Goal: Submit feedback/report problem: Submit feedback/report problem

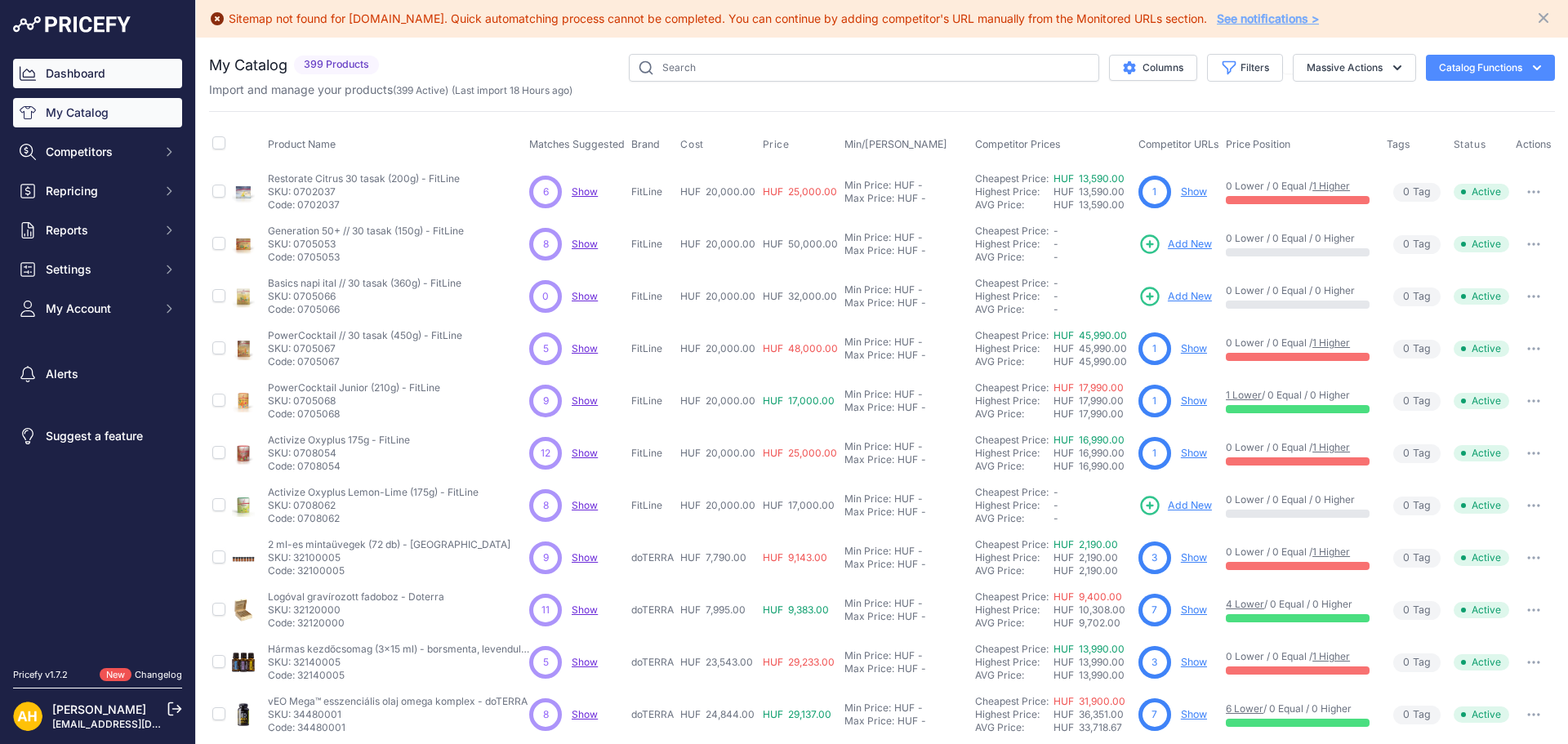
click at [72, 68] on link "Dashboard" at bounding box center [98, 73] width 169 height 29
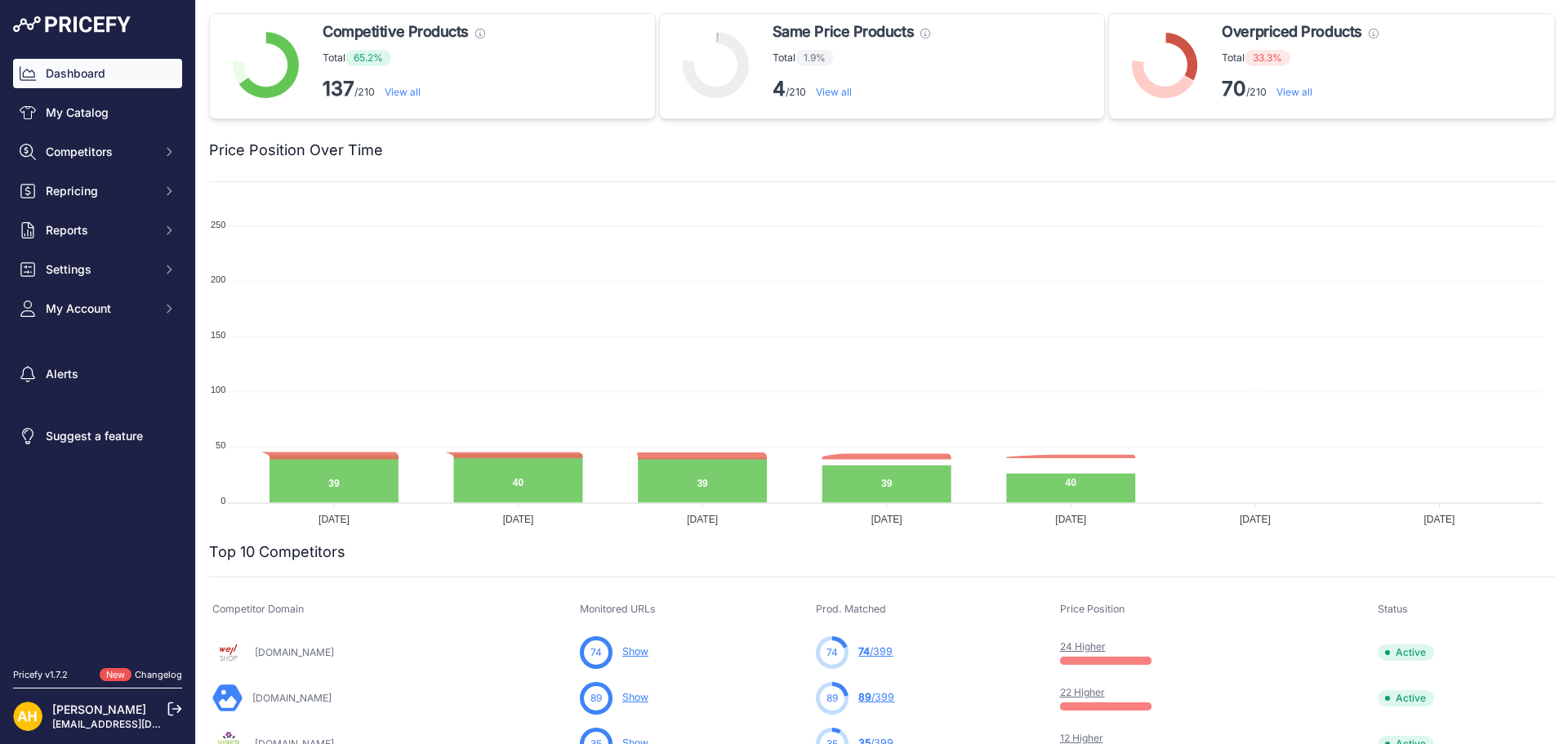
click at [1304, 94] on link "View all" at bounding box center [1294, 91] width 36 height 12
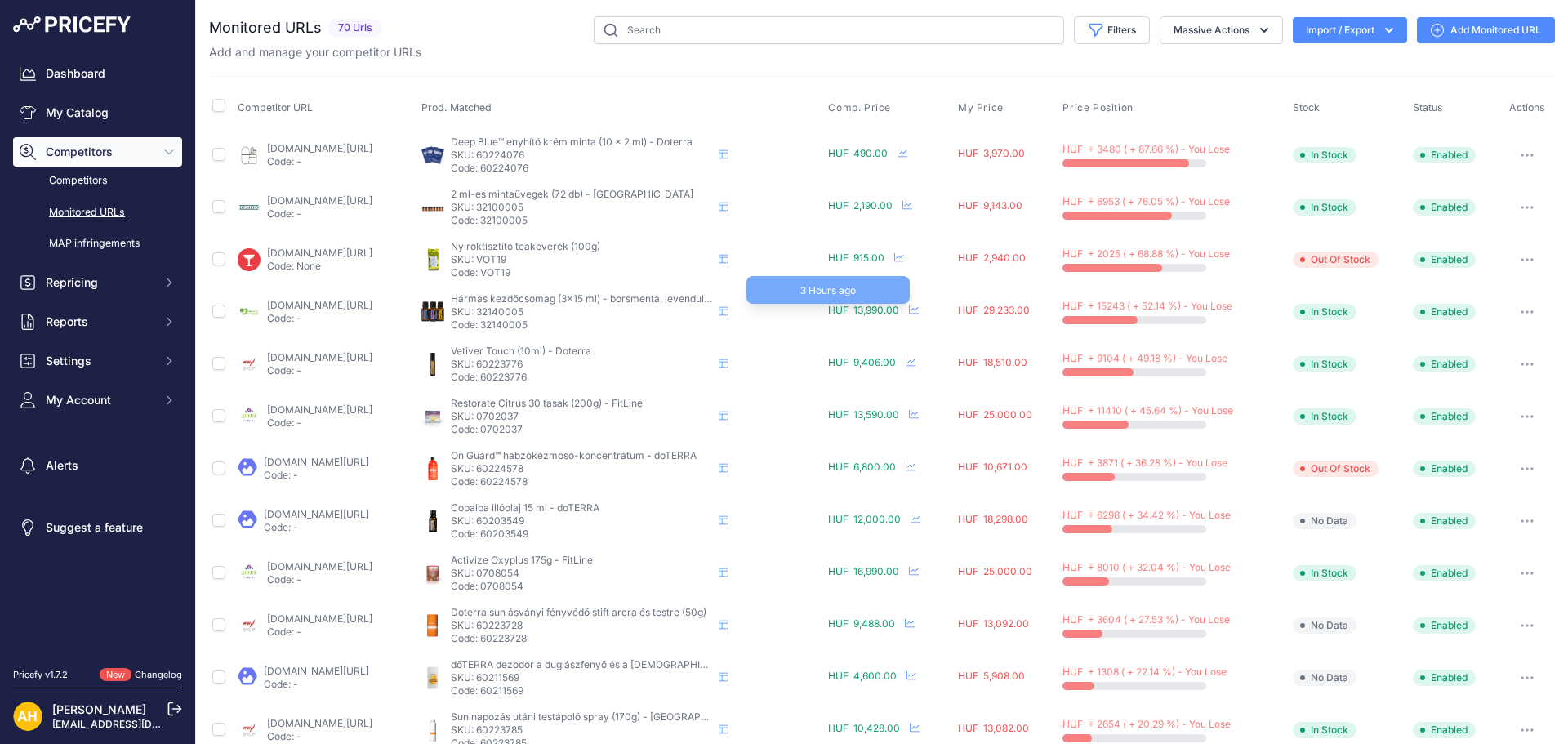
click at [898, 309] on span "HUF 13,990.00" at bounding box center [863, 310] width 71 height 12
click at [728, 310] on icon at bounding box center [724, 312] width 9 height 9
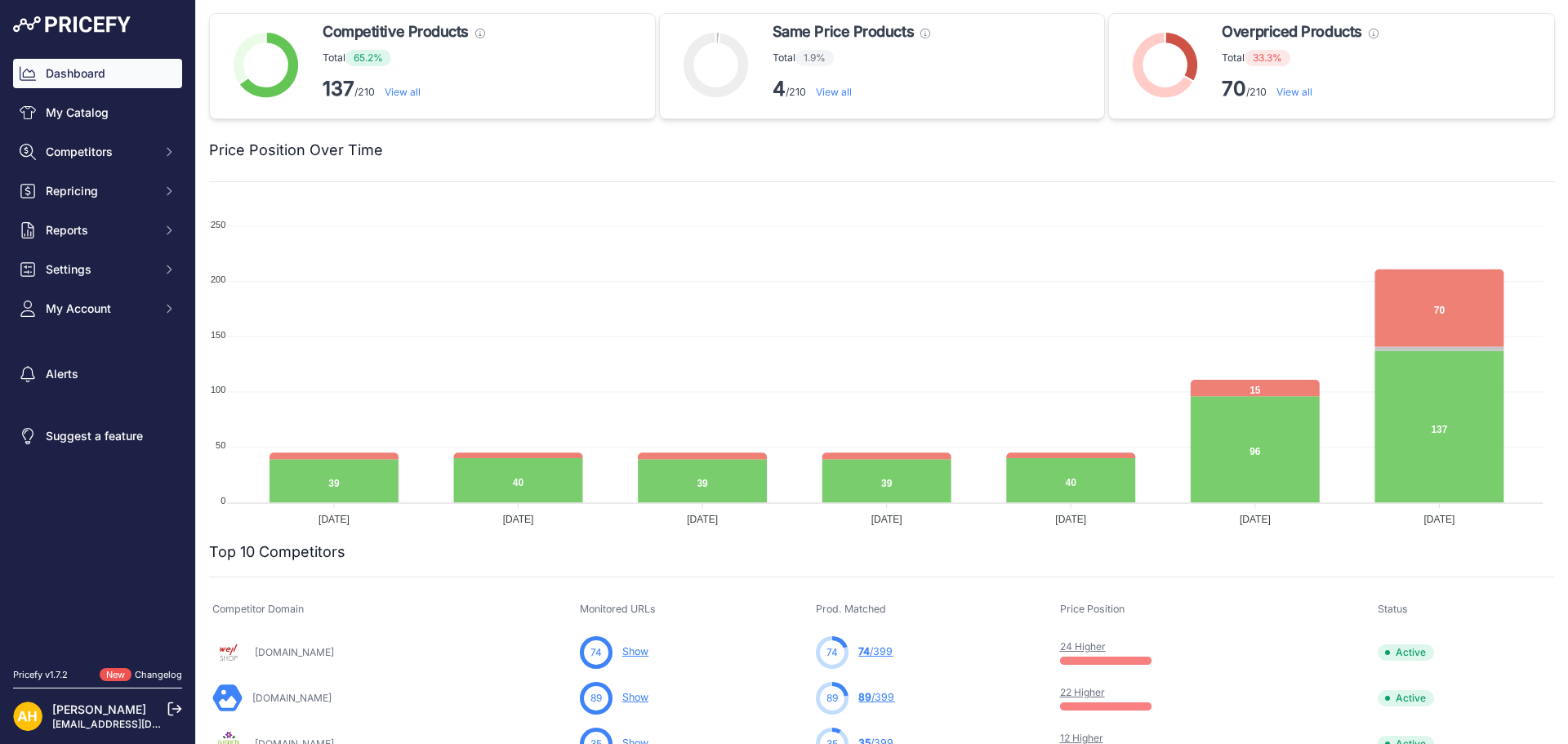
click at [1288, 92] on link "View all" at bounding box center [1294, 91] width 36 height 12
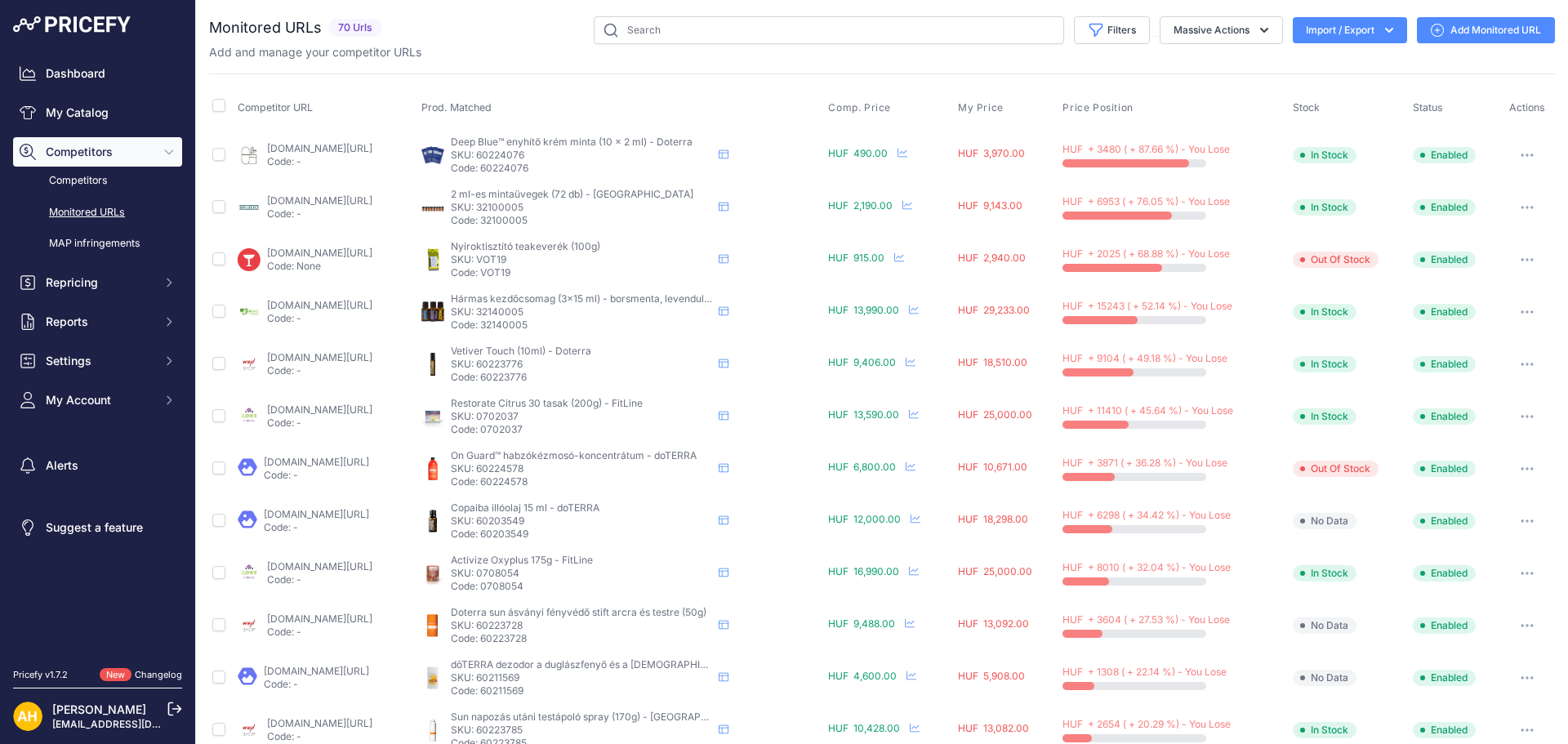
click at [1527, 312] on icon "button" at bounding box center [1528, 313] width 2 height 2
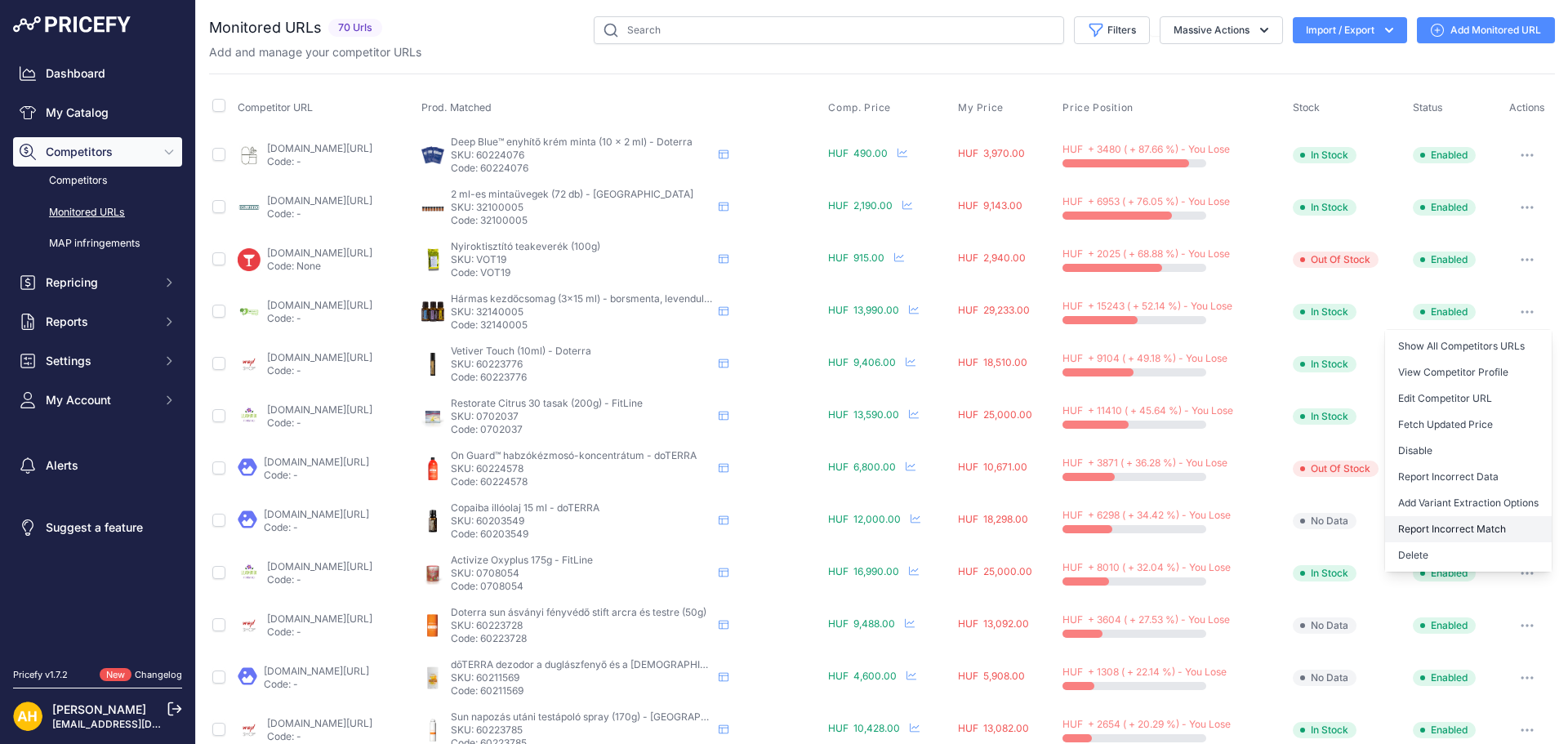
click at [1477, 527] on button "Report Incorrect Match" at bounding box center [1467, 529] width 167 height 26
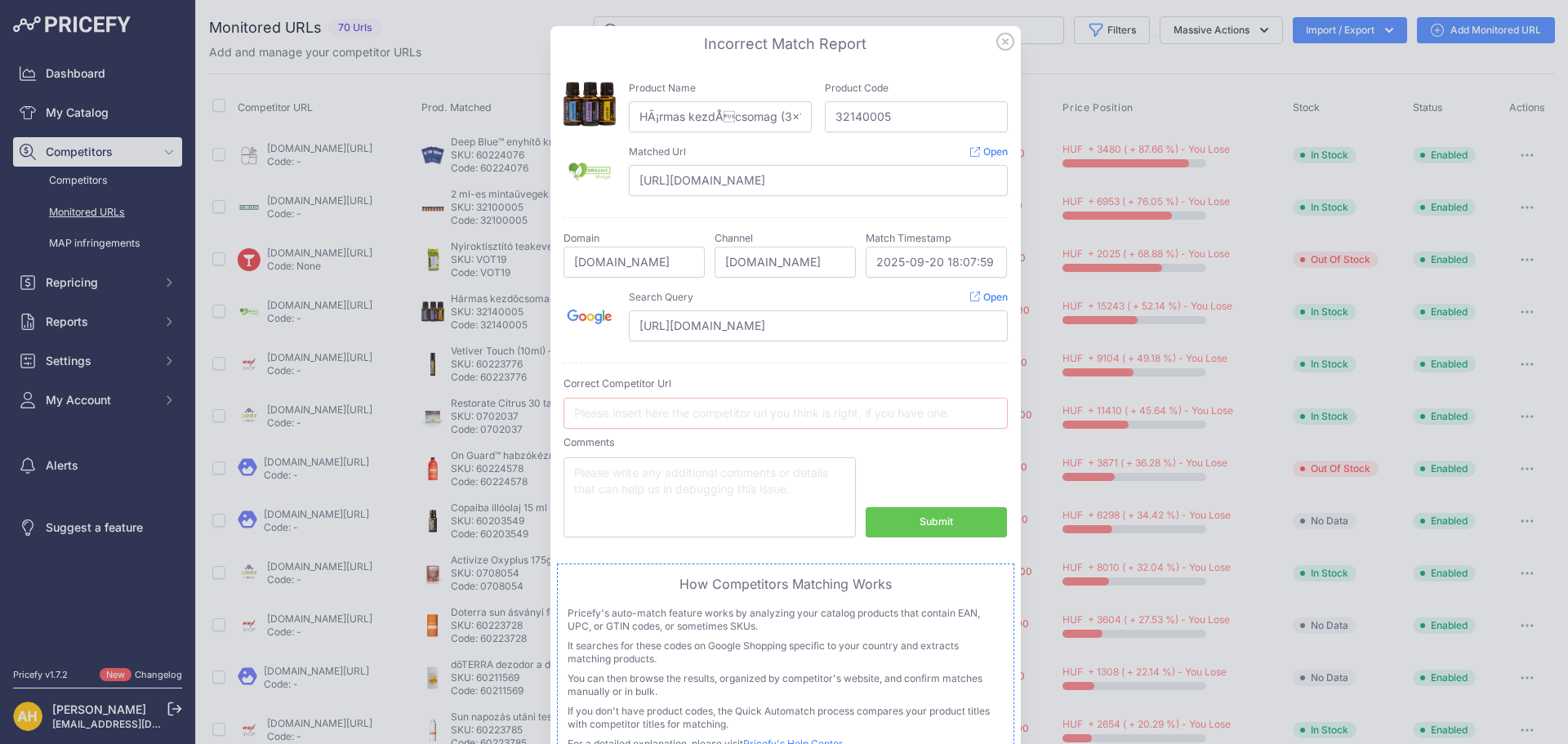
click at [997, 46] on icon at bounding box center [1004, 41] width 16 height 16
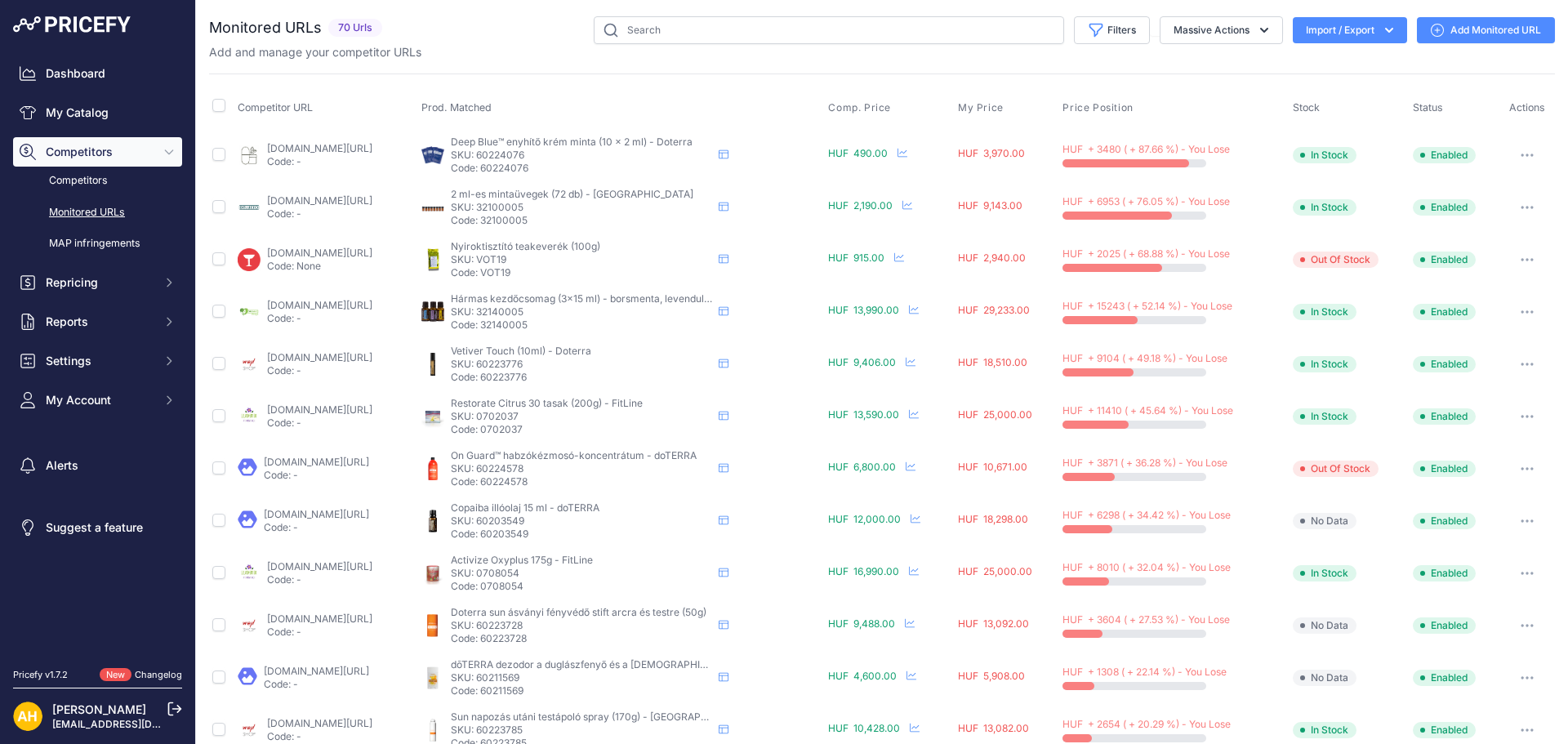
click at [1521, 305] on button "button" at bounding box center [1527, 312] width 33 height 23
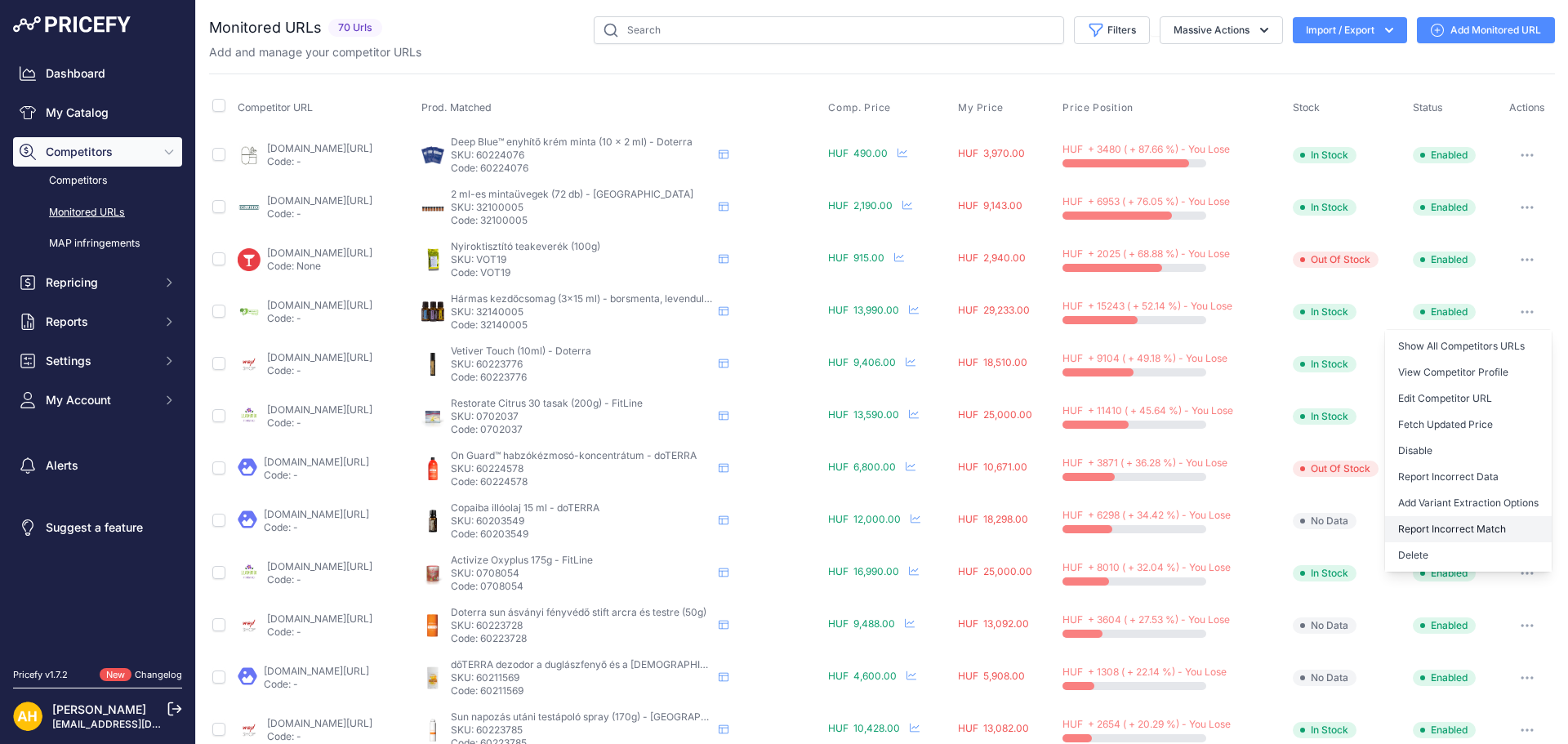
click at [1483, 532] on button "Report Incorrect Match" at bounding box center [1467, 529] width 167 height 26
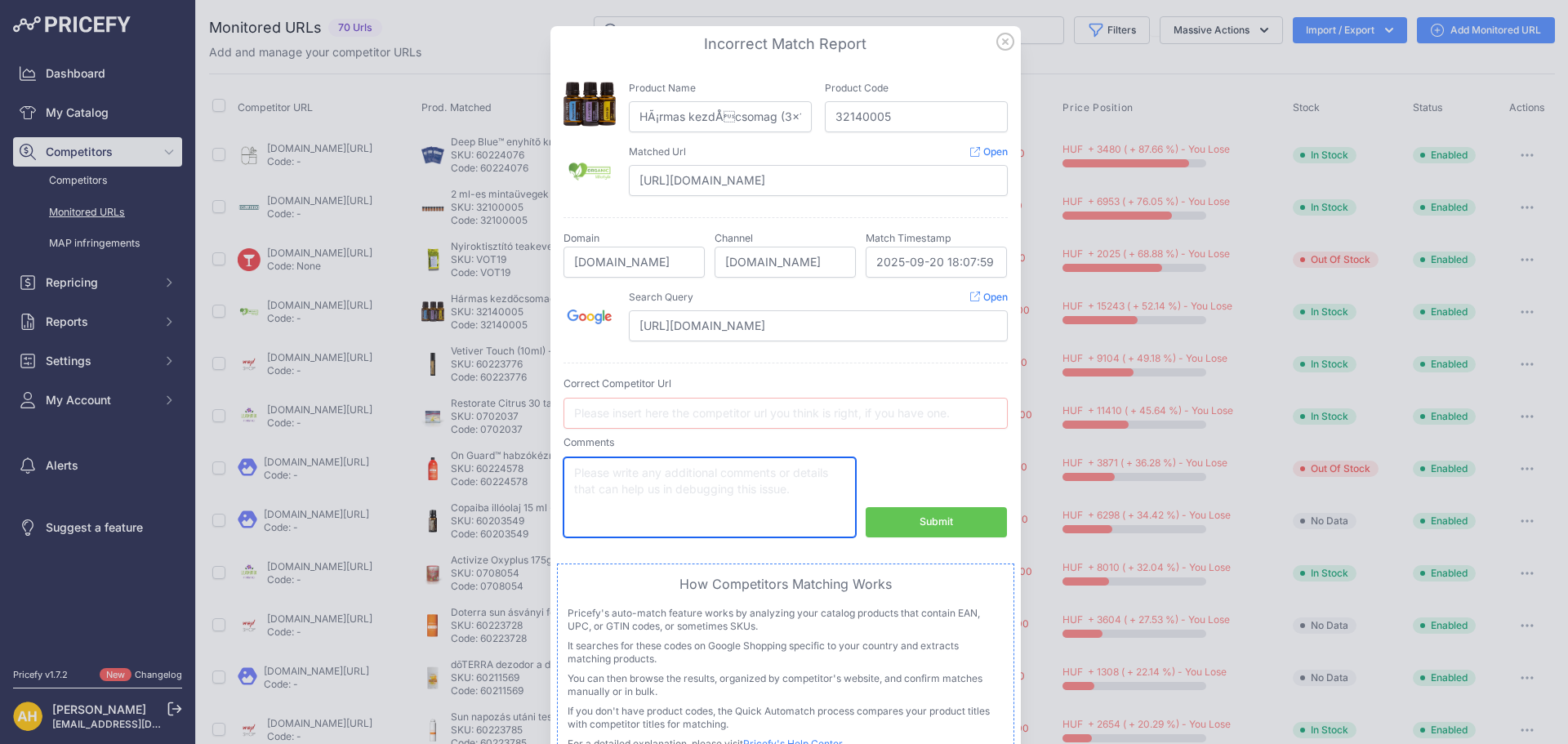
click at [662, 485] on textarea at bounding box center [710, 497] width 293 height 80
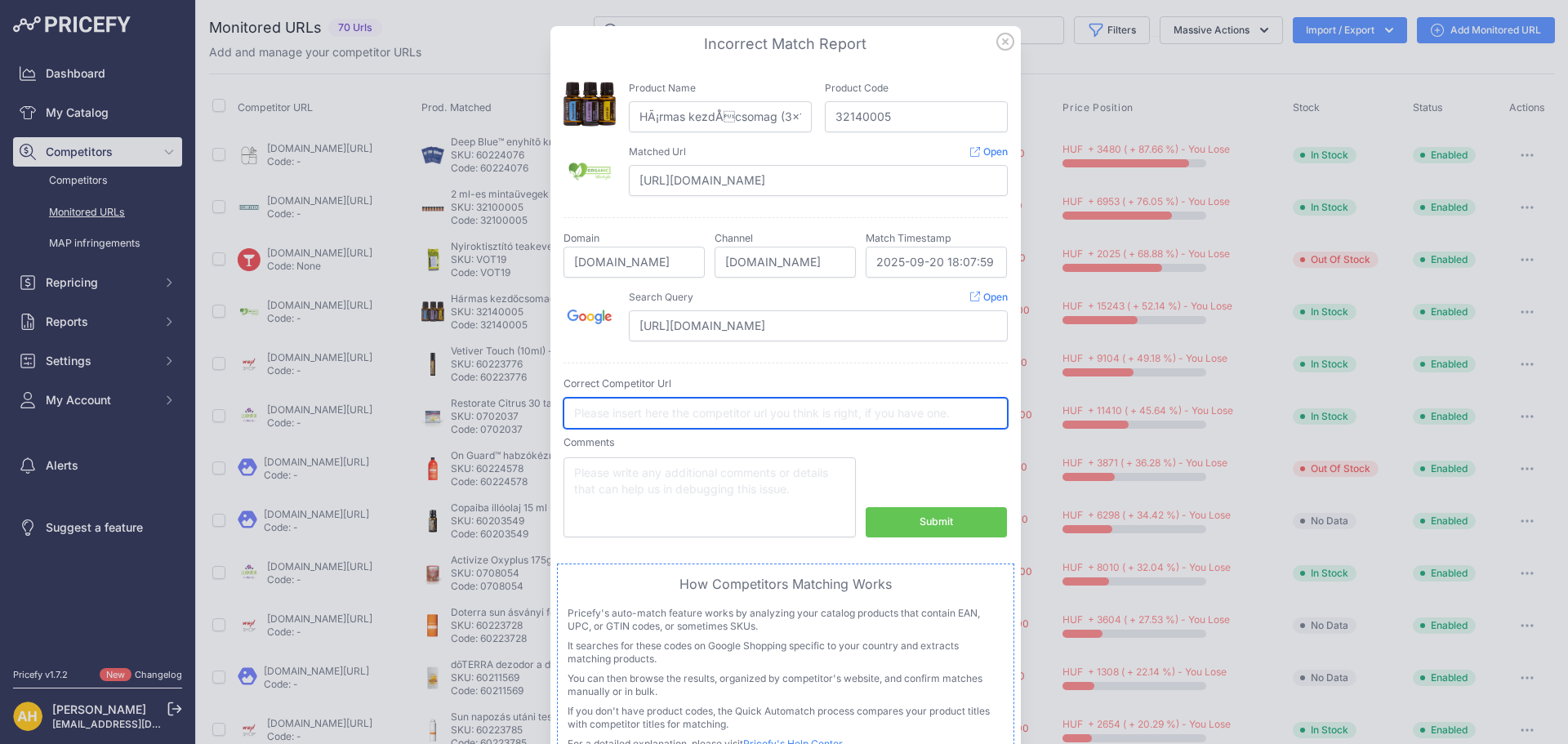
click at [680, 416] on input "text" at bounding box center [786, 413] width 444 height 31
type input "none"
click at [920, 516] on div "Submit" at bounding box center [936, 523] width 34 height 15
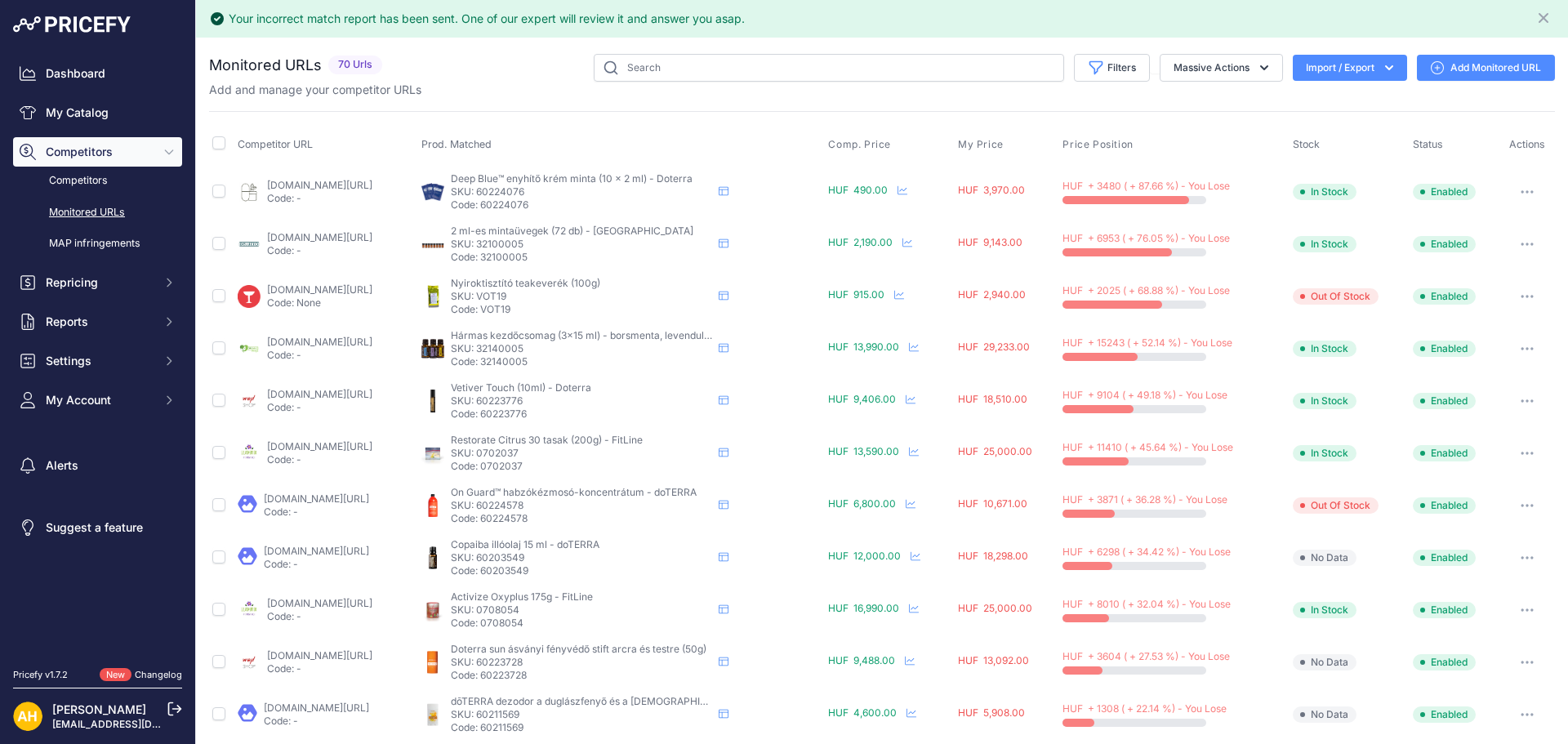
click at [1511, 346] on button "button" at bounding box center [1527, 348] width 33 height 23
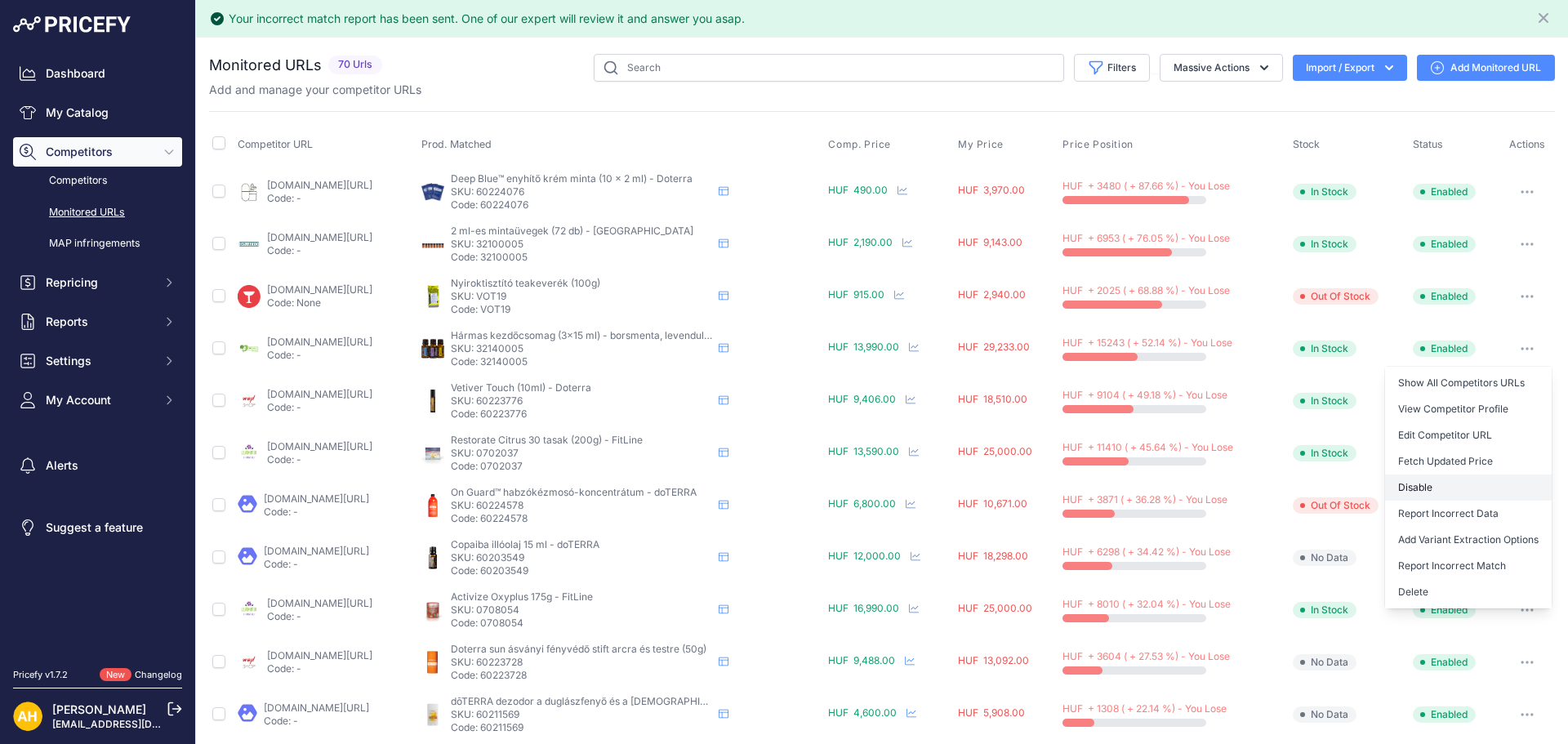
click at [1428, 486] on button "Disable" at bounding box center [1467, 488] width 167 height 26
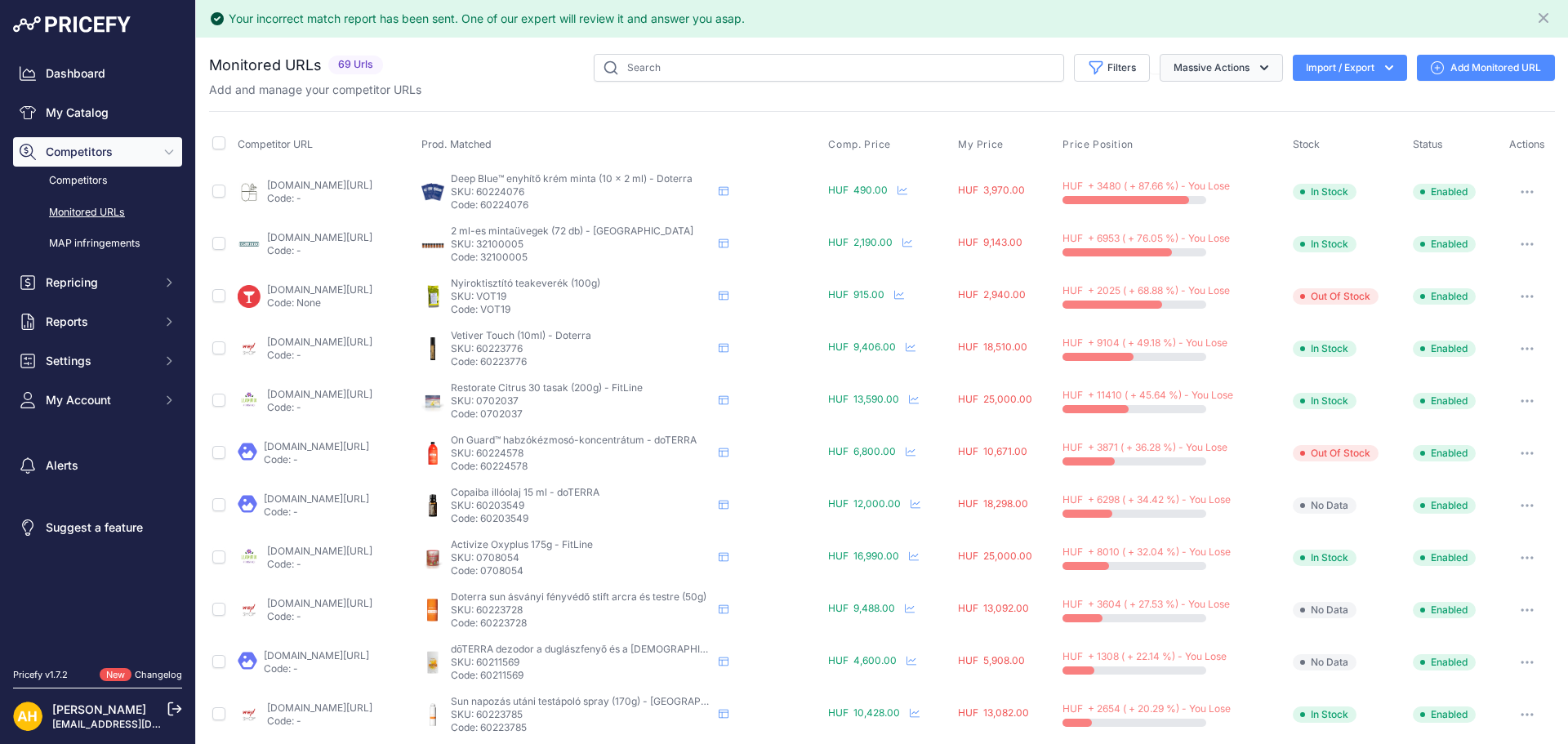
click at [1236, 67] on button "Massive Actions" at bounding box center [1221, 67] width 123 height 27
click at [1122, 71] on button "Filters" at bounding box center [1112, 67] width 76 height 27
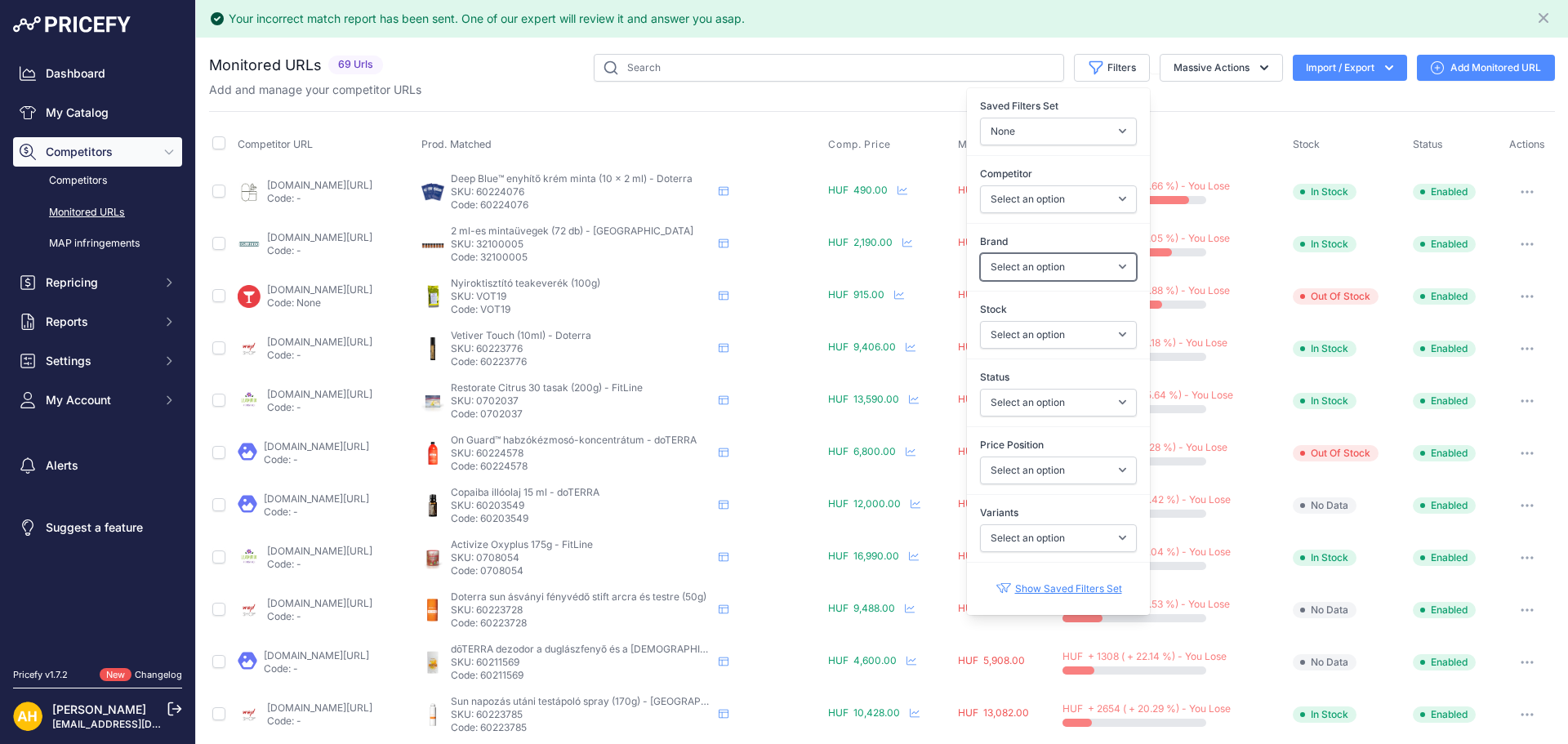
click at [1011, 256] on select "Select an option doTERRA FitLine MESE TEA MyFlame Vonia" at bounding box center [1058, 267] width 157 height 27
select select "doTERRA"
click at [980, 253] on select "Select an option doTERRA FitLine MESE TEA MyFlame Vonia" at bounding box center [1058, 267] width 157 height 27
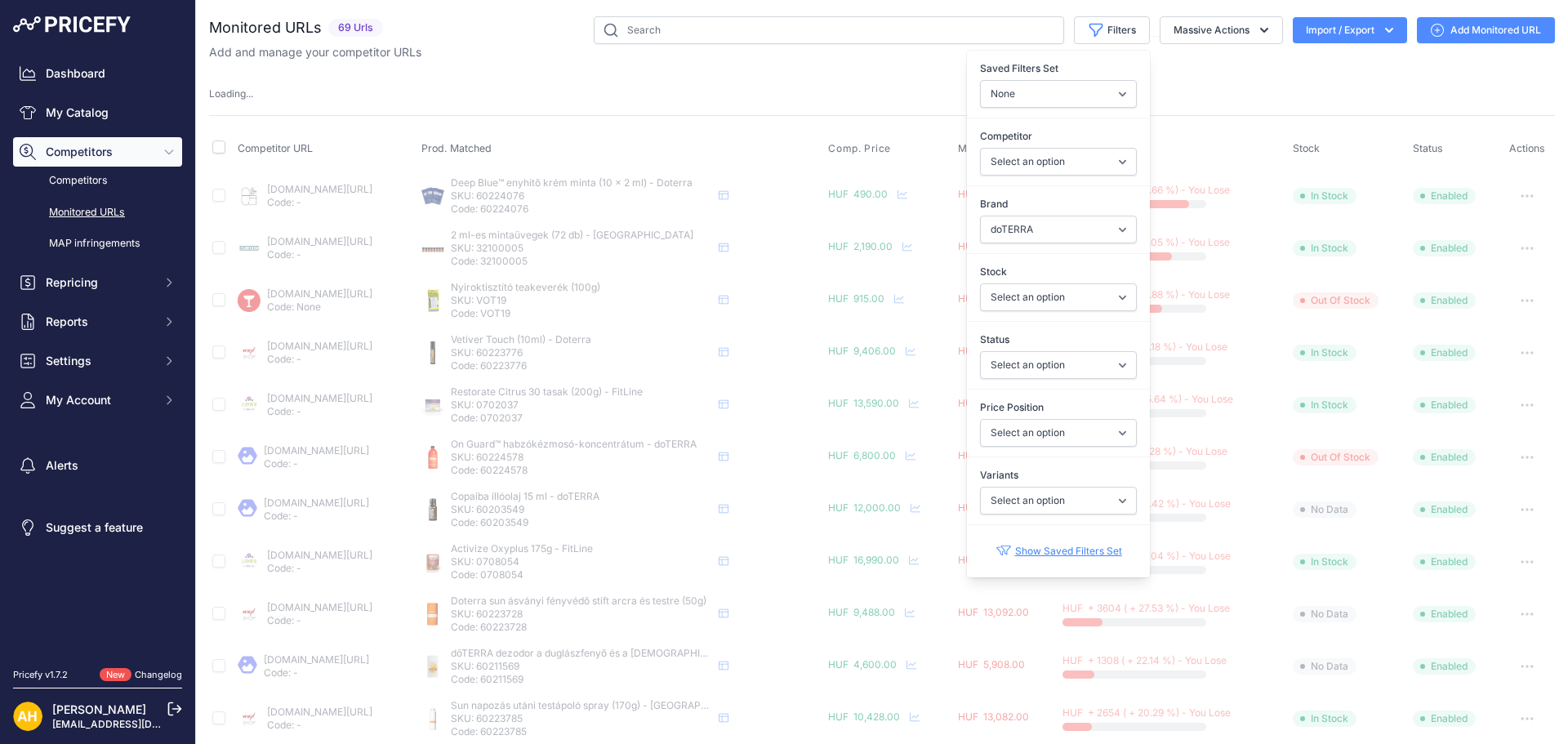
click at [1254, 89] on div "Loading ..." at bounding box center [882, 94] width 1346 height 15
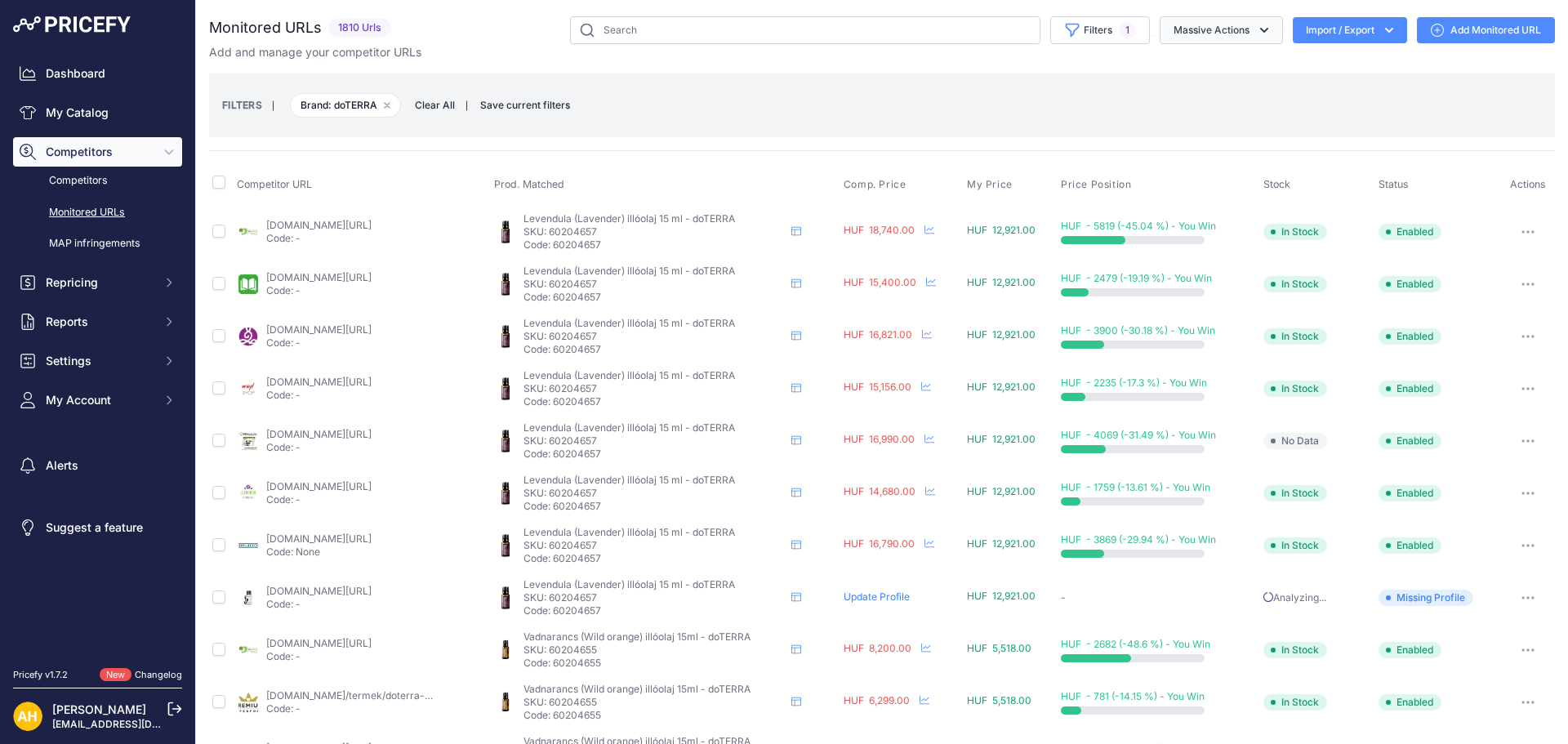
click at [1226, 24] on button "Massive Actions" at bounding box center [1221, 29] width 123 height 27
click at [1016, 104] on div "FILTERS | Brand: doTERRA Remove filter option Clear All | Save current filters …" at bounding box center [882, 105] width 1320 height 44
click at [1124, 34] on button "Filters 1" at bounding box center [1100, 29] width 100 height 27
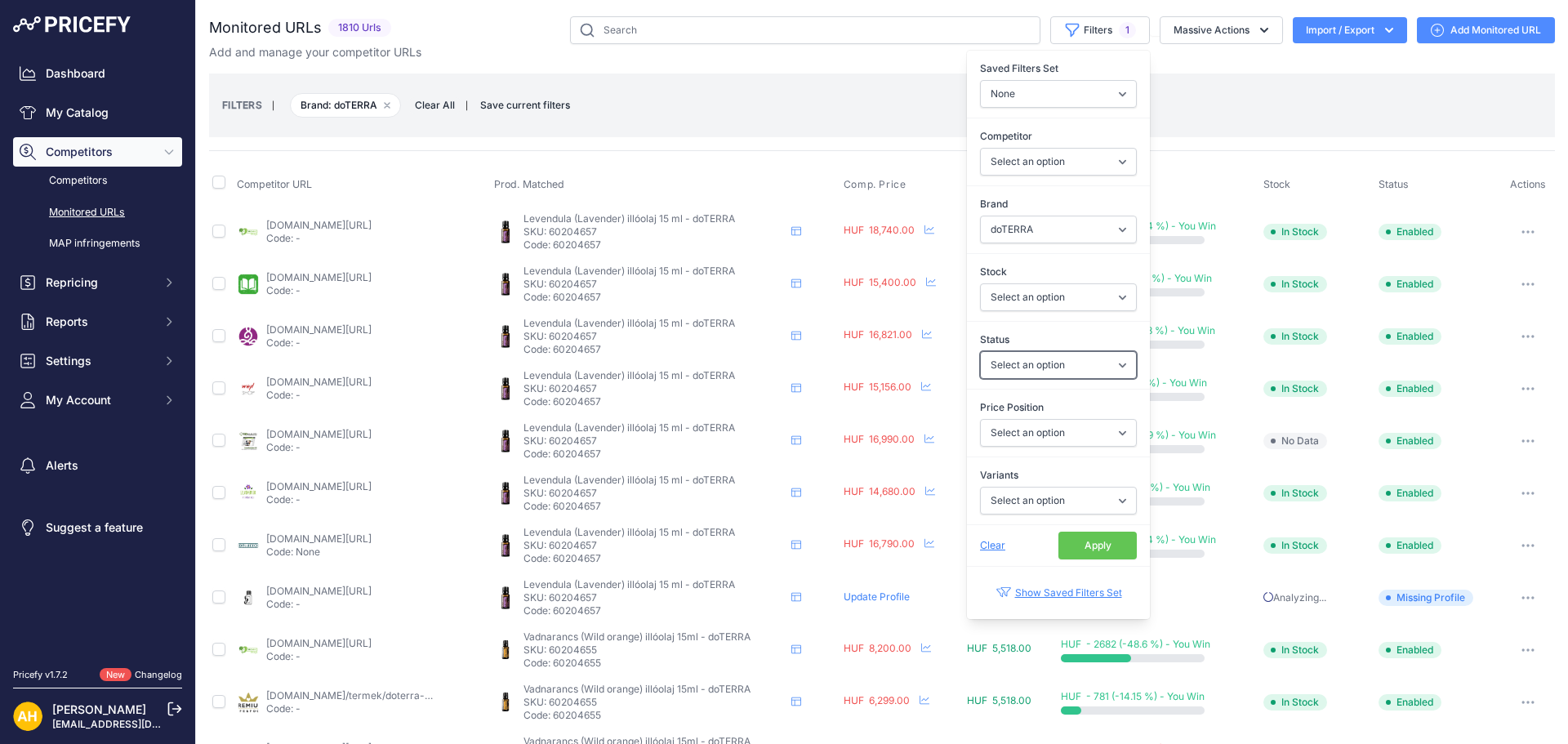
click at [1069, 366] on select "Select an option Enabled Disabled In progress Scraping Failed Not Found Missing…" at bounding box center [1058, 364] width 157 height 27
click at [1069, 367] on select "Select an option Enabled Disabled In progress Scraping Failed Not Found Missing…" at bounding box center [1058, 364] width 157 height 27
click at [1070, 425] on select "Select an option I am lower Same price I am higher" at bounding box center [1058, 432] width 157 height 27
select select "0"
click at [980, 419] on select "Select an option I am lower Same price I am higher" at bounding box center [1058, 432] width 157 height 27
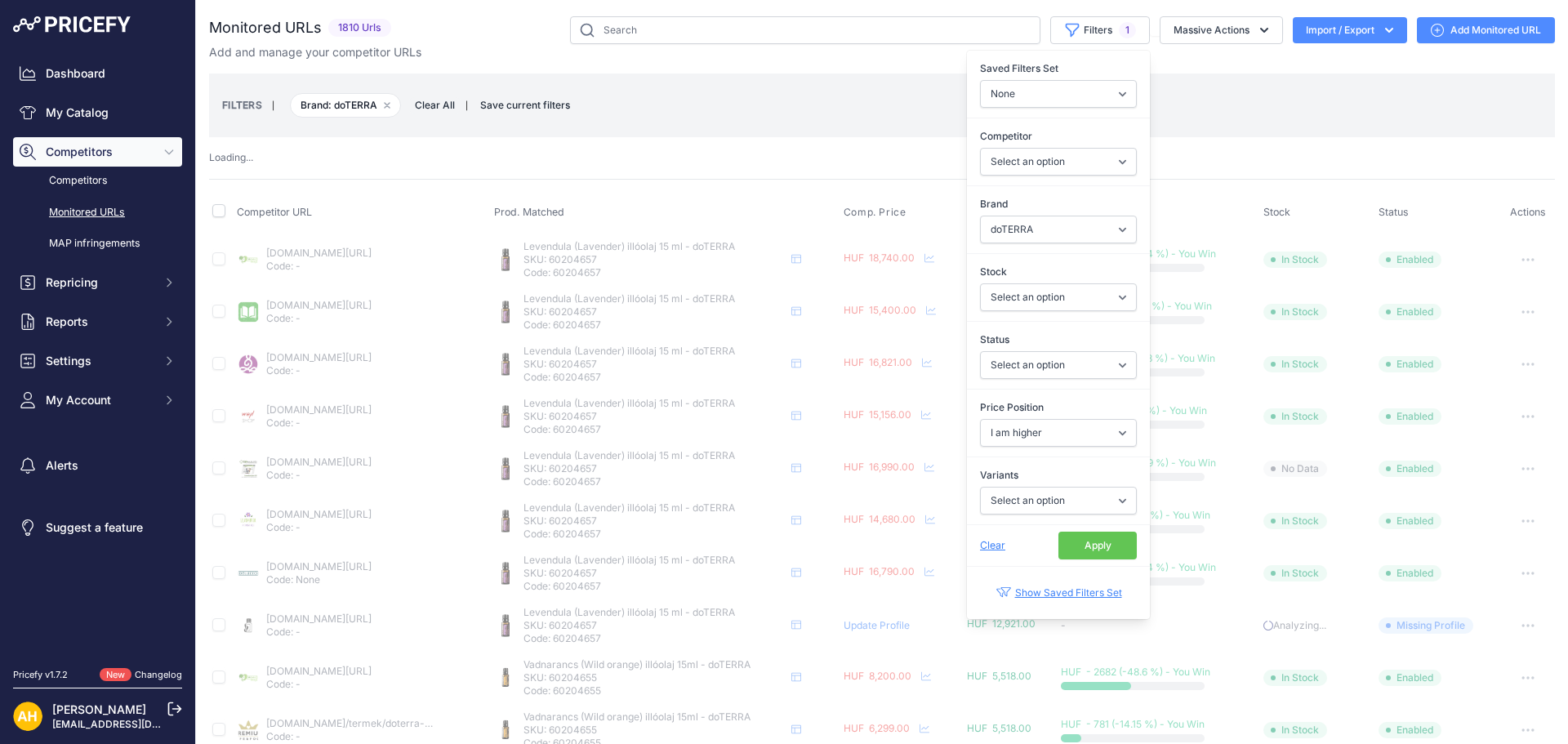
click at [1089, 539] on button "Apply" at bounding box center [1096, 545] width 78 height 27
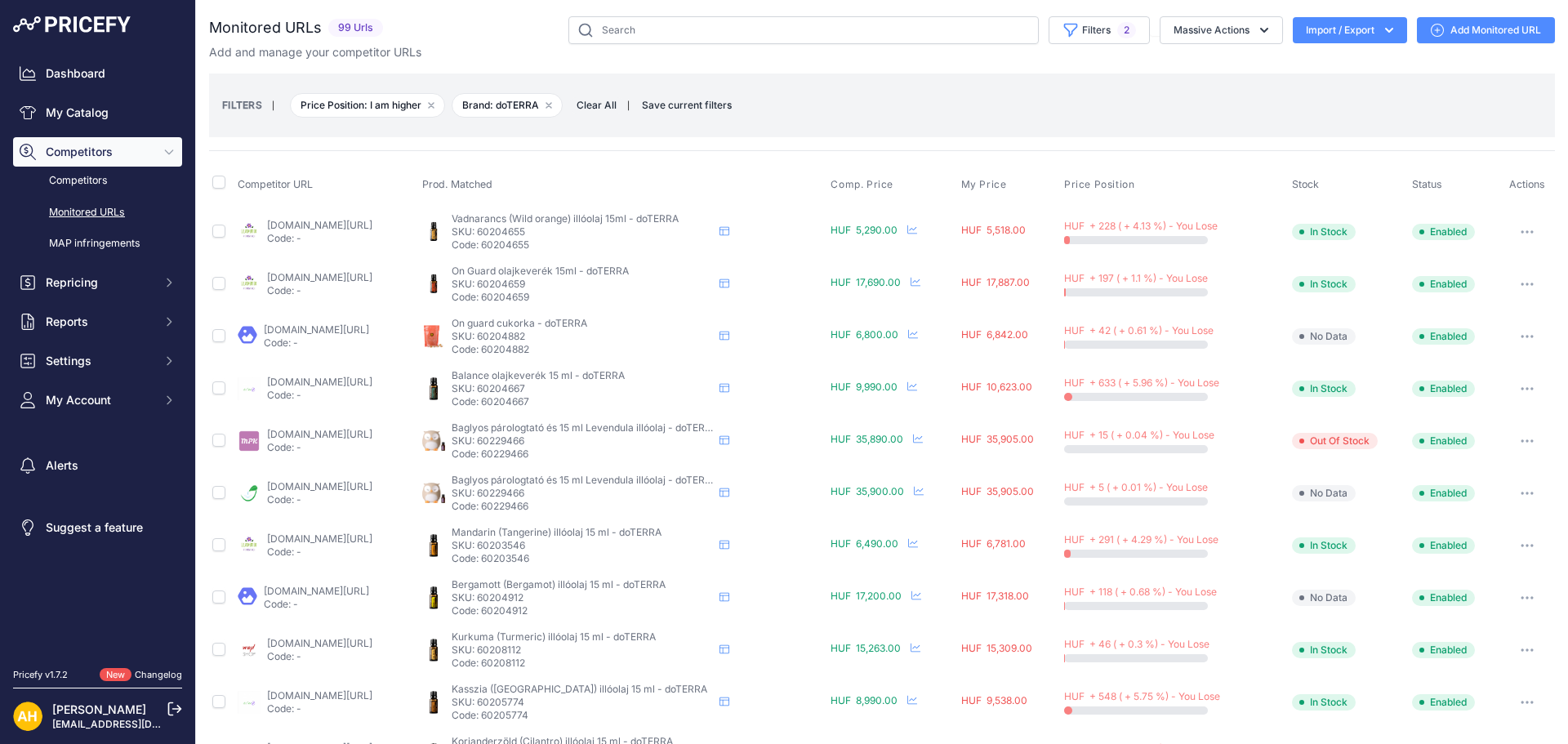
click at [373, 225] on link "illatdoktor.hu/termek/vadnarancs_-_wild_orange_15ml_-_boseg_olaja.html?prirule_…" at bounding box center [320, 225] width 105 height 12
click at [373, 282] on link "illatdoktor.hu/termek/dterra_on_guard_15ml_-_energetikai_vedelem_olaja.html?pri…" at bounding box center [320, 277] width 105 height 12
click at [336, 383] on link "dotero.hu/doterra-balance-15ml-779?prirule_jdsnikfkfjsd=8997" at bounding box center [320, 381] width 105 height 12
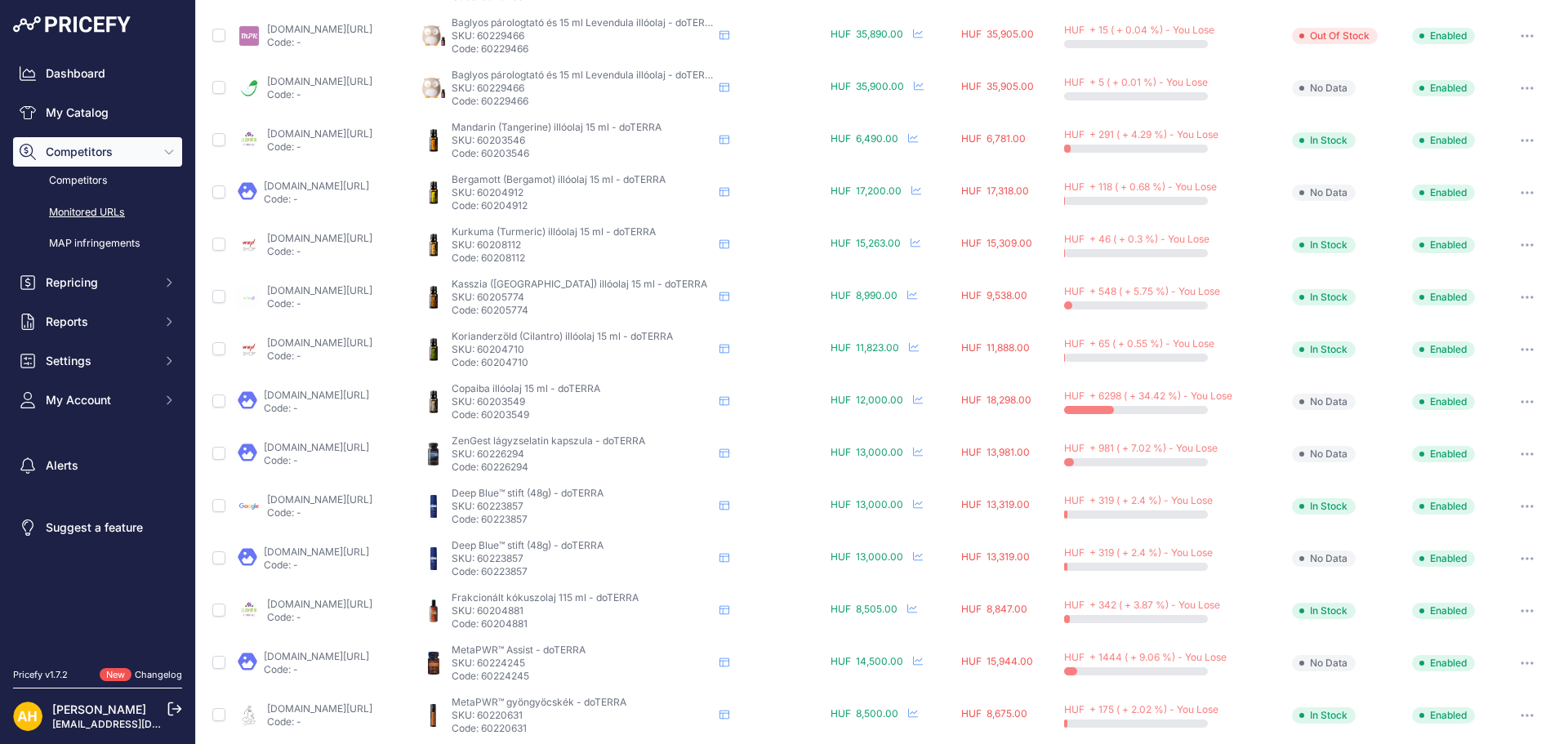
scroll to position [409, 0]
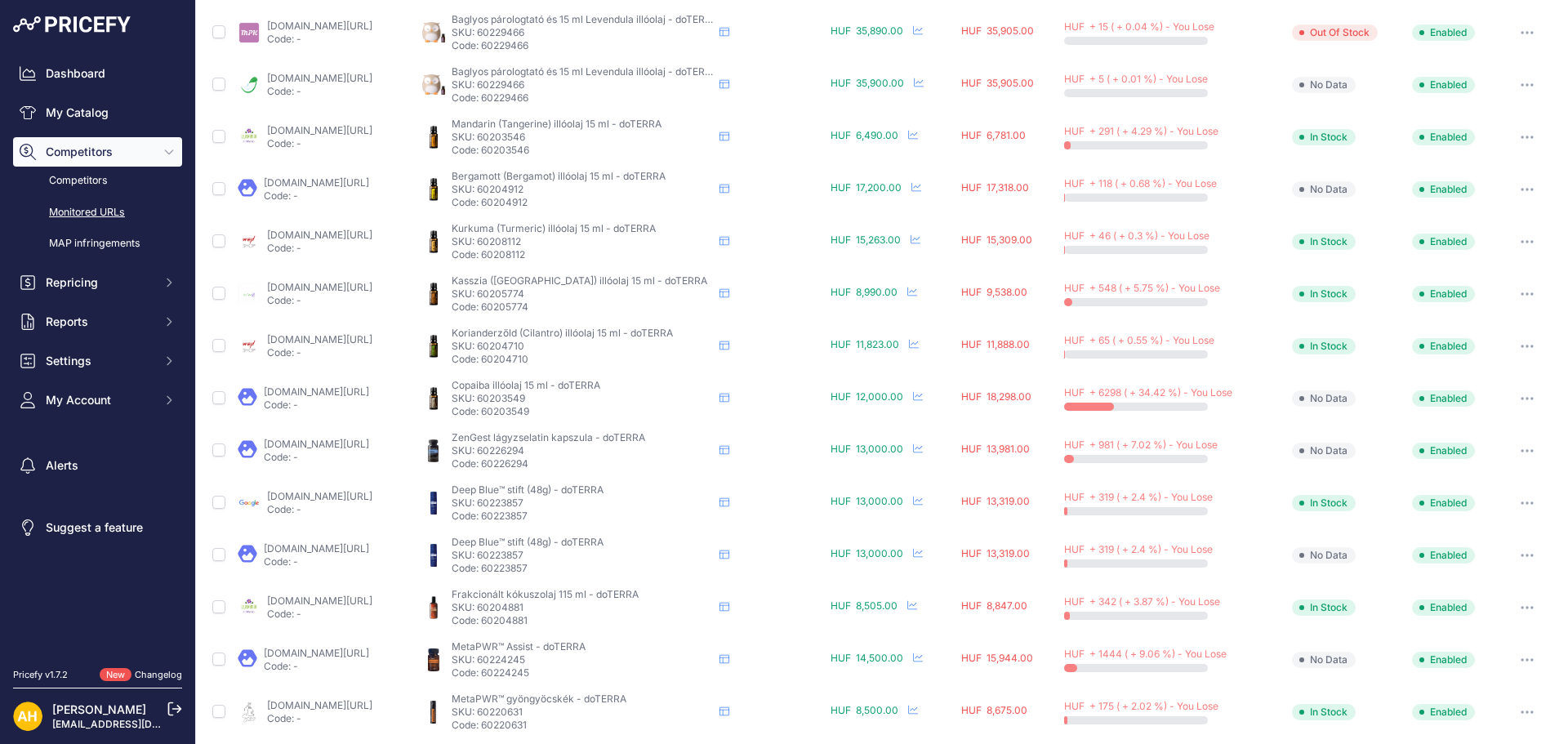
click at [349, 386] on link "[DOMAIN_NAME][URL]" at bounding box center [316, 392] width 105 height 12
click at [1521, 397] on icon "button" at bounding box center [1528, 398] width 13 height 3
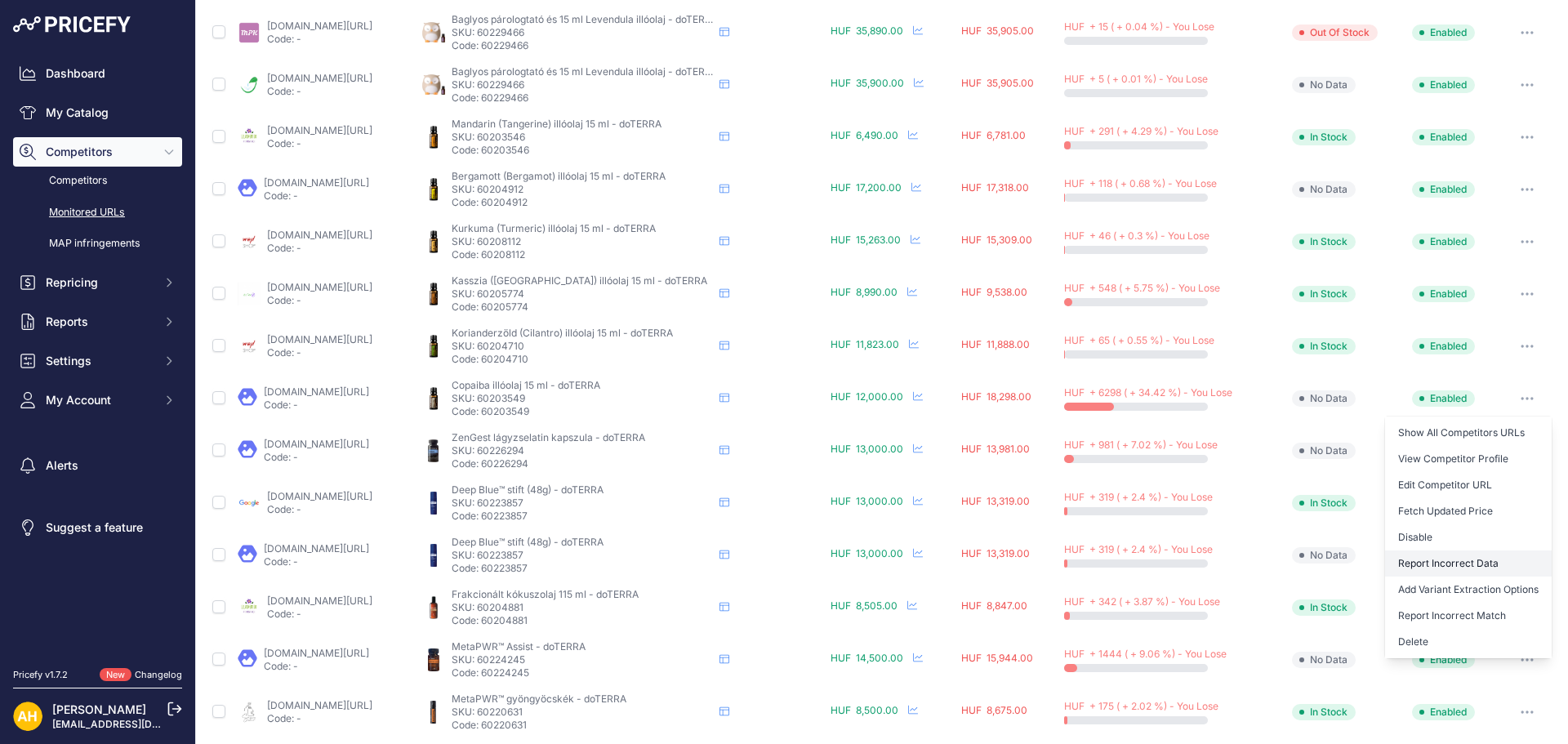
click at [1457, 558] on button "Report Incorrect Data" at bounding box center [1467, 564] width 167 height 26
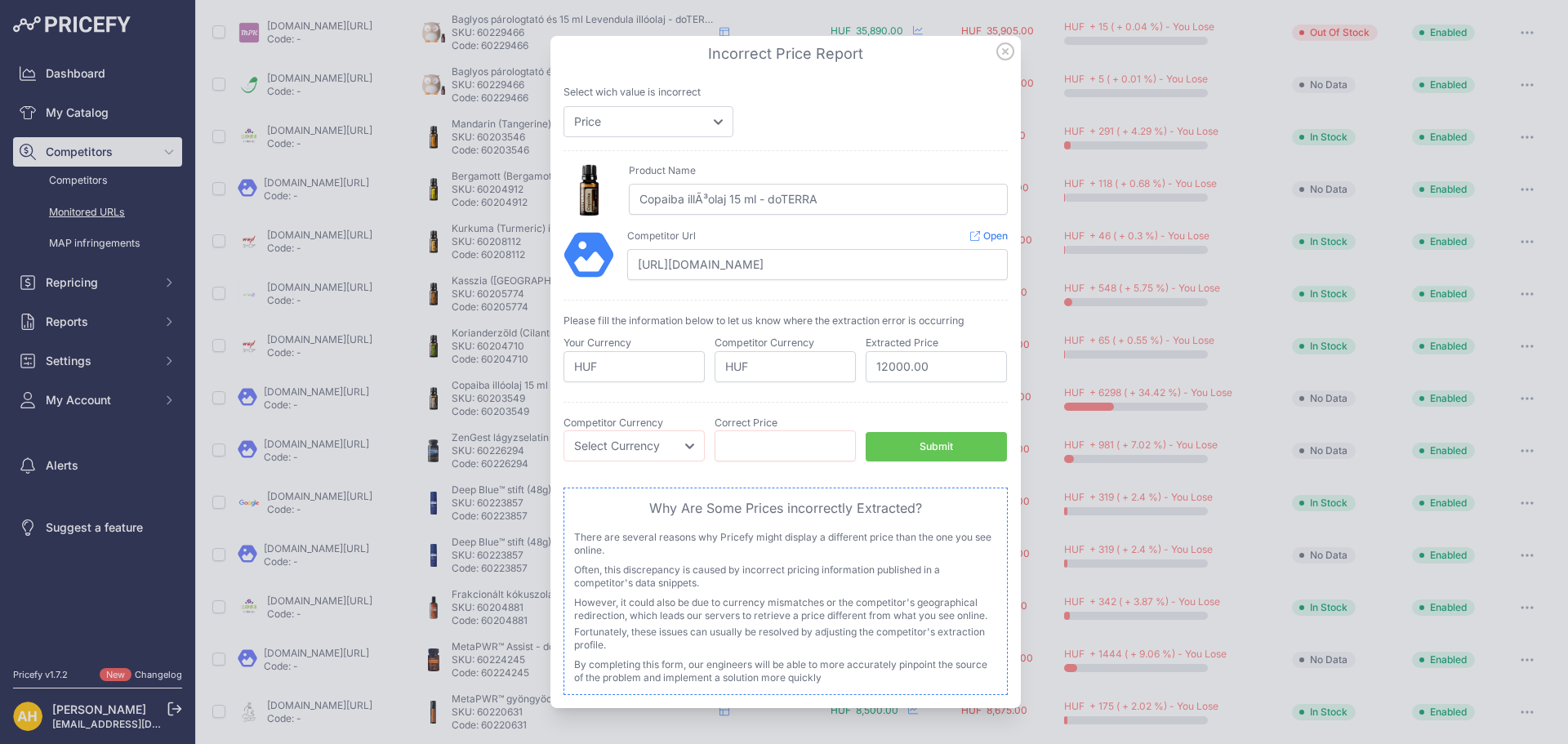
click at [1002, 57] on icon at bounding box center [1004, 51] width 18 height 18
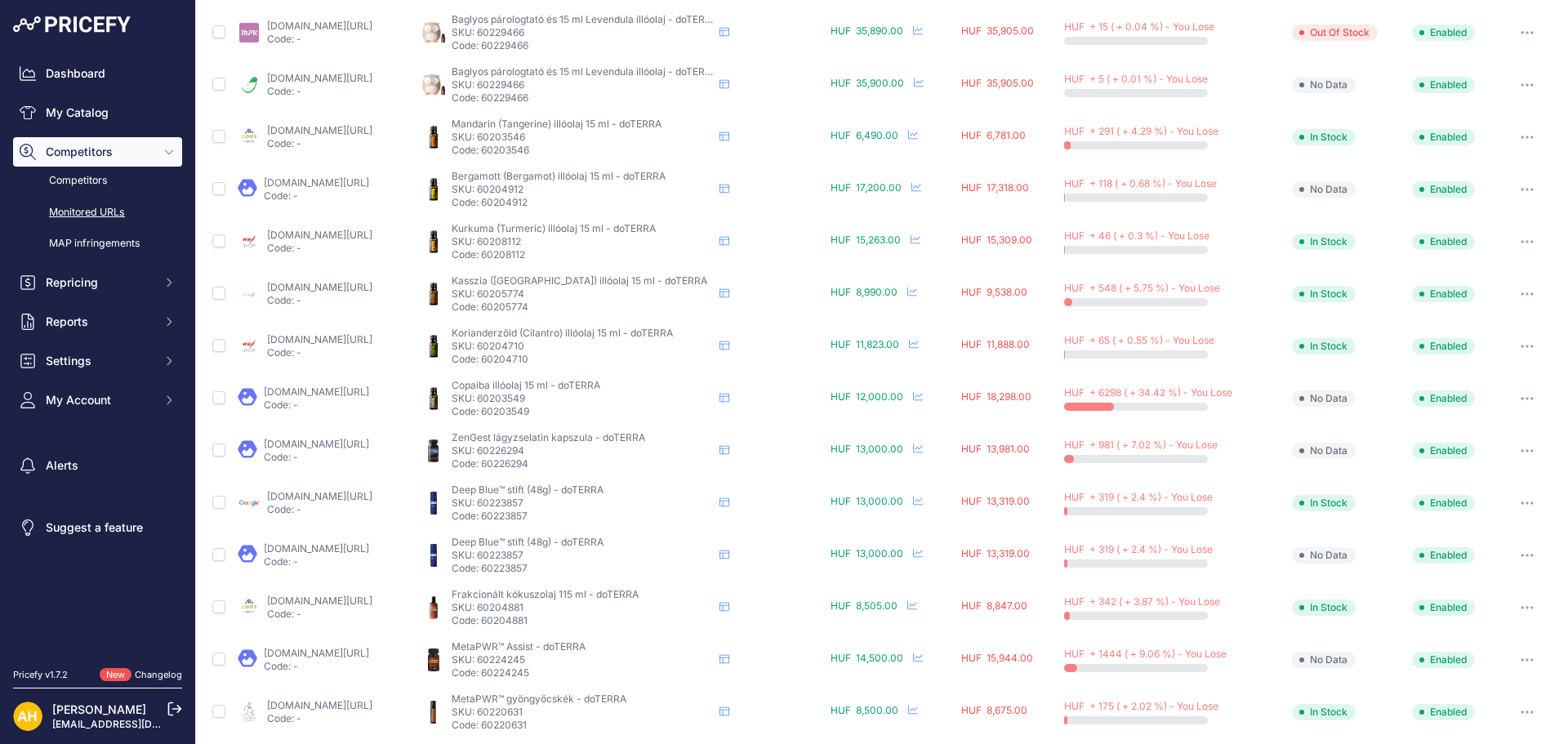
click at [1531, 398] on icon "button" at bounding box center [1532, 399] width 2 height 2
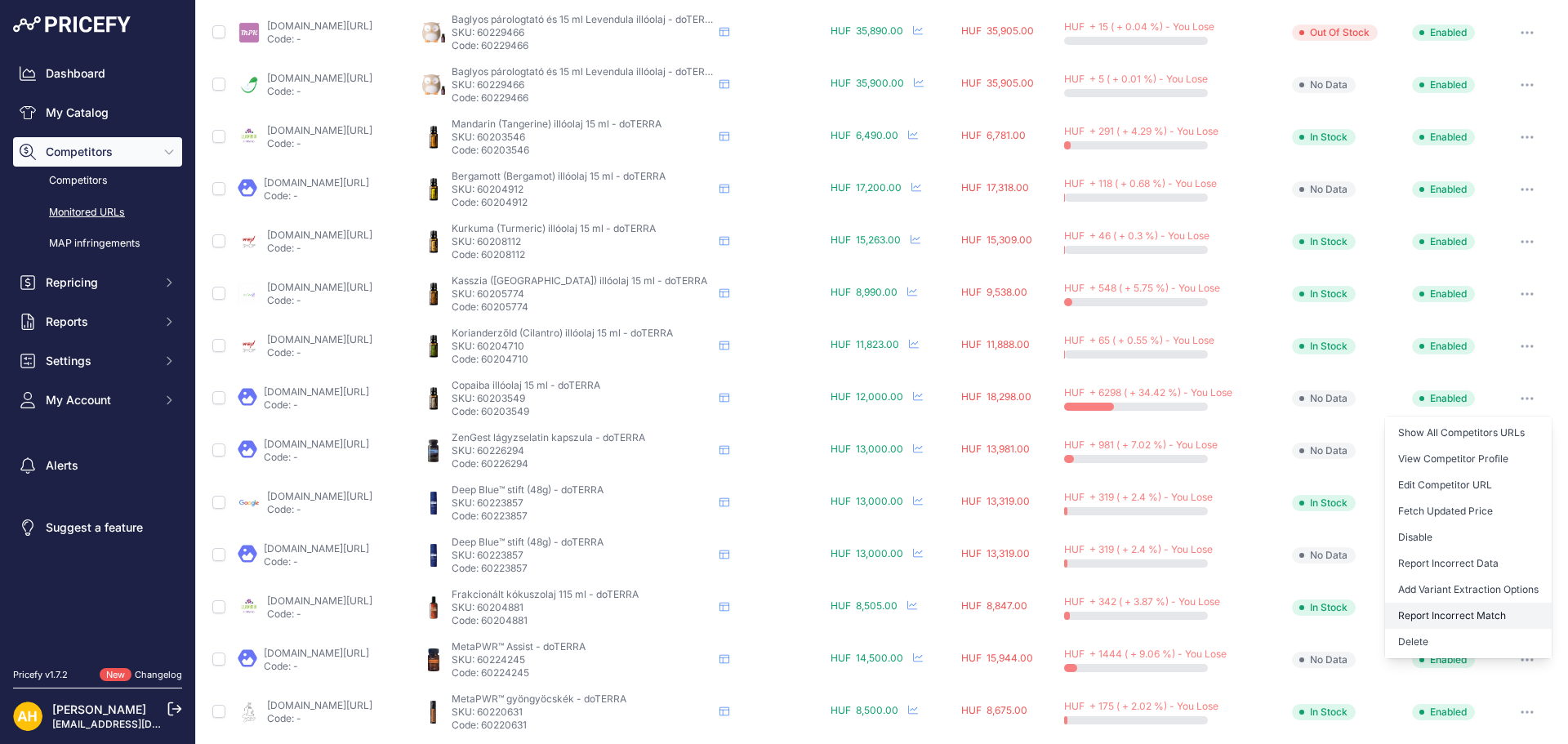
click at [1472, 619] on button "Report Incorrect Match" at bounding box center [1467, 616] width 167 height 26
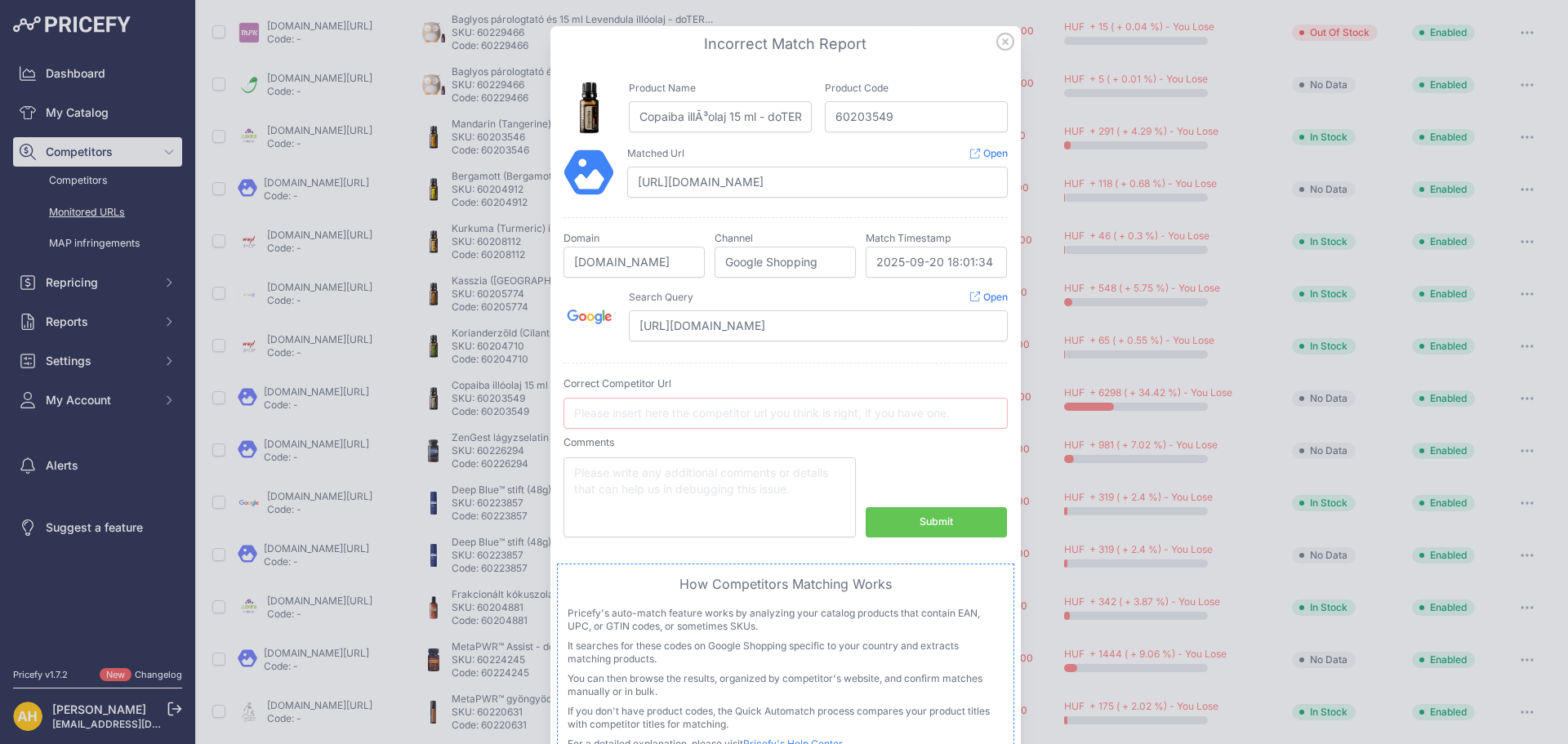
click at [932, 522] on div "Submit" at bounding box center [936, 523] width 34 height 15
click at [705, 408] on input "text" at bounding box center [786, 413] width 444 height 31
paste input "https://melini.hu/termek/doterra-copaiba-olaj-15-ml/"
type input "https://melini.hu/termek/doterra-copaiba-olaj-15-ml/"
click at [947, 524] on div "Submit" at bounding box center [936, 523] width 34 height 15
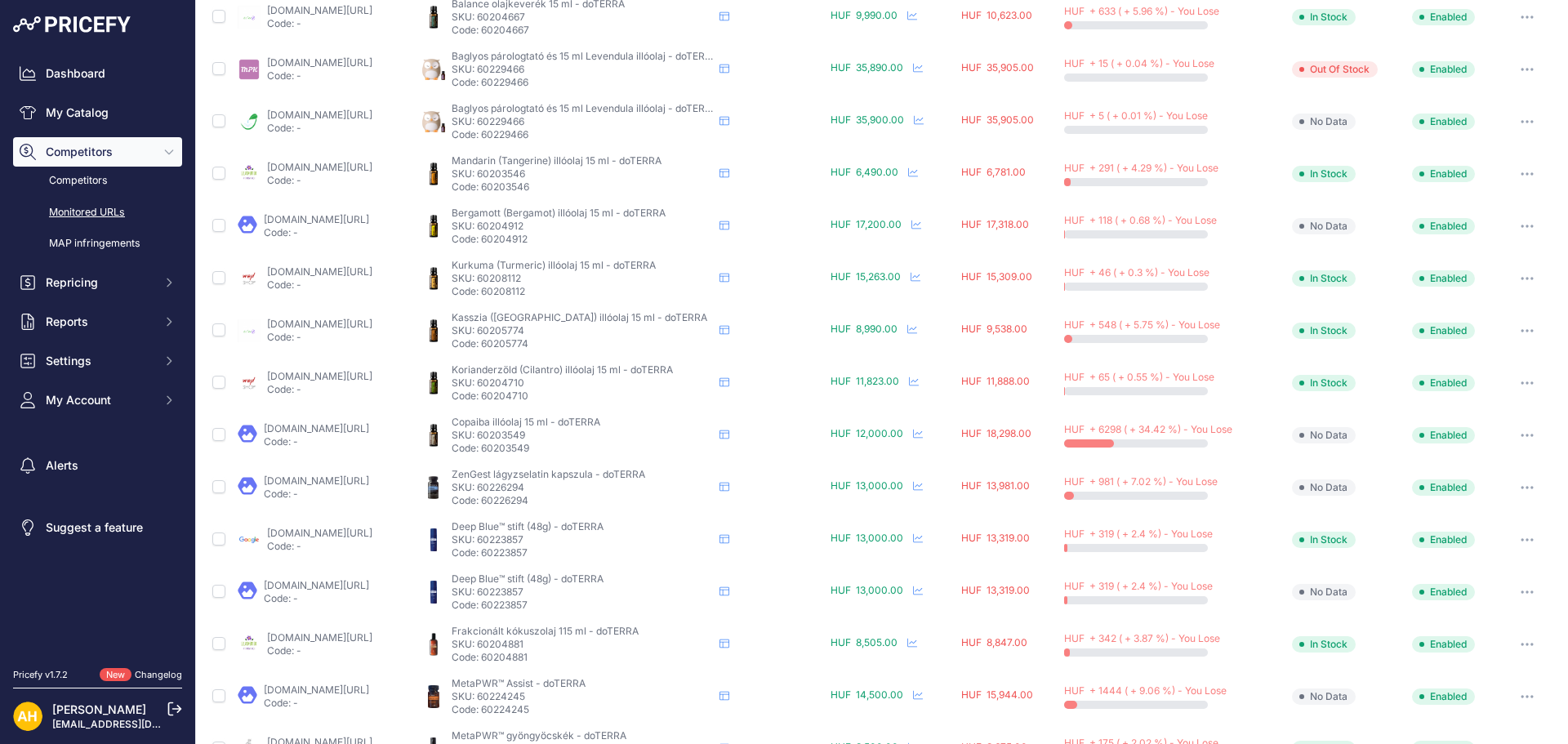
scroll to position [445, 0]
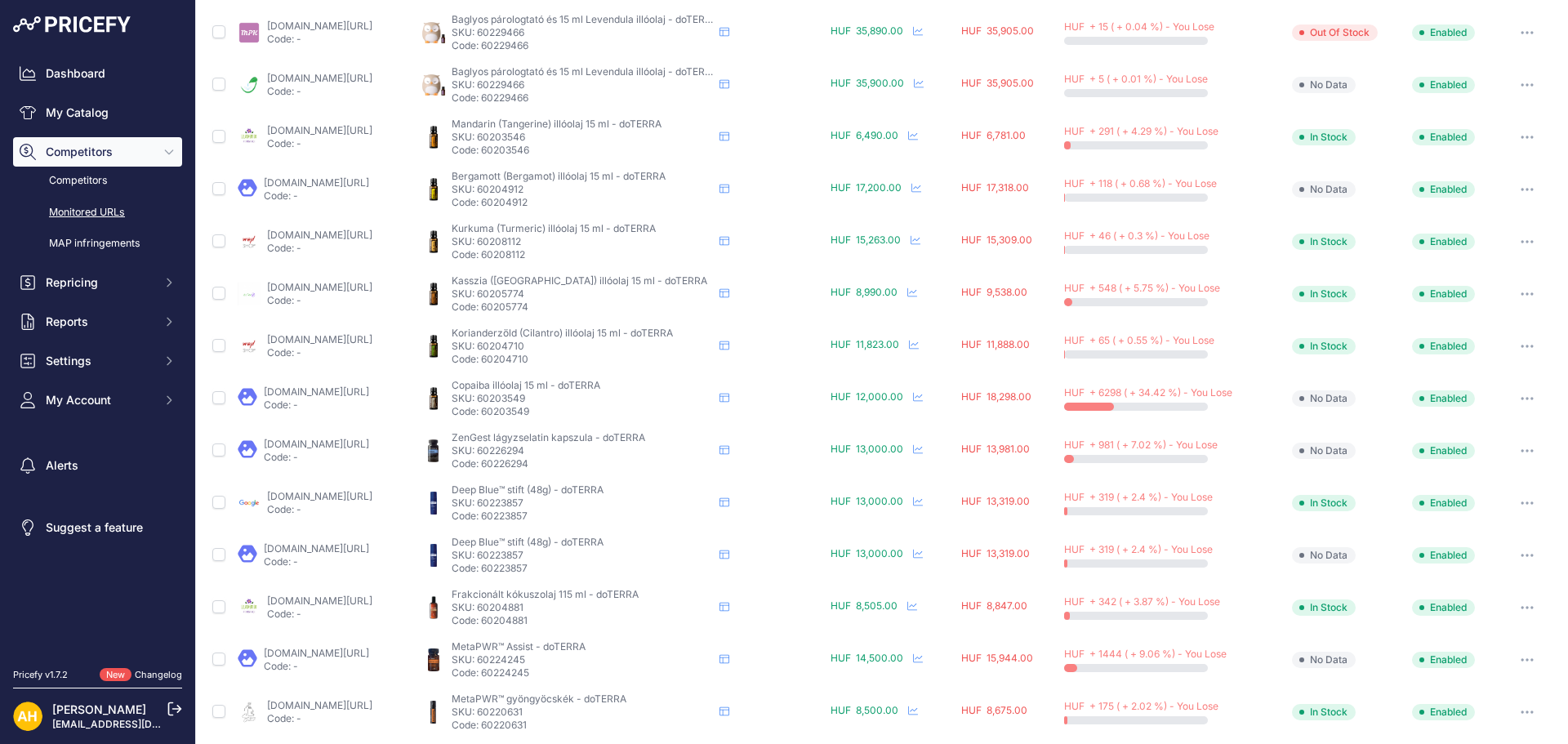
click at [369, 546] on link "melini.hu/termek/doterra-deep-blue-stift/?prirule_jdsnikfkfjsd=8997" at bounding box center [316, 548] width 105 height 12
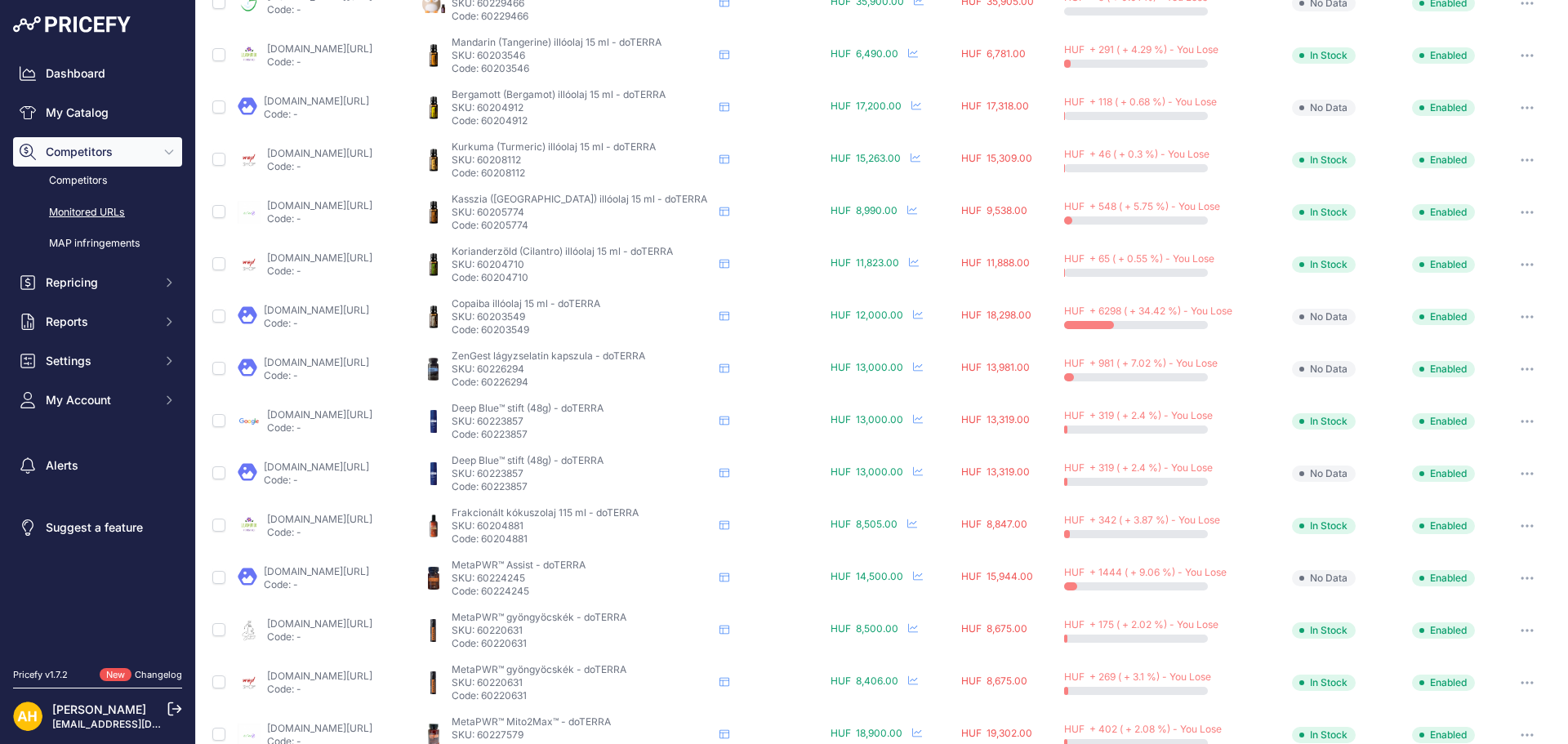
click at [369, 565] on link "melini.hu/termek/doterra-metapwr-assist/?prirule_jdsnikfkfjsd=8997" at bounding box center [316, 571] width 105 height 12
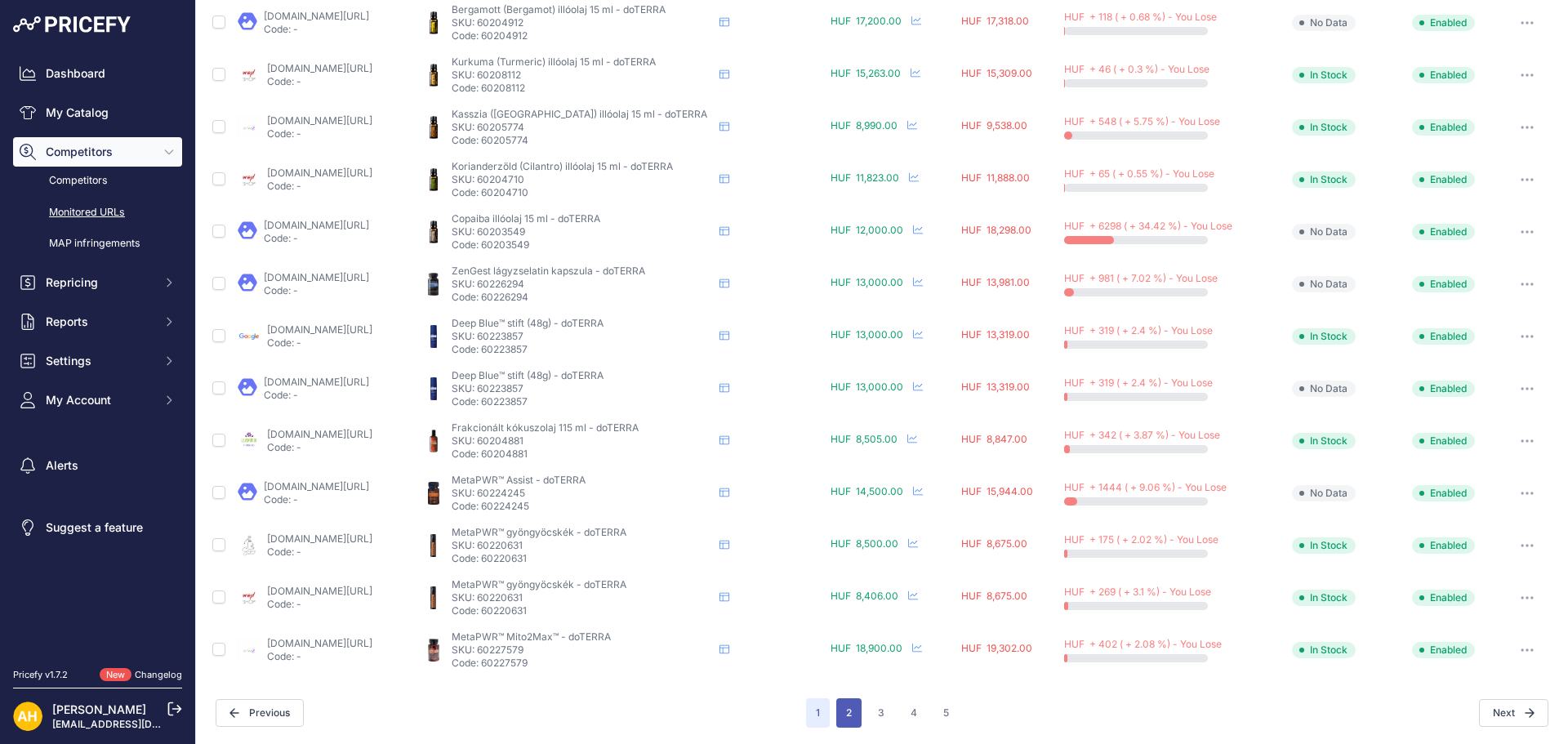
click at [848, 718] on button "2" at bounding box center [848, 713] width 25 height 29
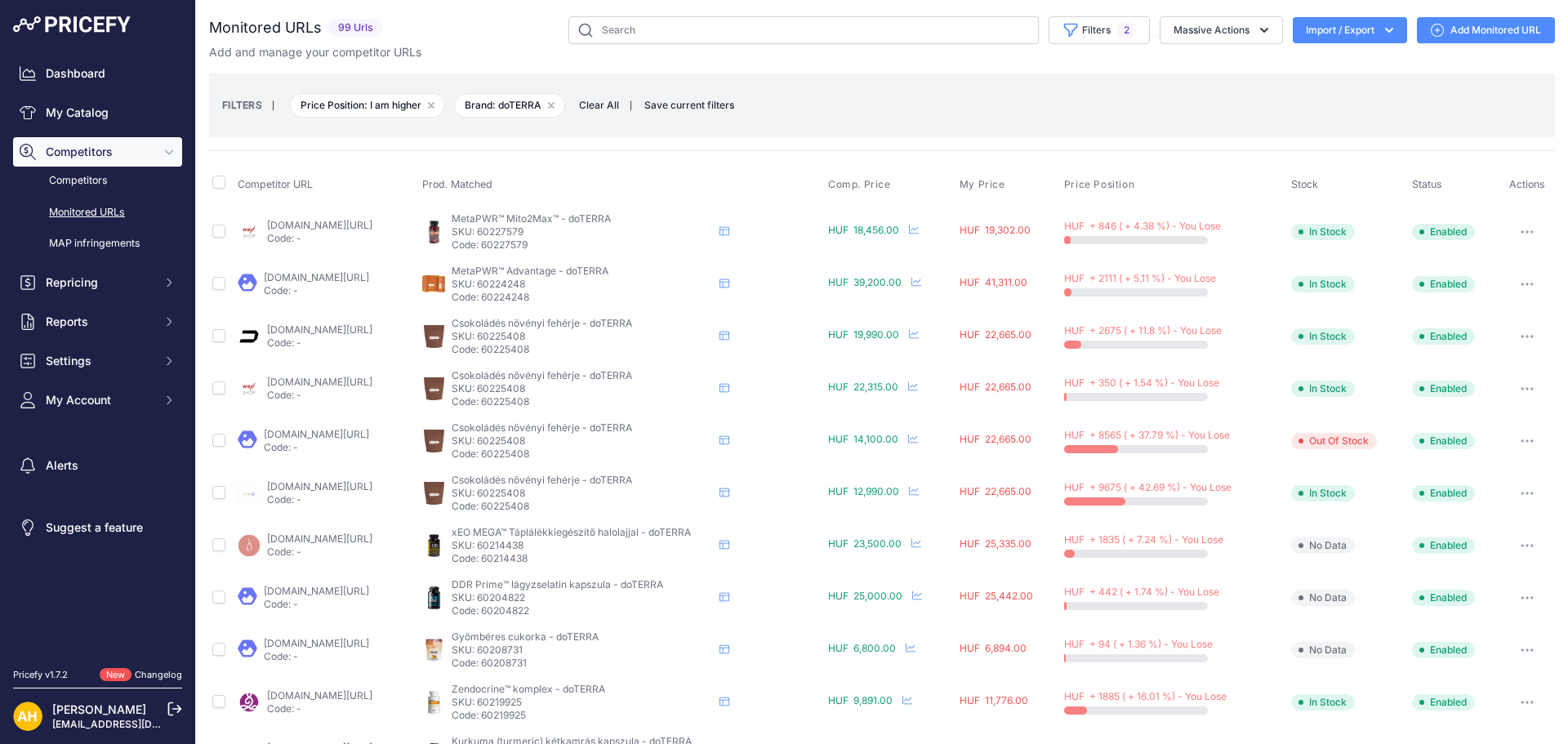
click at [347, 277] on link "doteo.hu/shop/doterra-metapwrtm-advantage-taplalekkiegeszito-kollagennel-noveny…" at bounding box center [316, 277] width 105 height 12
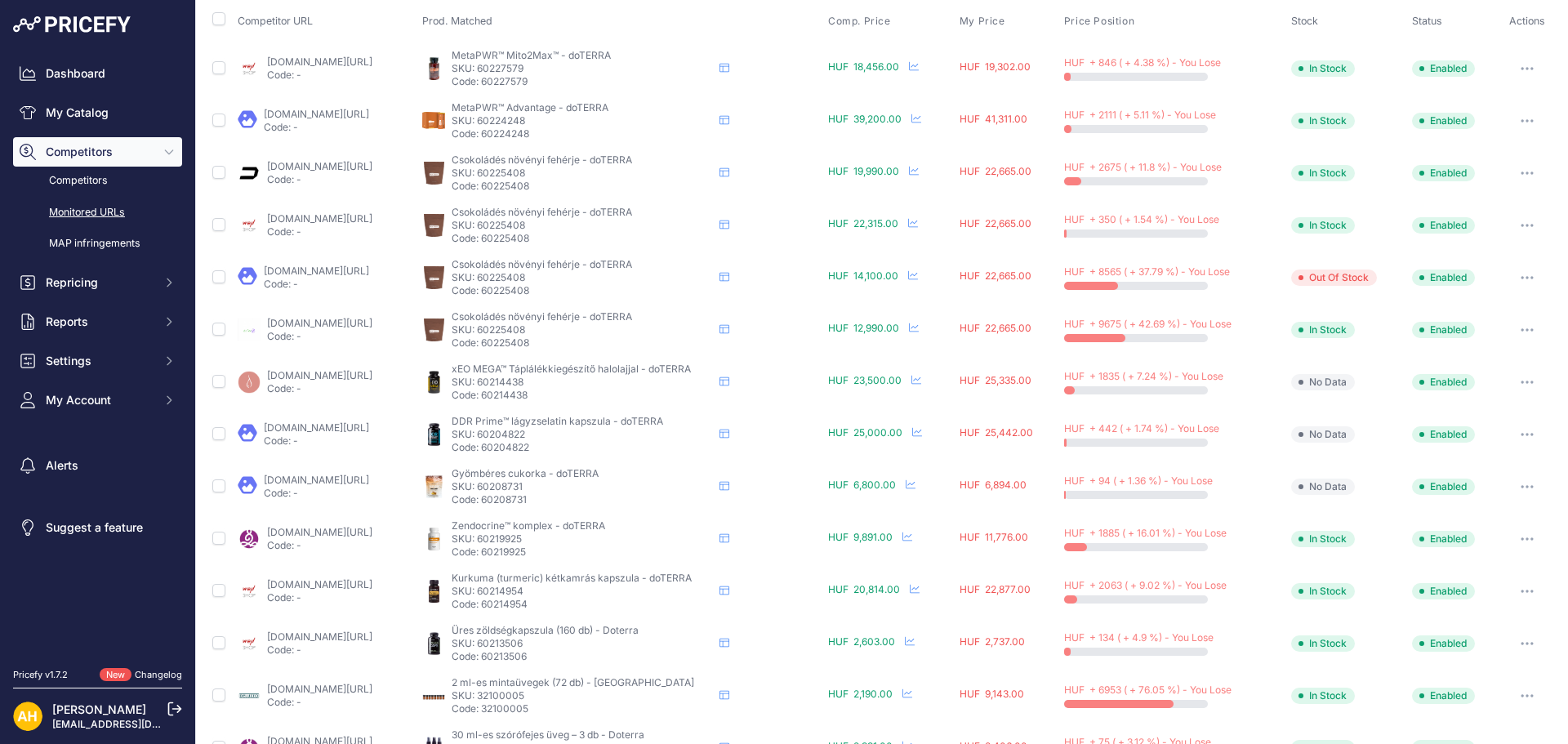
scroll to position [327, 0]
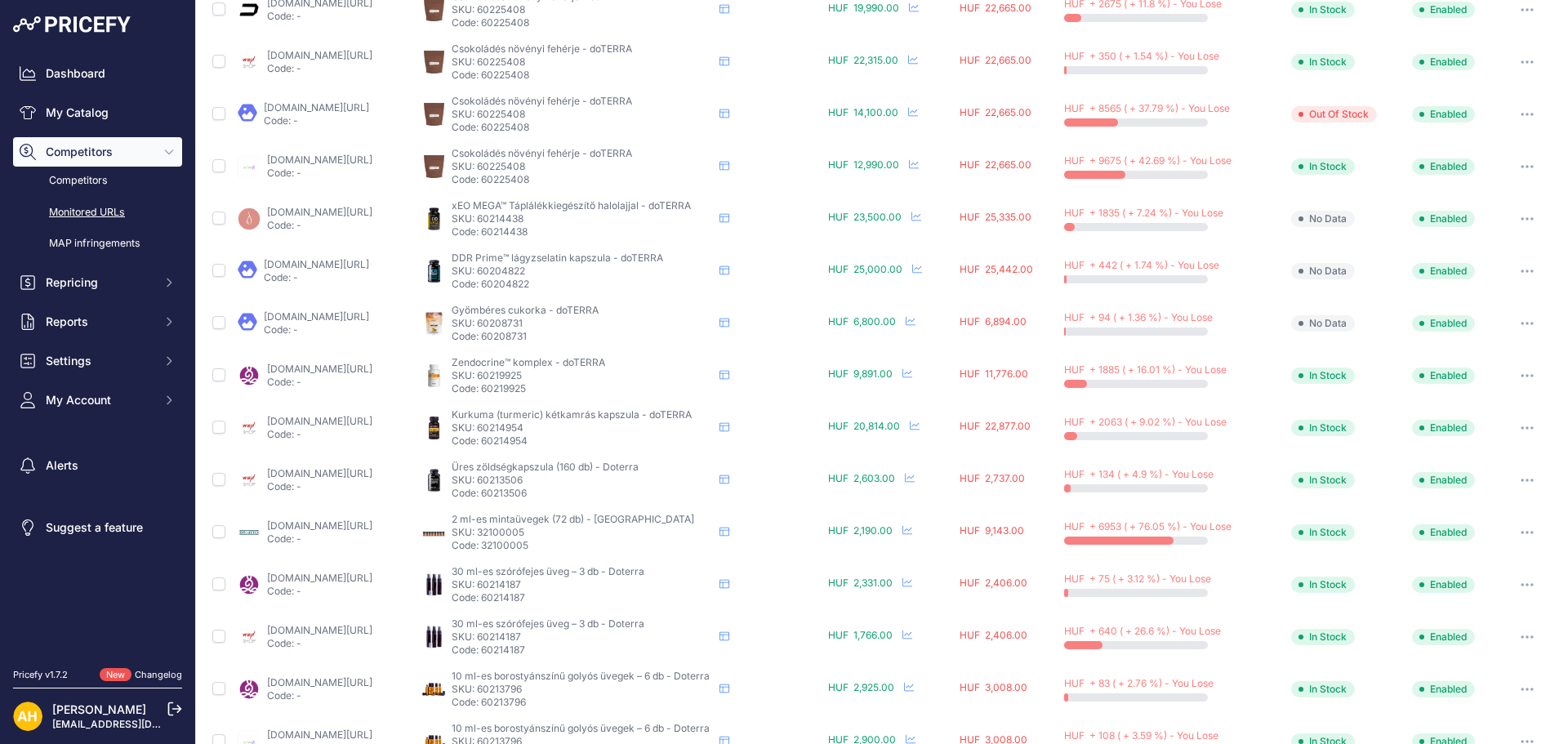
click at [373, 370] on link "[DOMAIN_NAME][URL]" at bounding box center [320, 368] width 105 height 12
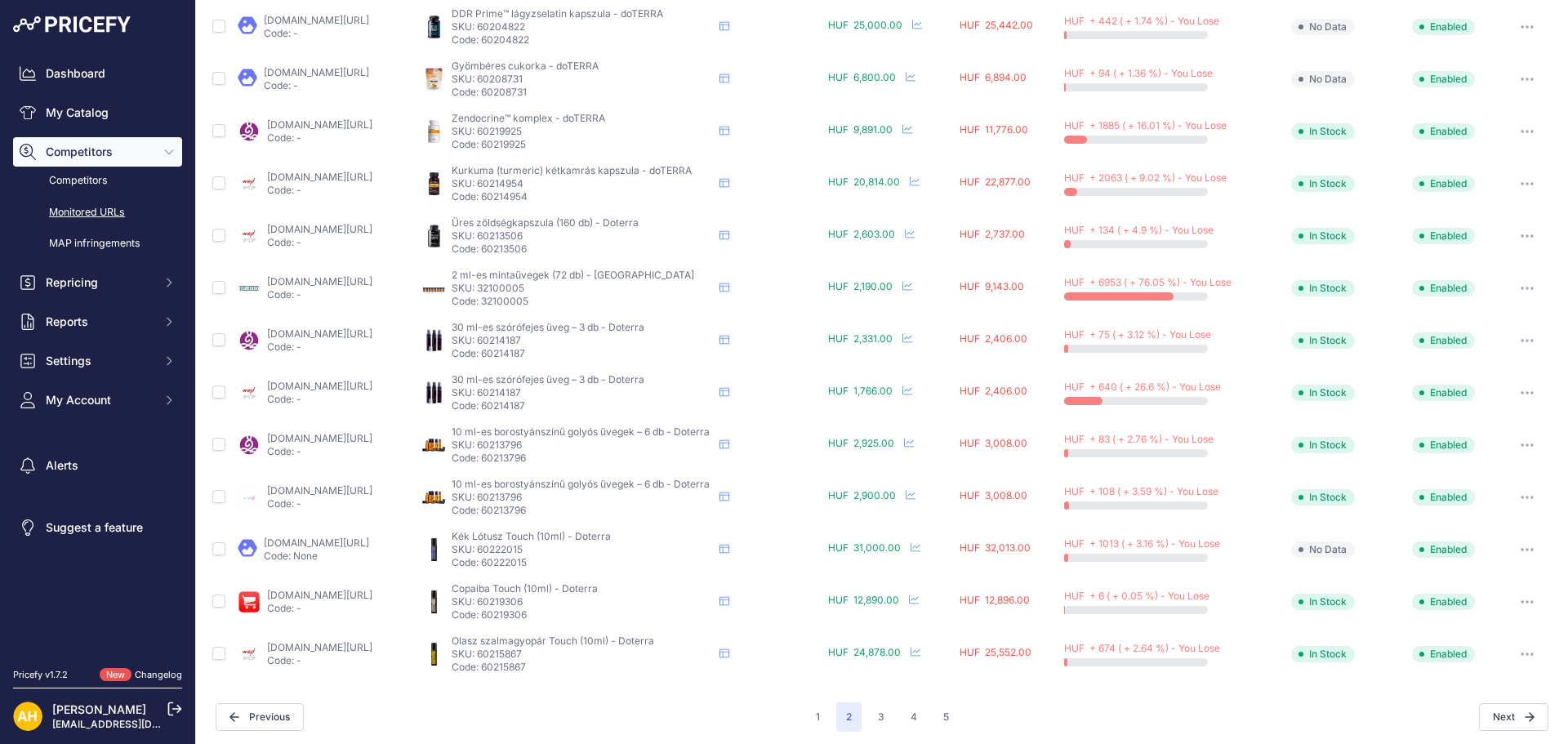
scroll to position [572, 0]
click at [373, 594] on link "terrazen.hu/termek/doterra-copaiba-touch-illoolaj?prirule_jdsnikfkfjsd=8997" at bounding box center [320, 594] width 105 height 12
click at [874, 720] on button "3" at bounding box center [881, 716] width 26 height 29
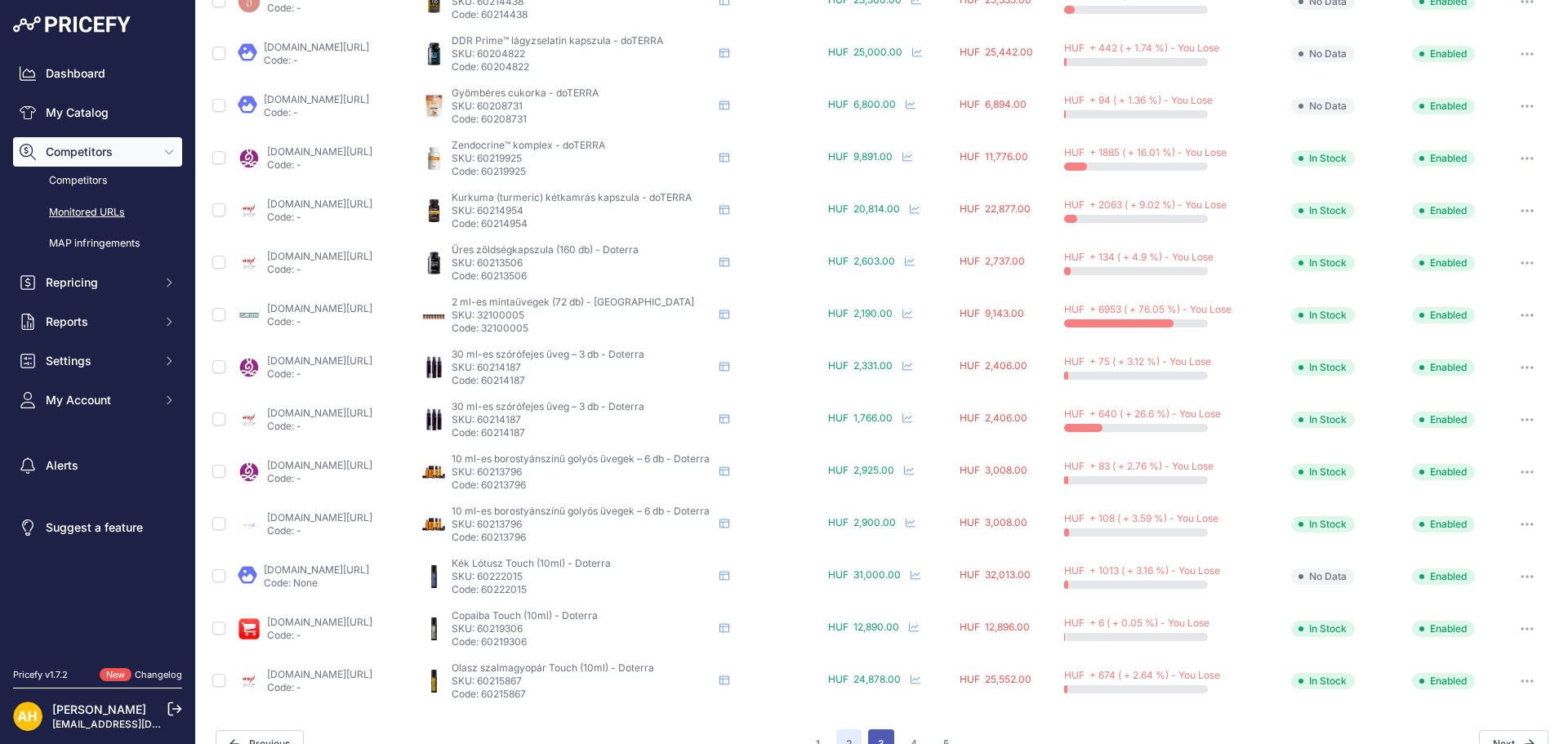
scroll to position [600, 0]
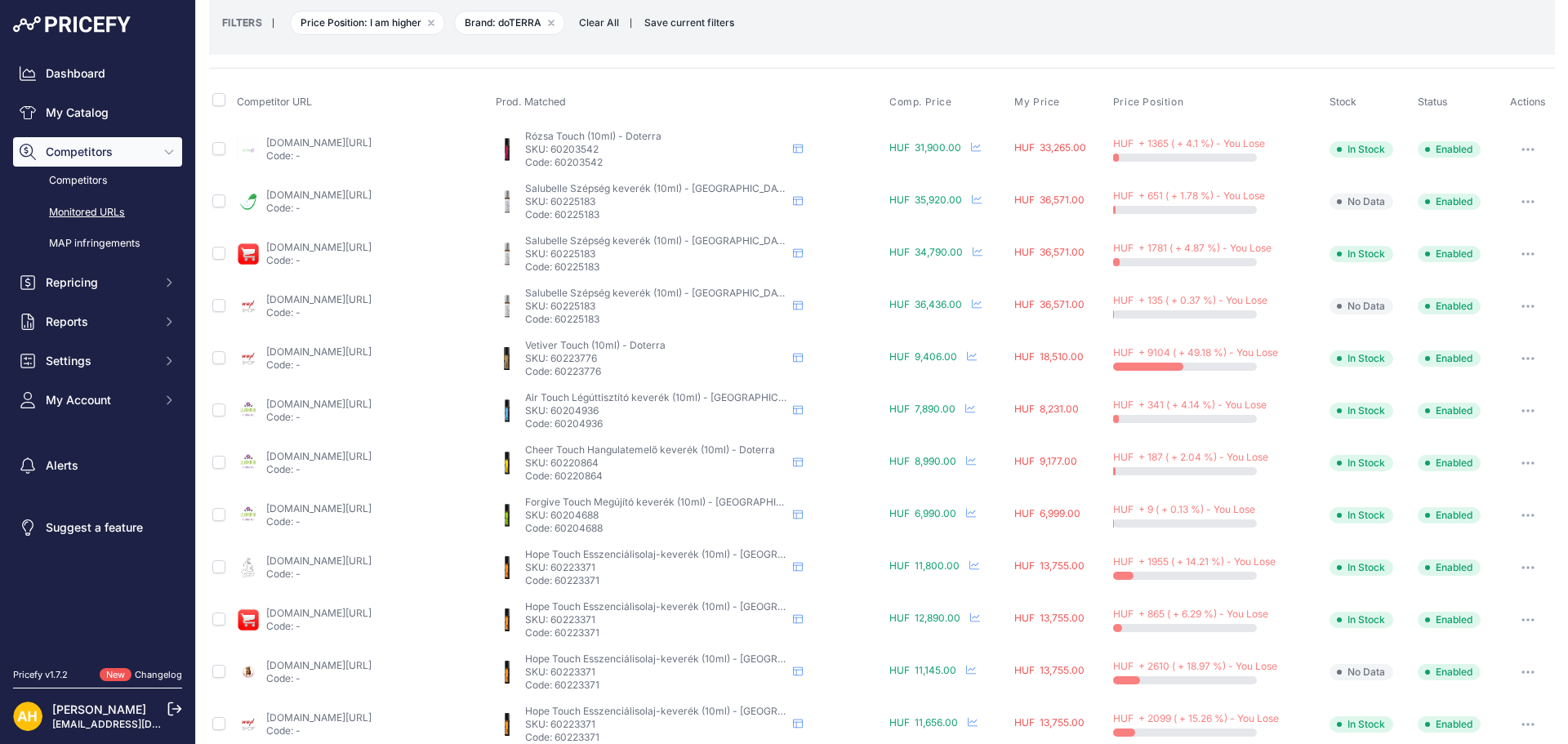
scroll to position [164, 0]
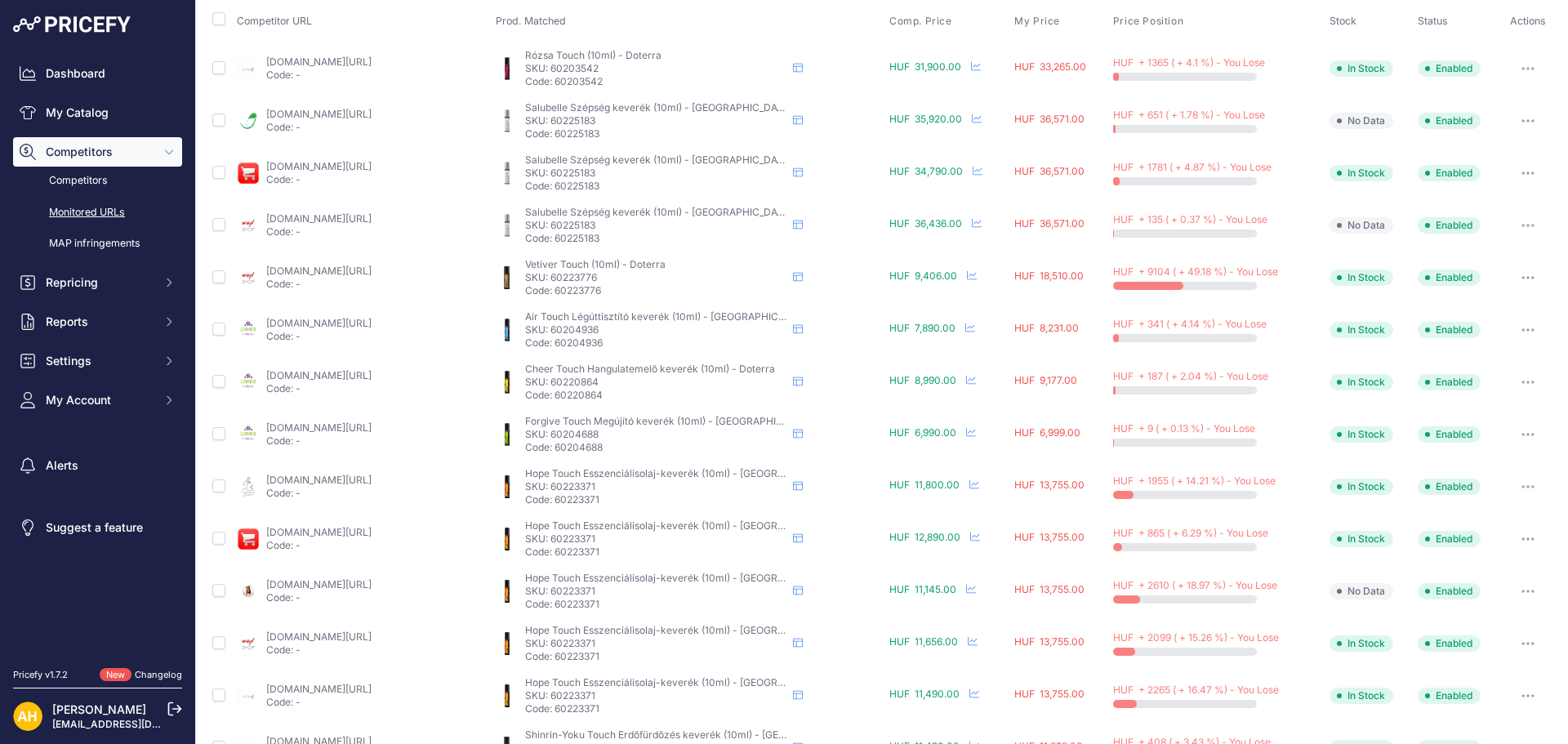
click at [343, 274] on link "[DOMAIN_NAME][URL]" at bounding box center [319, 270] width 105 height 12
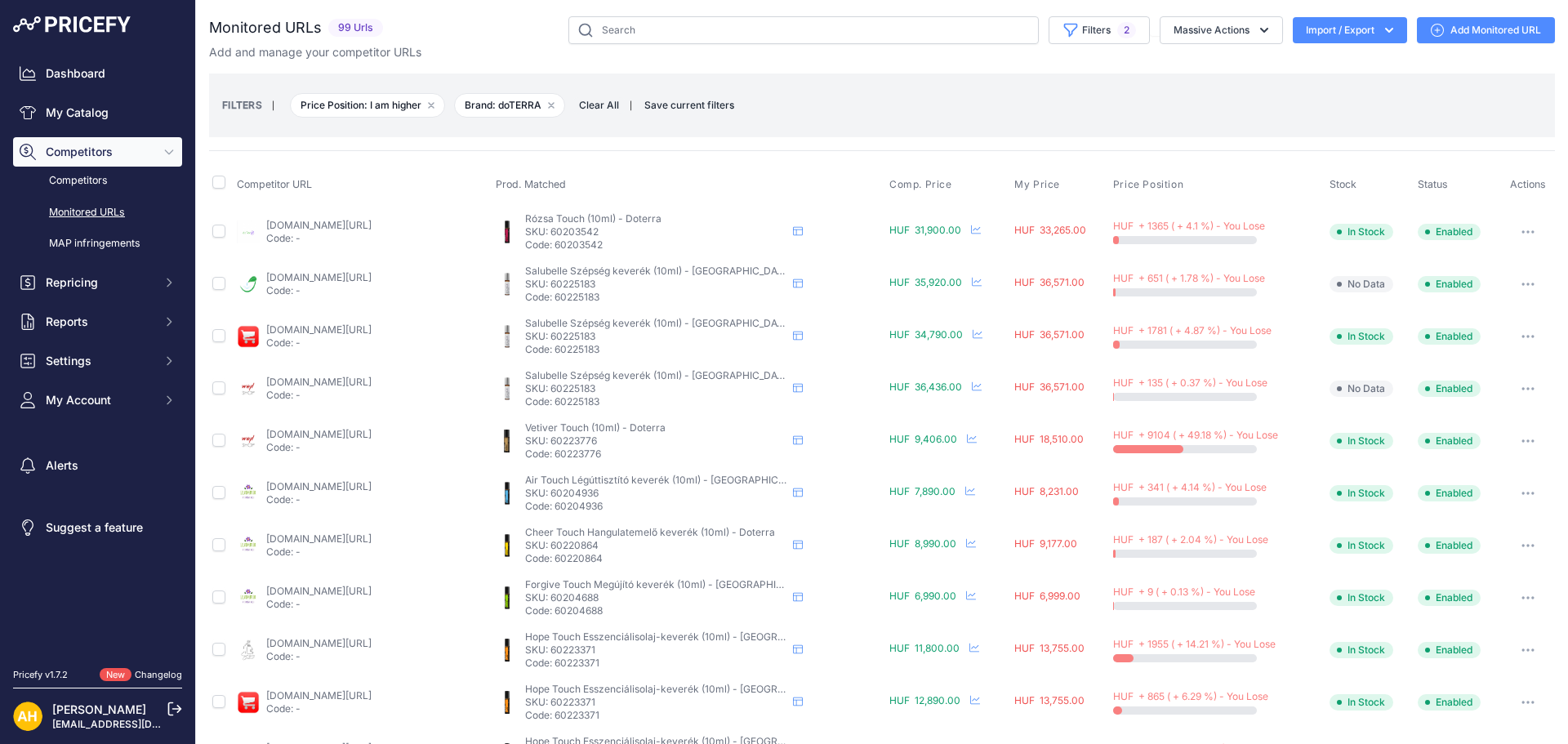
scroll to position [164, 0]
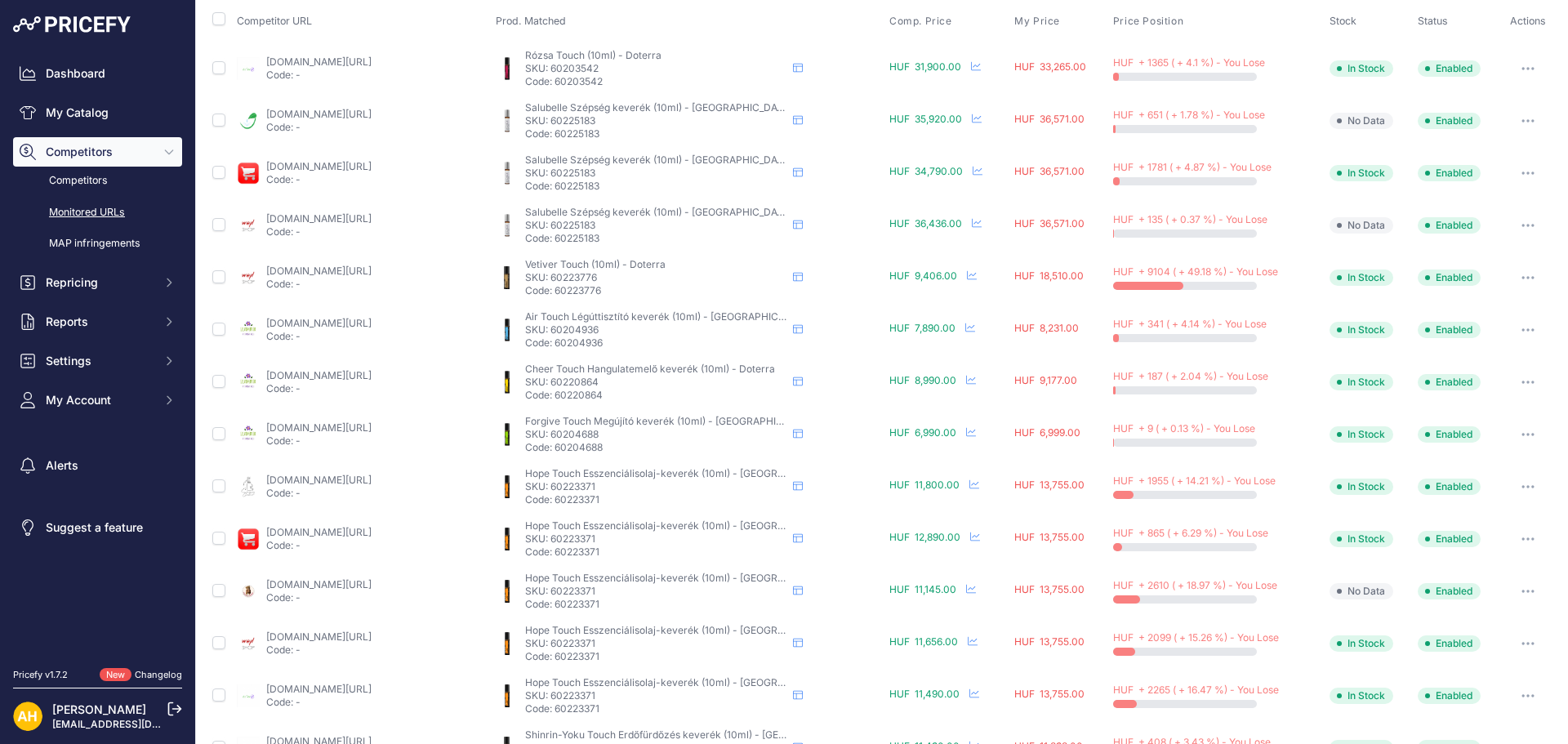
click at [372, 272] on link "wellshop.hu/doterra-keverek-olaj-motivate-touch-10-ml?prirule_jdsnikfkfjsd=8997" at bounding box center [319, 270] width 105 height 12
click at [1515, 280] on button "button" at bounding box center [1528, 278] width 33 height 23
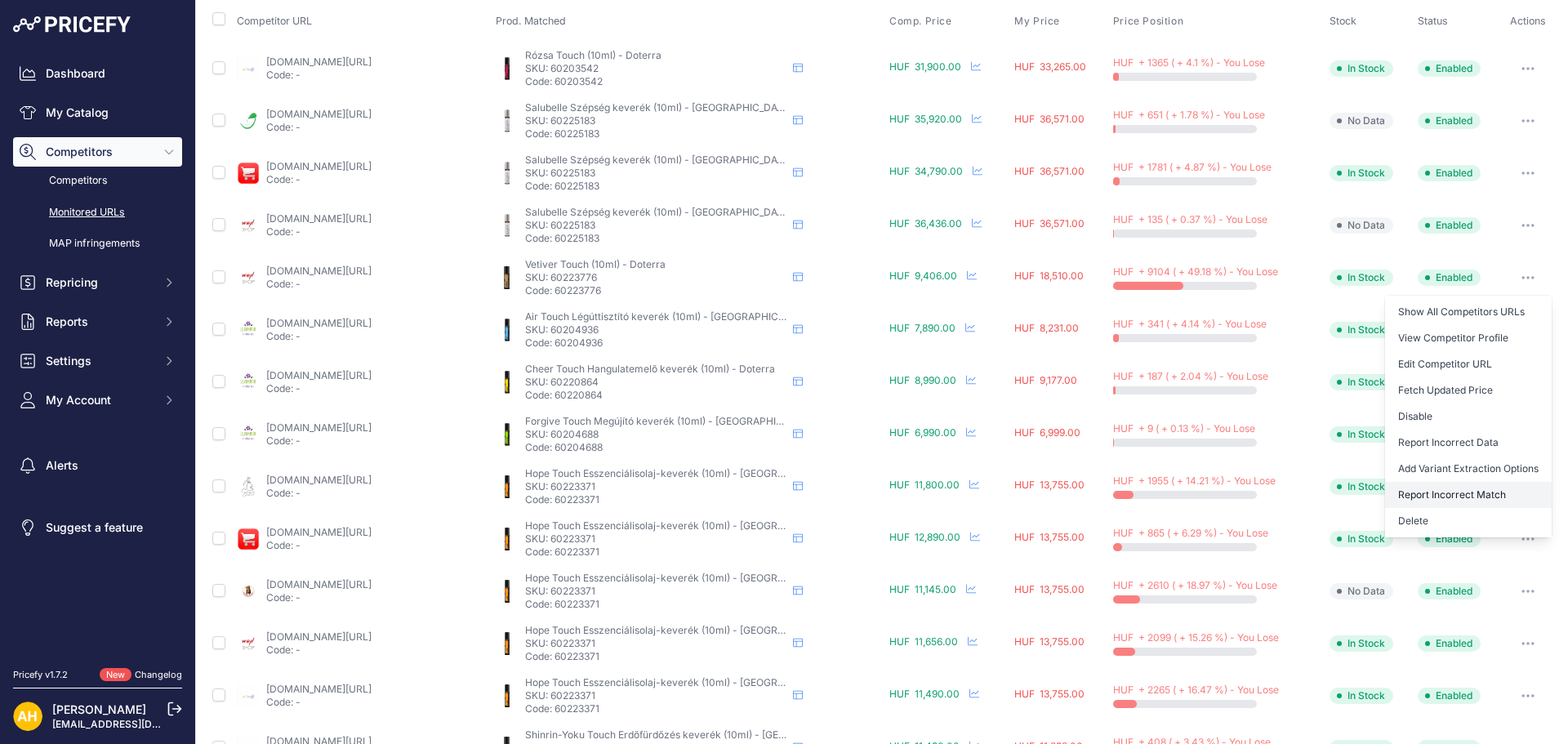
click at [1466, 493] on button "Report Incorrect Match" at bounding box center [1467, 495] width 167 height 26
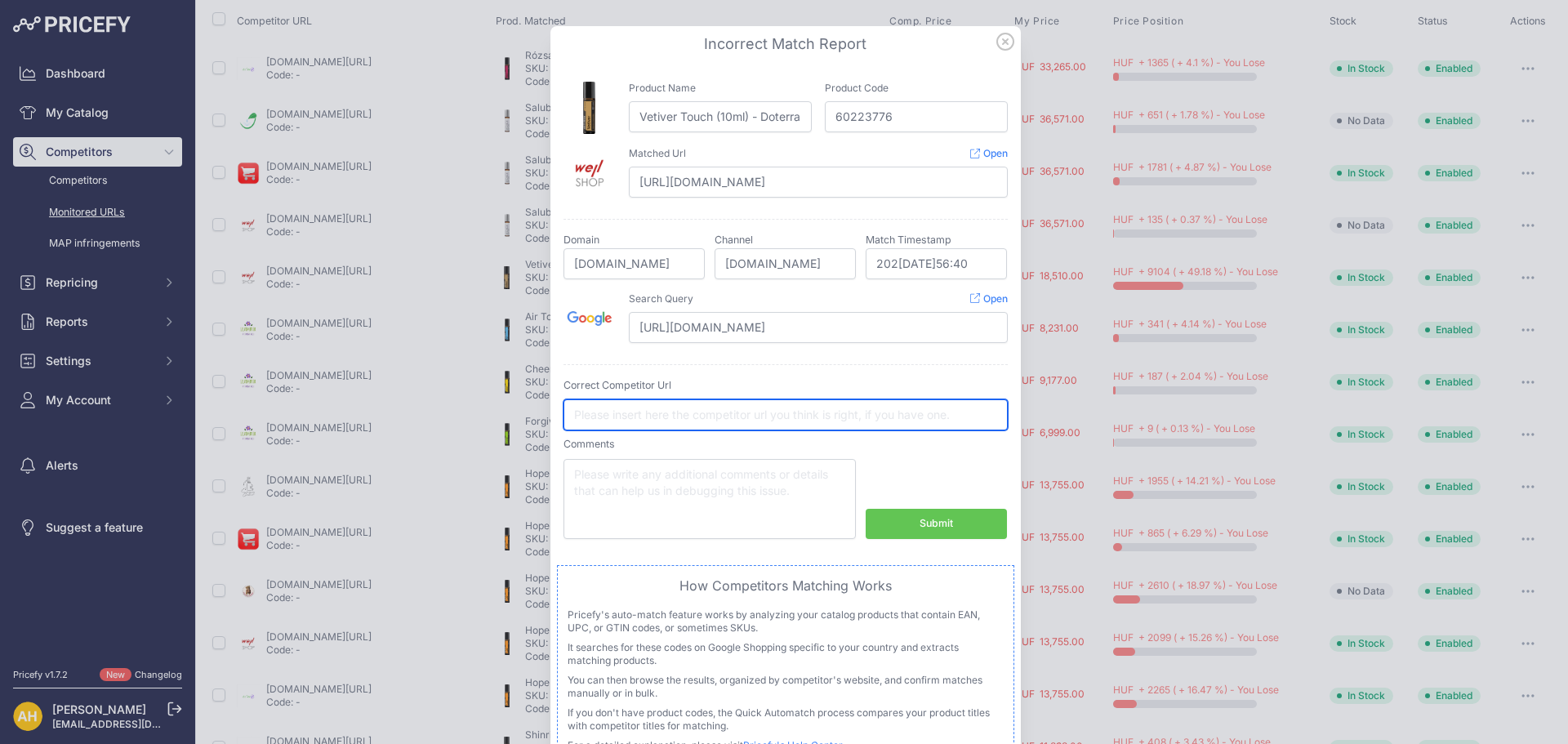
click at [617, 404] on input "text" at bounding box center [786, 414] width 444 height 31
paste input "https://wellshop.hu/Vetiver-Touch-10-ml-Vetiveria-zizanioides"
type input "https://wellshop.hu/Vetiver-Touch-10-ml-Vetiveria-zizanioides"
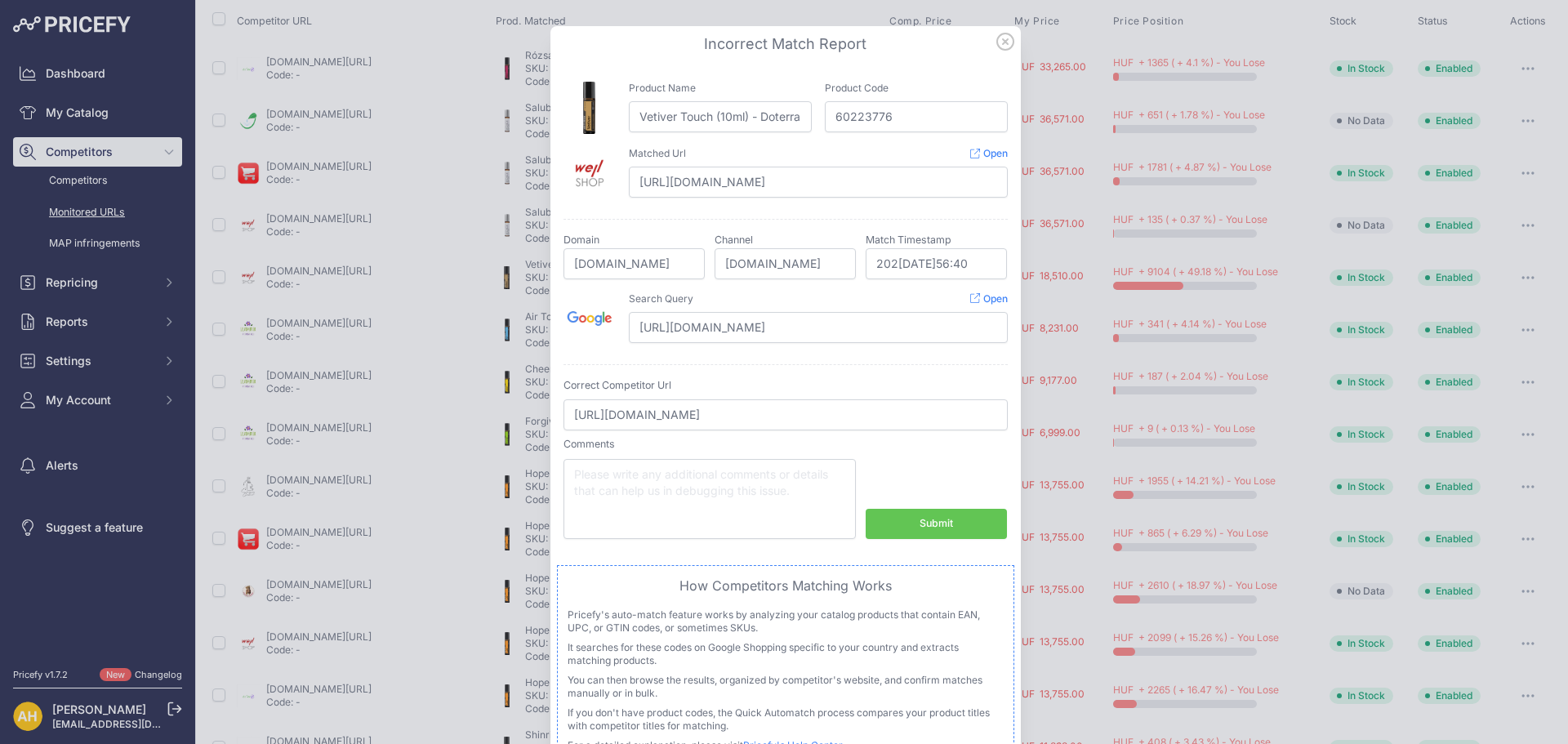
click at [968, 530] on button "Submit" at bounding box center [936, 525] width 141 height 30
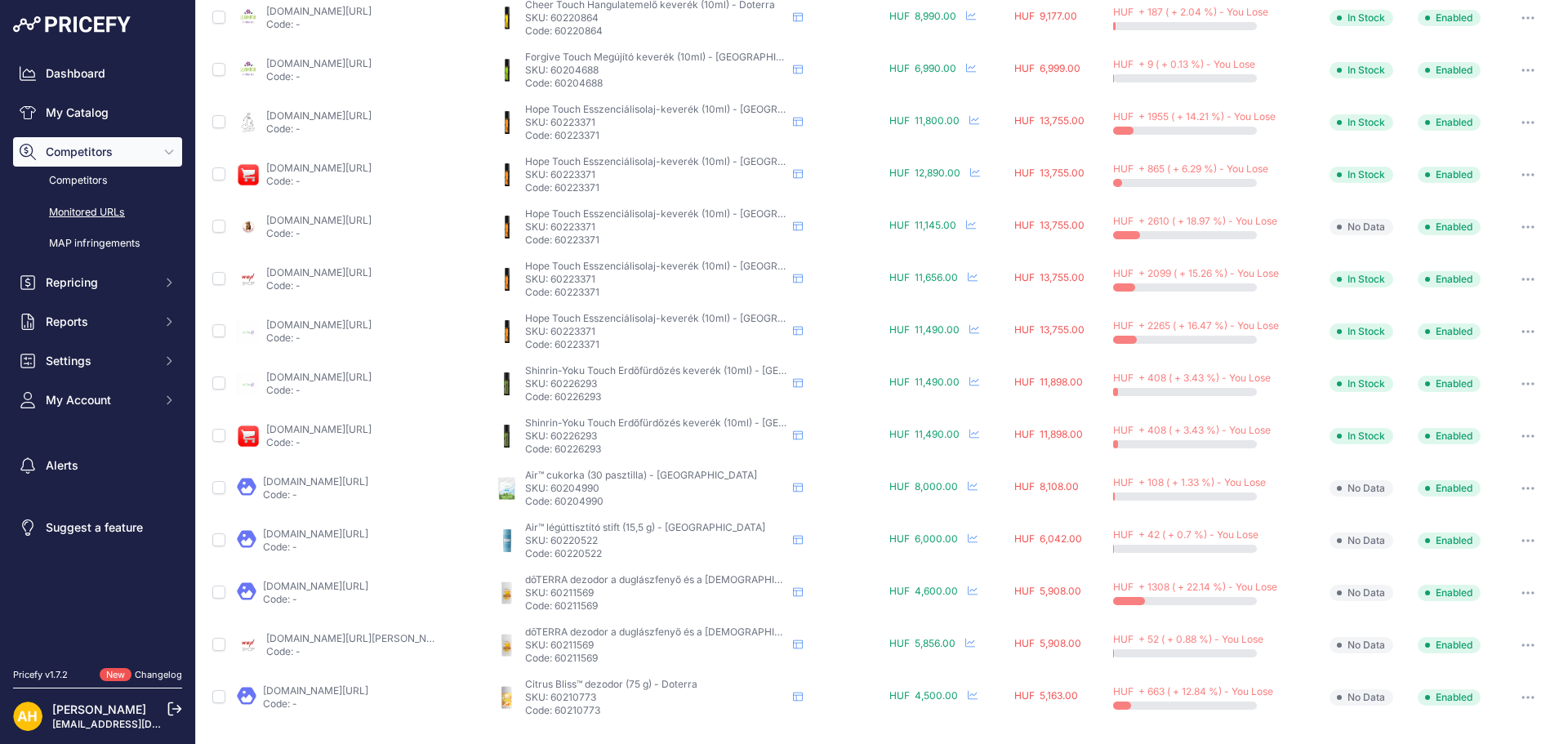
scroll to position [491, 0]
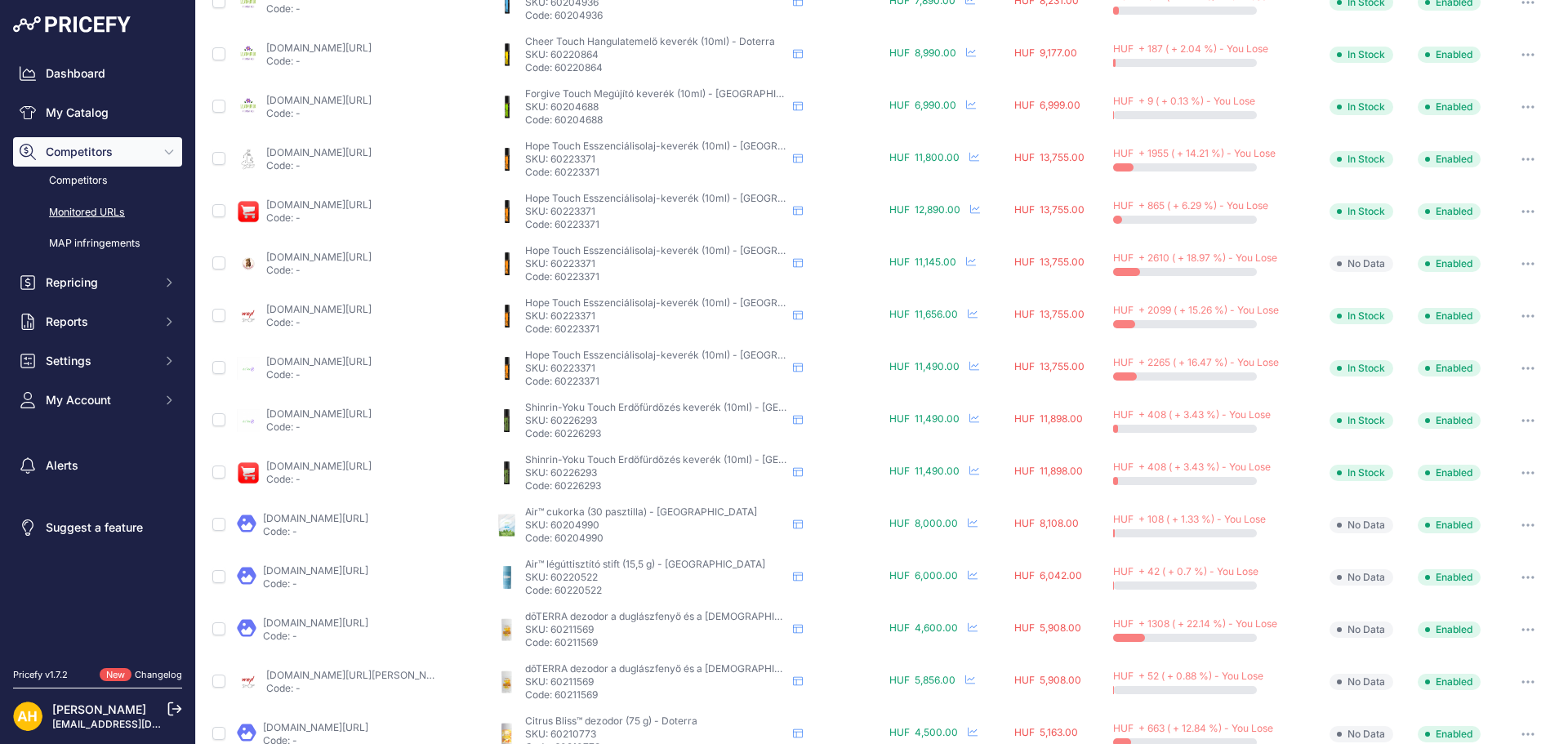
click at [372, 361] on link "dotero.hu/doterra-hope-touch-10ml-849?prirule_jdsnikfkfjsd=8997" at bounding box center [319, 361] width 105 height 12
click at [372, 256] on link "pibogi.hu/en/spd/pibo-hope_touch/hope-touch-esszencialis-illoolaj-keverek-10-ml…" at bounding box center [319, 256] width 105 height 12
click at [372, 306] on link "wellshop.hu/doterra-keverek-olaj-hope-touch-10-ml?prirule_jdsnikfkfjsd=8997" at bounding box center [319, 309] width 105 height 12
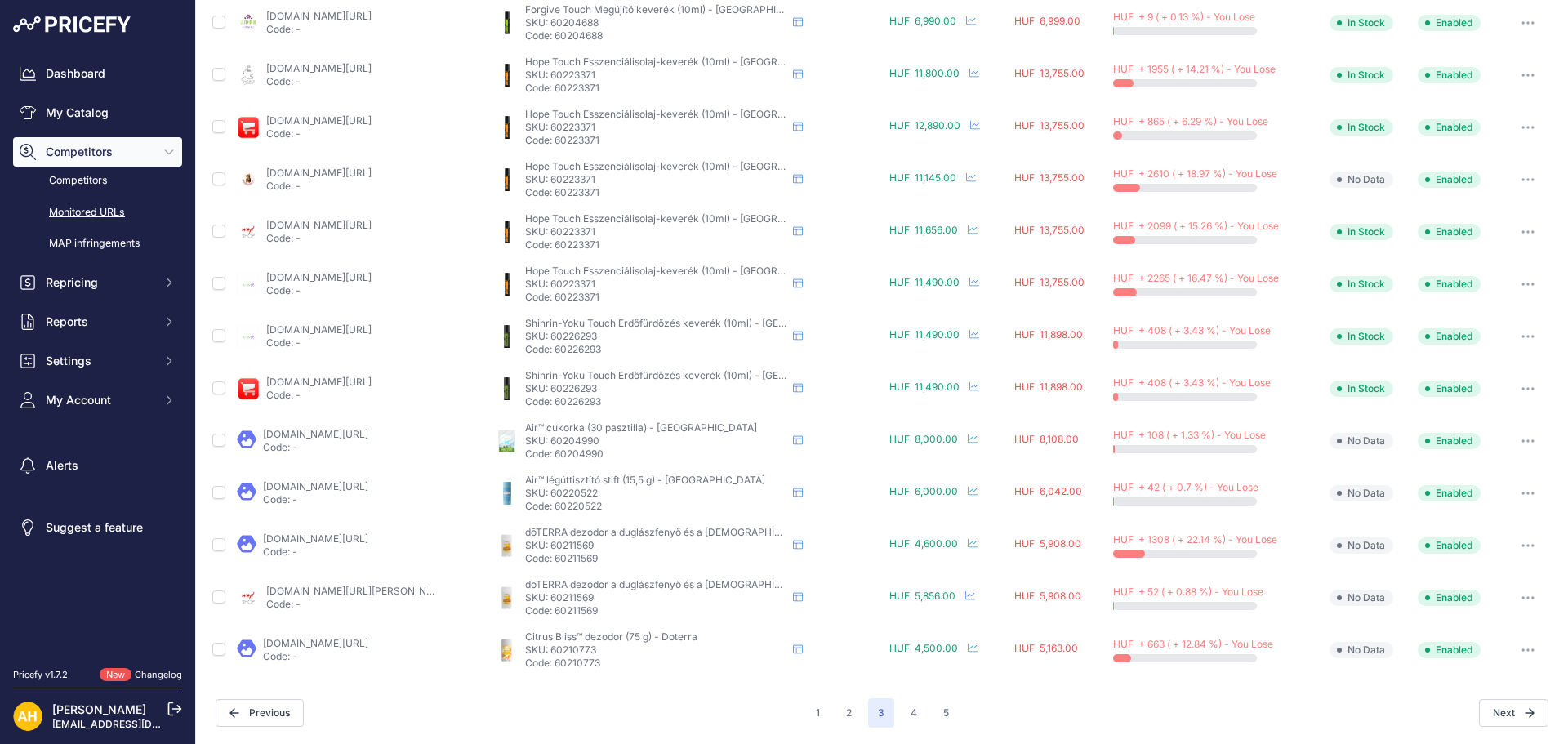
click at [337, 542] on link "[DOMAIN_NAME][URL]" at bounding box center [315, 539] width 105 height 12
click at [906, 720] on button "4" at bounding box center [914, 713] width 26 height 29
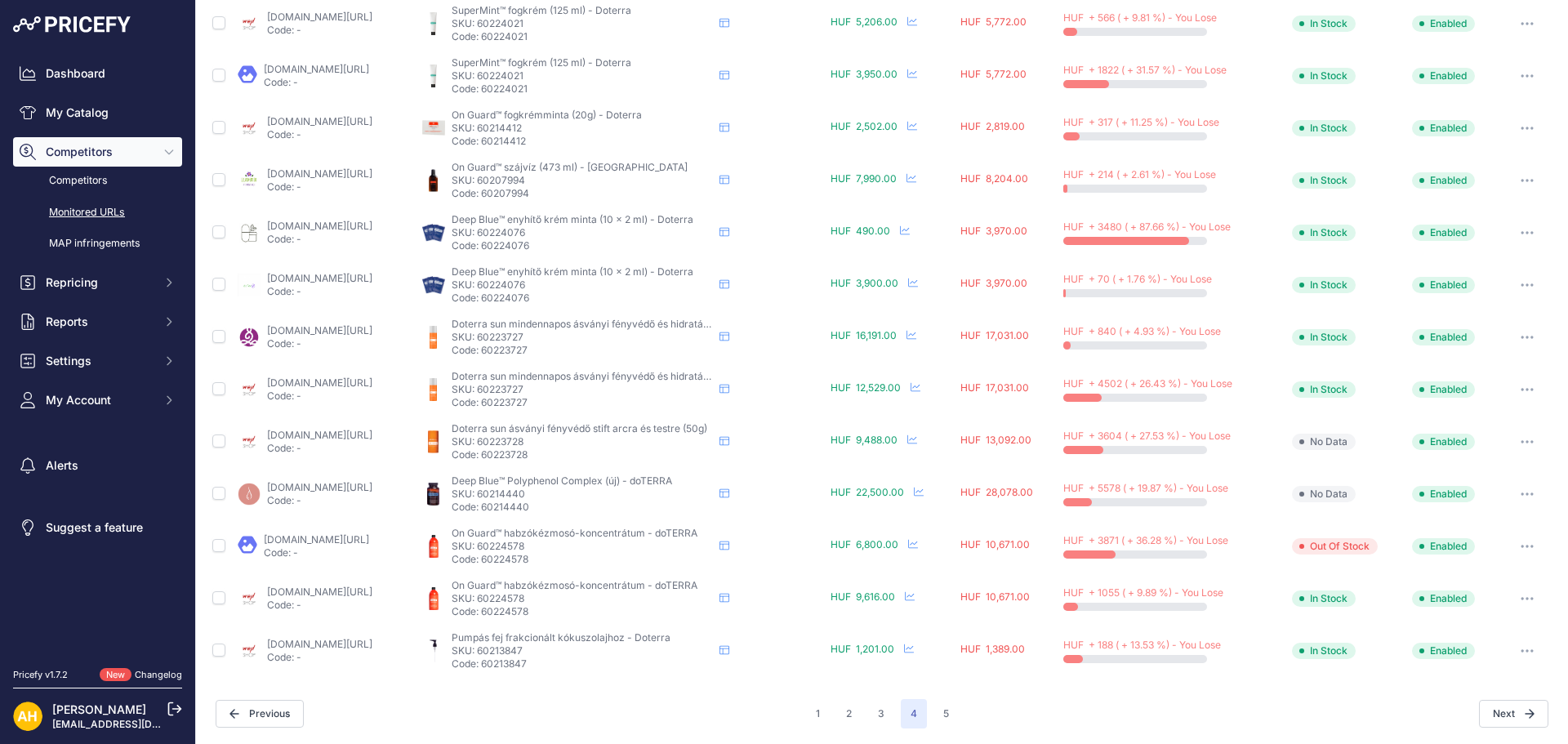
scroll to position [575, 0]
click at [412, 706] on div "Previous" at bounding box center [510, 713] width 590 height 27
click at [1527, 545] on icon "button" at bounding box center [1528, 546] width 2 height 2
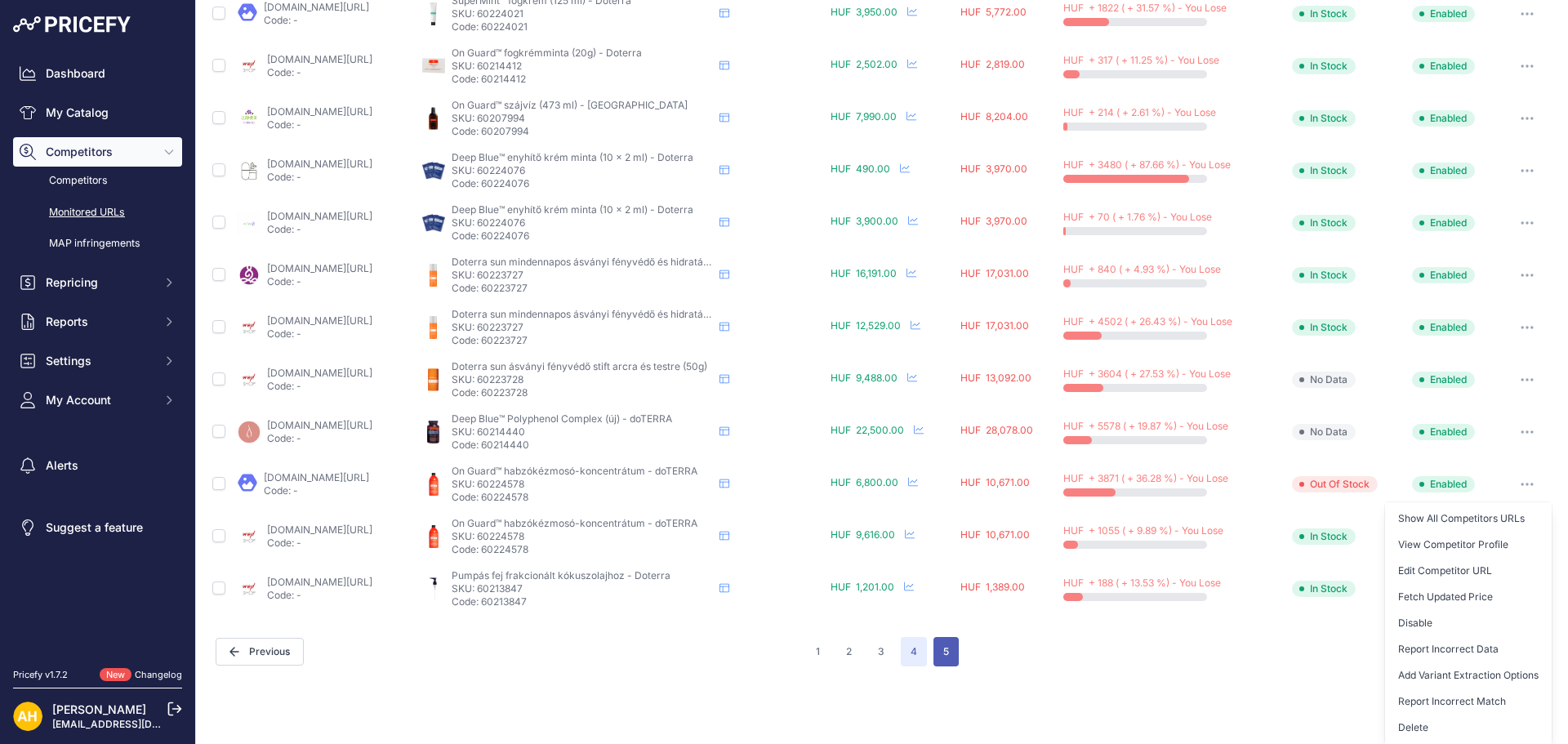
click at [941, 648] on button "5" at bounding box center [946, 652] width 25 height 29
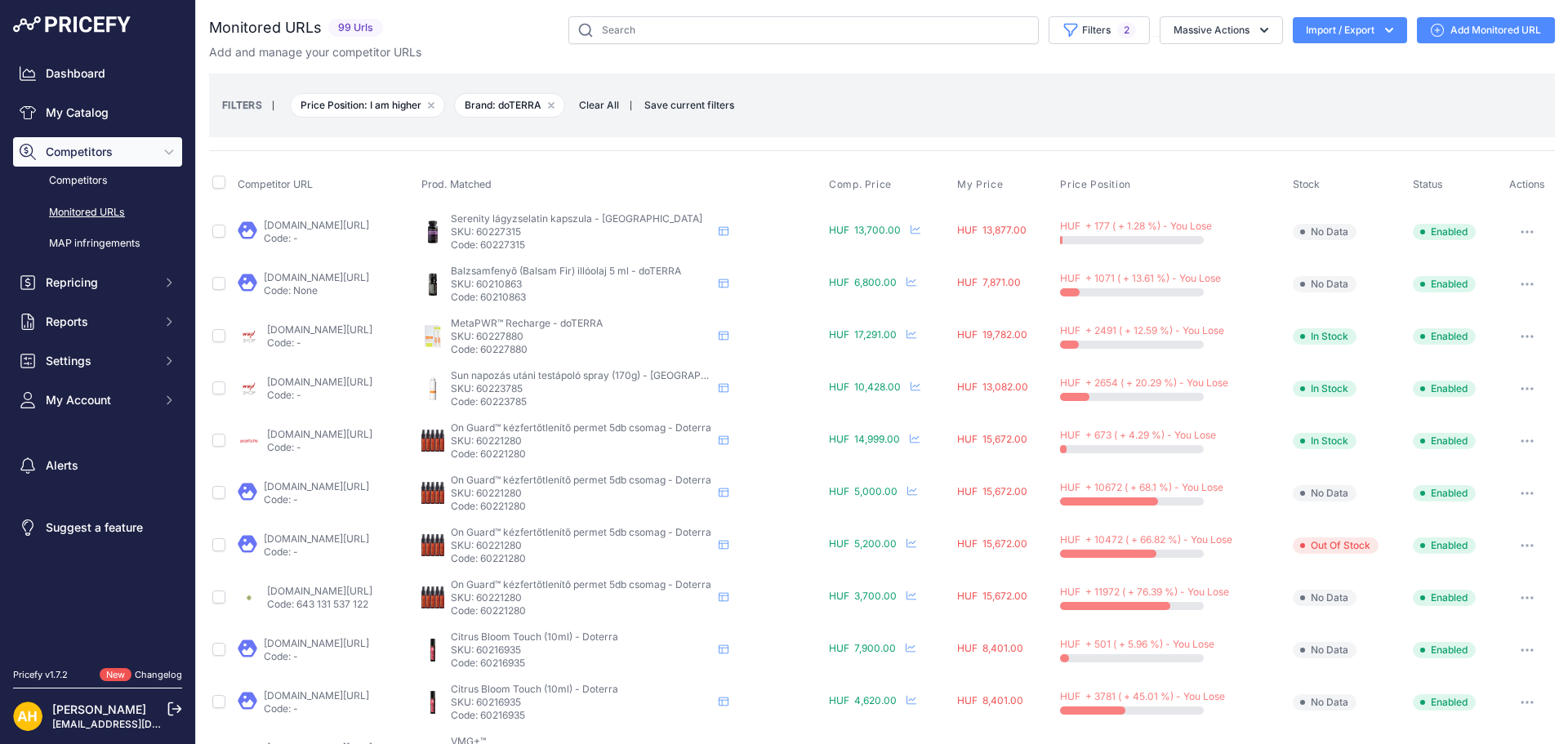
click at [369, 486] on link "melini.hu/termek/doterra-on-guard-kezfertotlenito-permet/?prirule_jdsnikfkfjsd=…" at bounding box center [316, 486] width 105 height 12
click at [367, 486] on link "melini.hu/termek/doterra-on-guard-kezfertotlenito-permet/?prirule_jdsnikfkfjsd=…" at bounding box center [316, 486] width 105 height 12
click at [1515, 491] on button "button" at bounding box center [1527, 493] width 33 height 23
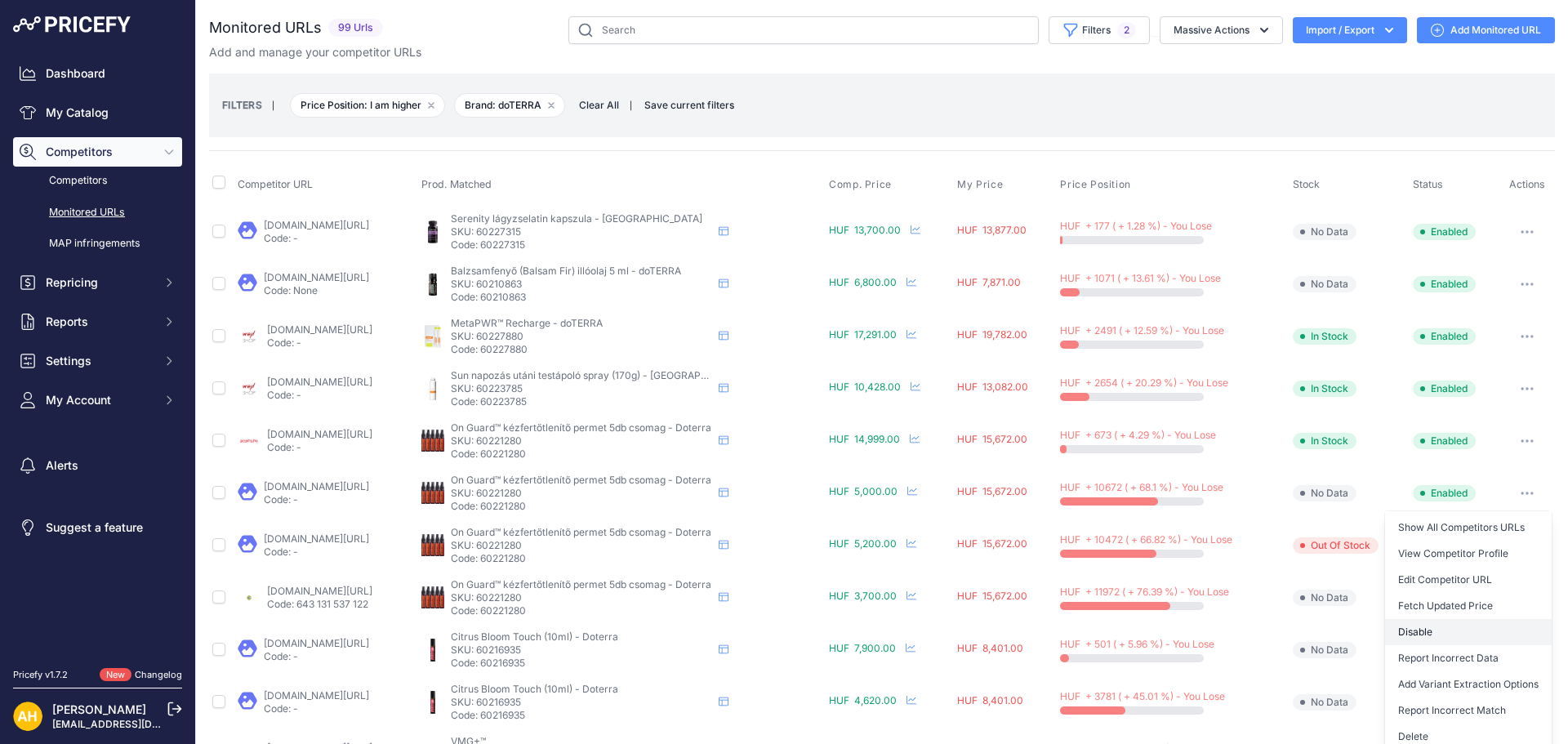
click at [1420, 627] on button "Disable" at bounding box center [1467, 633] width 167 height 26
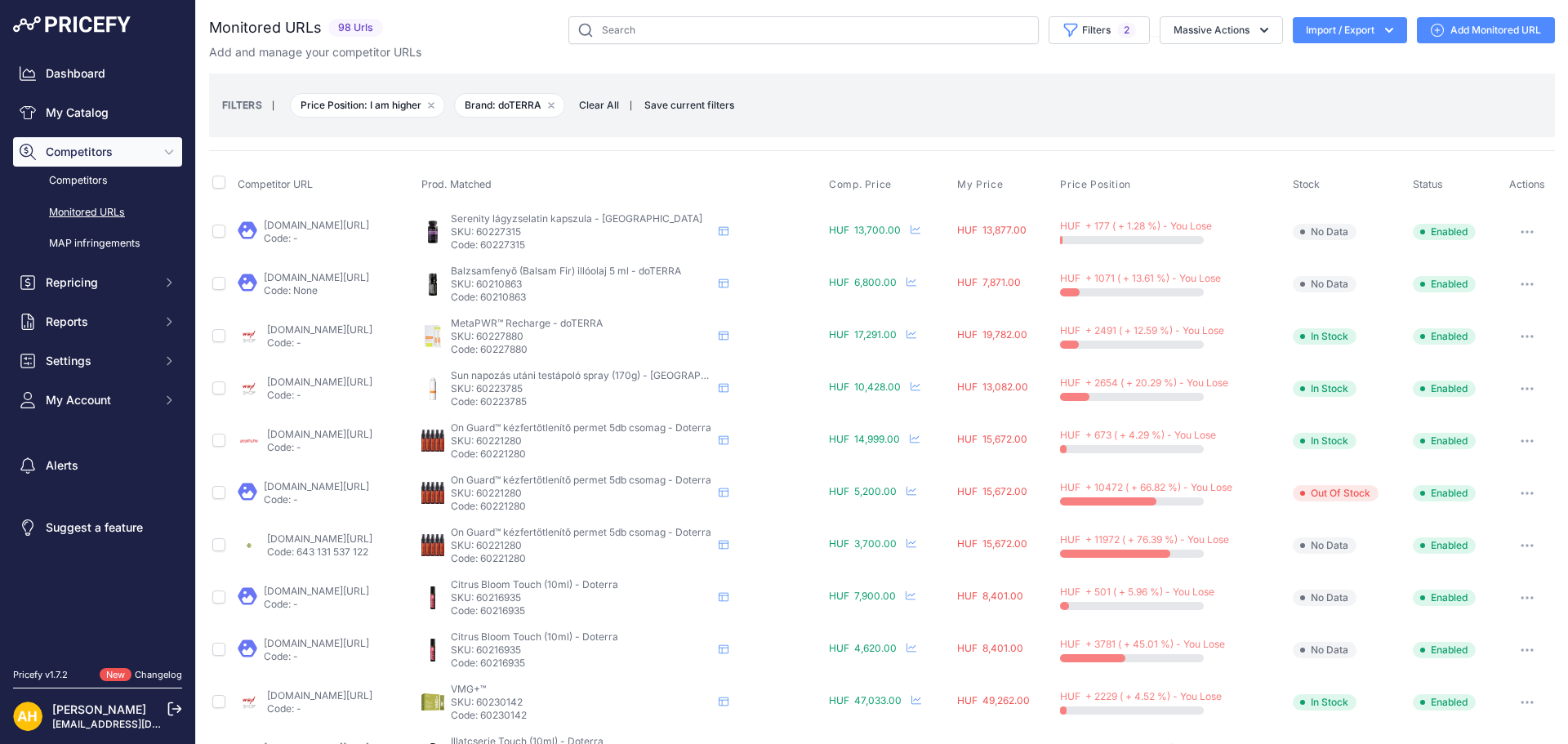
click at [349, 491] on link "doteo.hu/shop/on-guard-kezfertotlenito-permet-304/?prirule_jdsnikfkfjsd=8997" at bounding box center [316, 486] width 105 height 12
click at [1511, 491] on button "button" at bounding box center [1527, 493] width 33 height 23
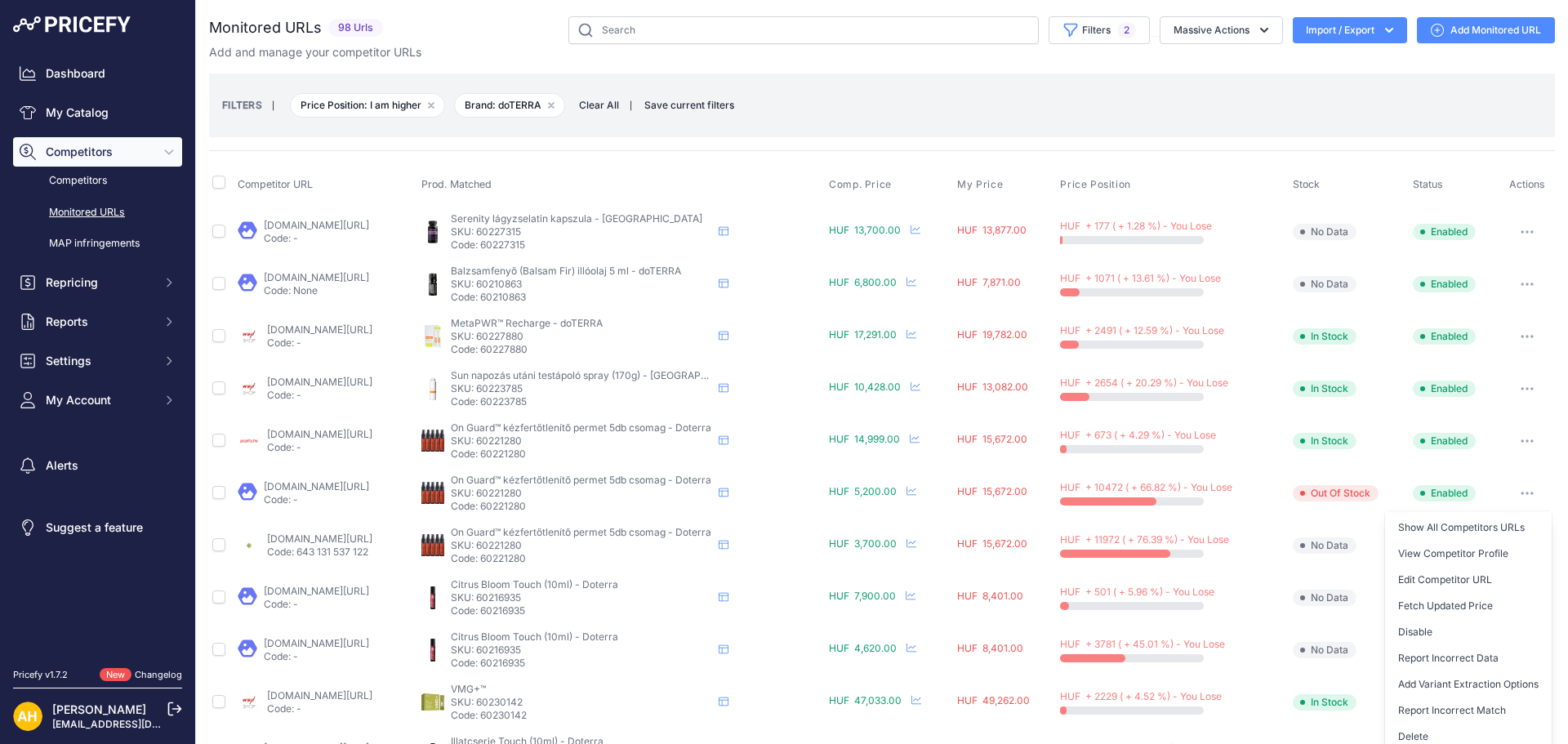
click at [334, 540] on link "mennyeiolajok.hu/on-guard-kezfertotlenito-permet?prirule_jdsnikfkfjsd=8997" at bounding box center [320, 539] width 105 height 12
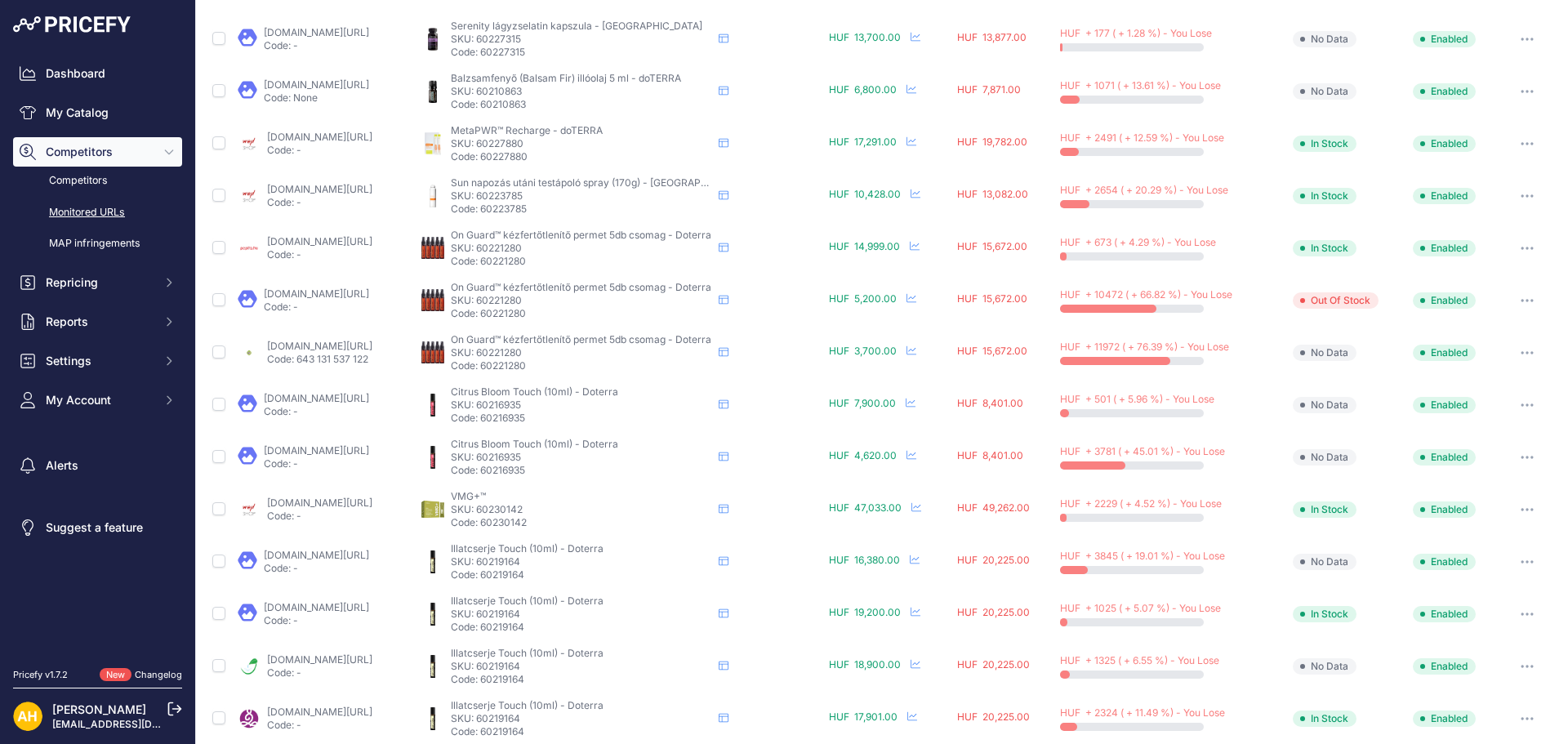
scroll to position [245, 0]
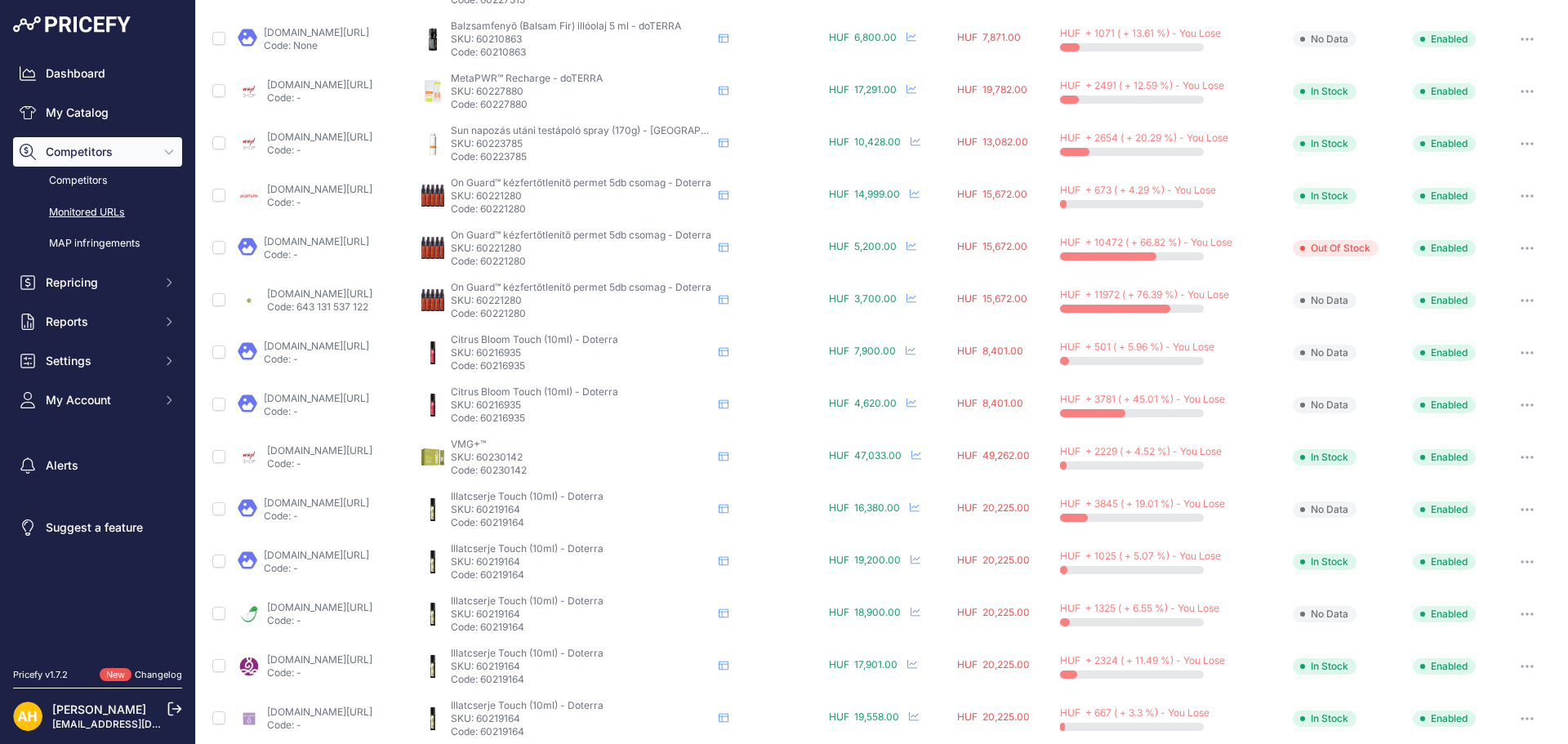
click at [369, 400] on link "gepalkatreszplaza.hu/termekeink/4113-doterra-citrus-bloom-touch-10ml.html?priru…" at bounding box center [316, 397] width 105 height 12
click at [369, 348] on link "melini.hu/termek/doterra-citrus-bloom-touch/?prirule_jdsnikfkfjsd=8997" at bounding box center [316, 346] width 105 height 12
click at [343, 453] on link "wellshop.hu/vmg-30-tasak-doterra?prirule_jdsnikfkfjsd=8997" at bounding box center [320, 450] width 105 height 12
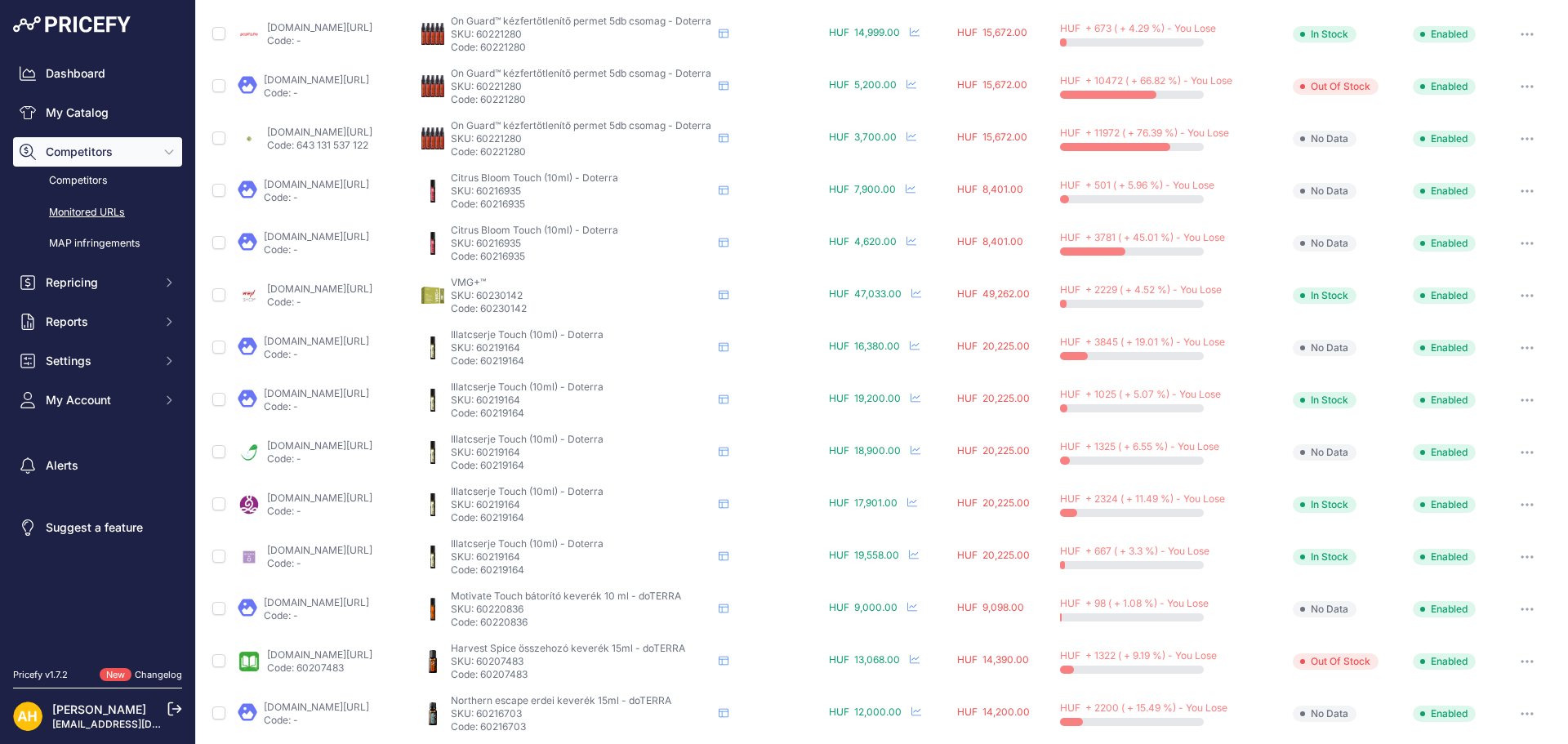
scroll to position [409, 0]
click at [354, 496] on link "yogabazaar.hu/osmanthus-fragrans-illatcserje-touch-10ml-doterra?prirule_jdsnikf…" at bounding box center [320, 496] width 105 height 12
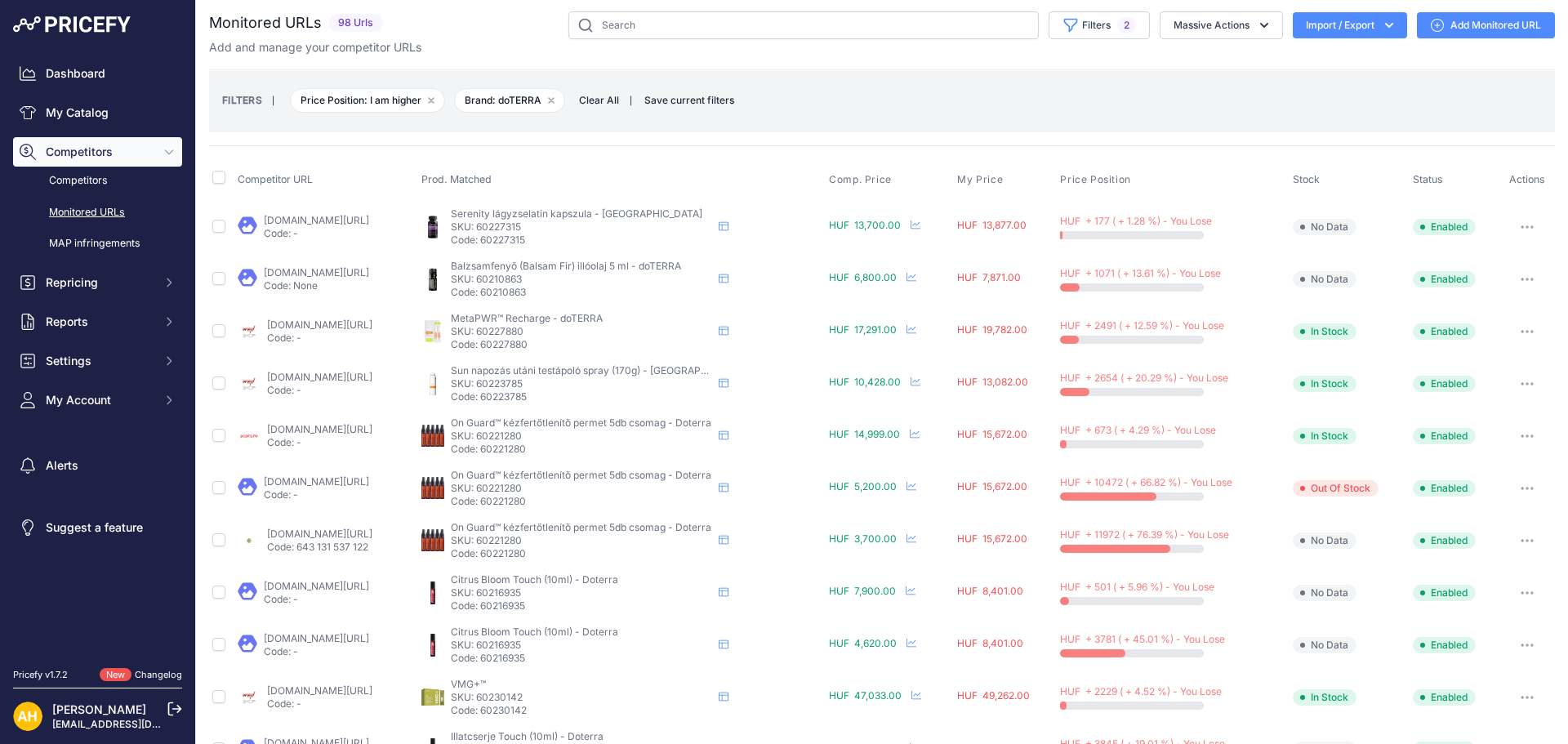
scroll to position [0, 0]
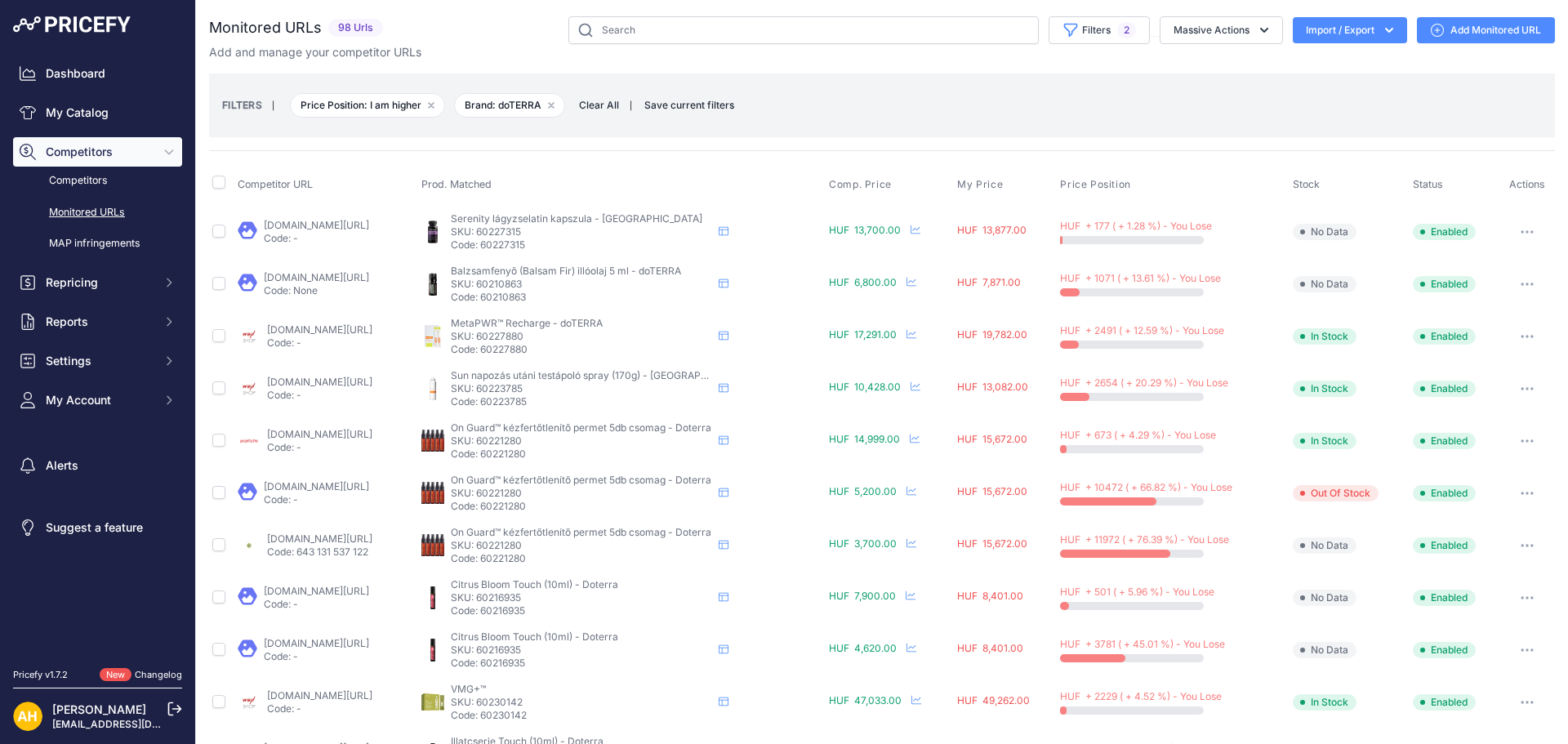
click at [373, 106] on span "Price Position: I am higher Remove filter option" at bounding box center [367, 105] width 155 height 24
click at [430, 102] on icon "button" at bounding box center [431, 105] width 7 height 7
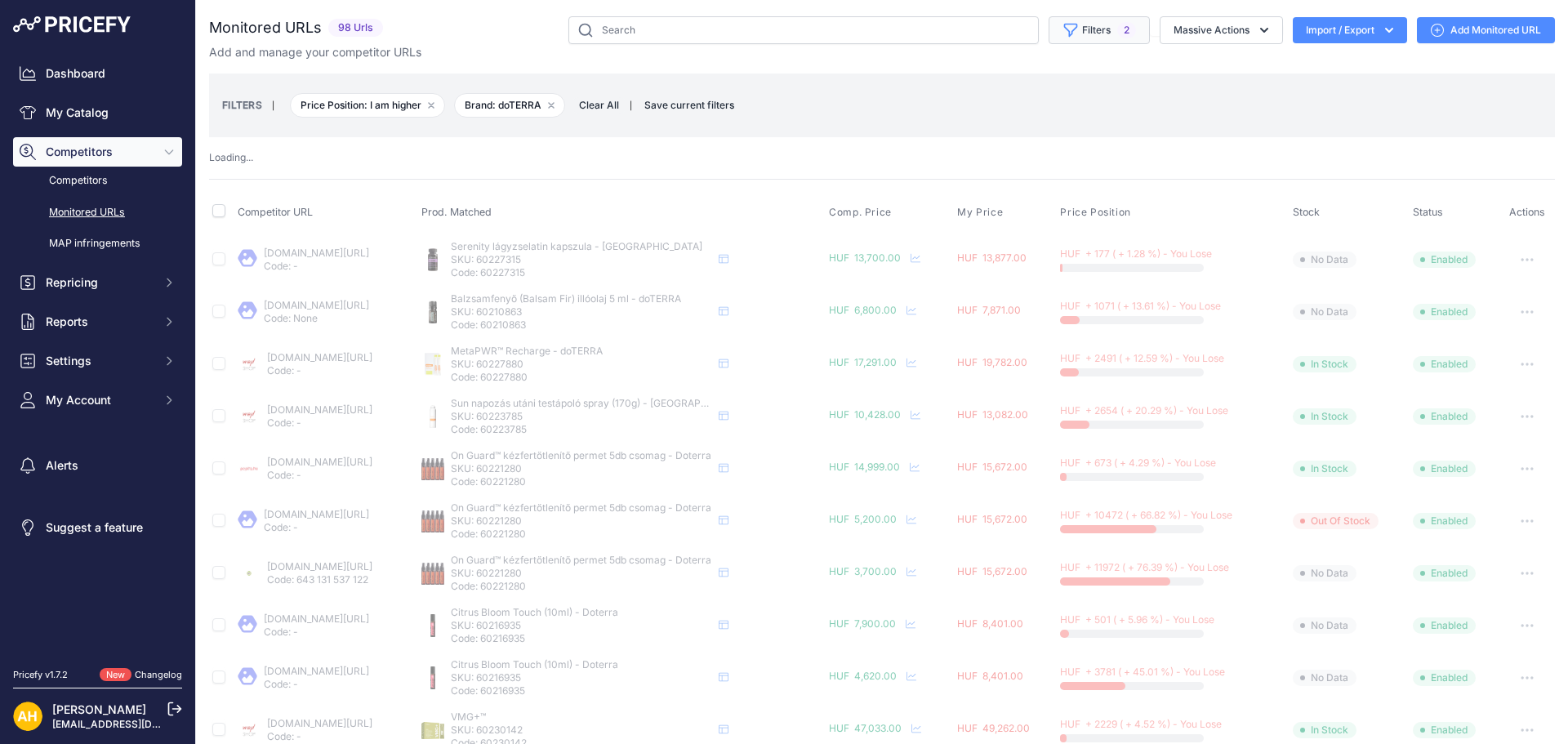
click at [1101, 30] on button "Filters 2" at bounding box center [1099, 29] width 102 height 27
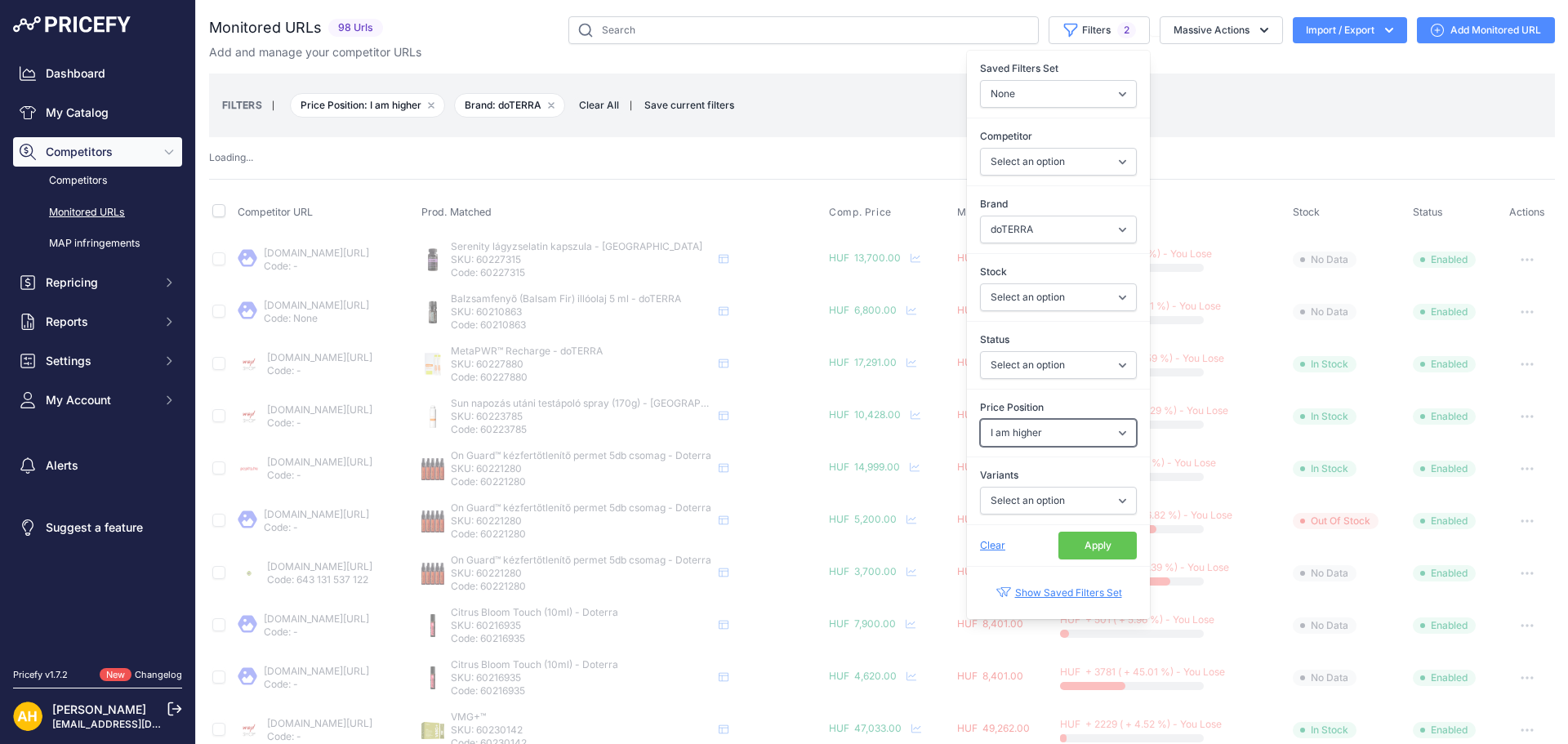
click at [1046, 432] on select "Select an option I am lower Same price I am higher" at bounding box center [1058, 432] width 157 height 27
click at [1099, 438] on select "Select an option I am lower Same price I am higher" at bounding box center [1058, 432] width 157 height 27
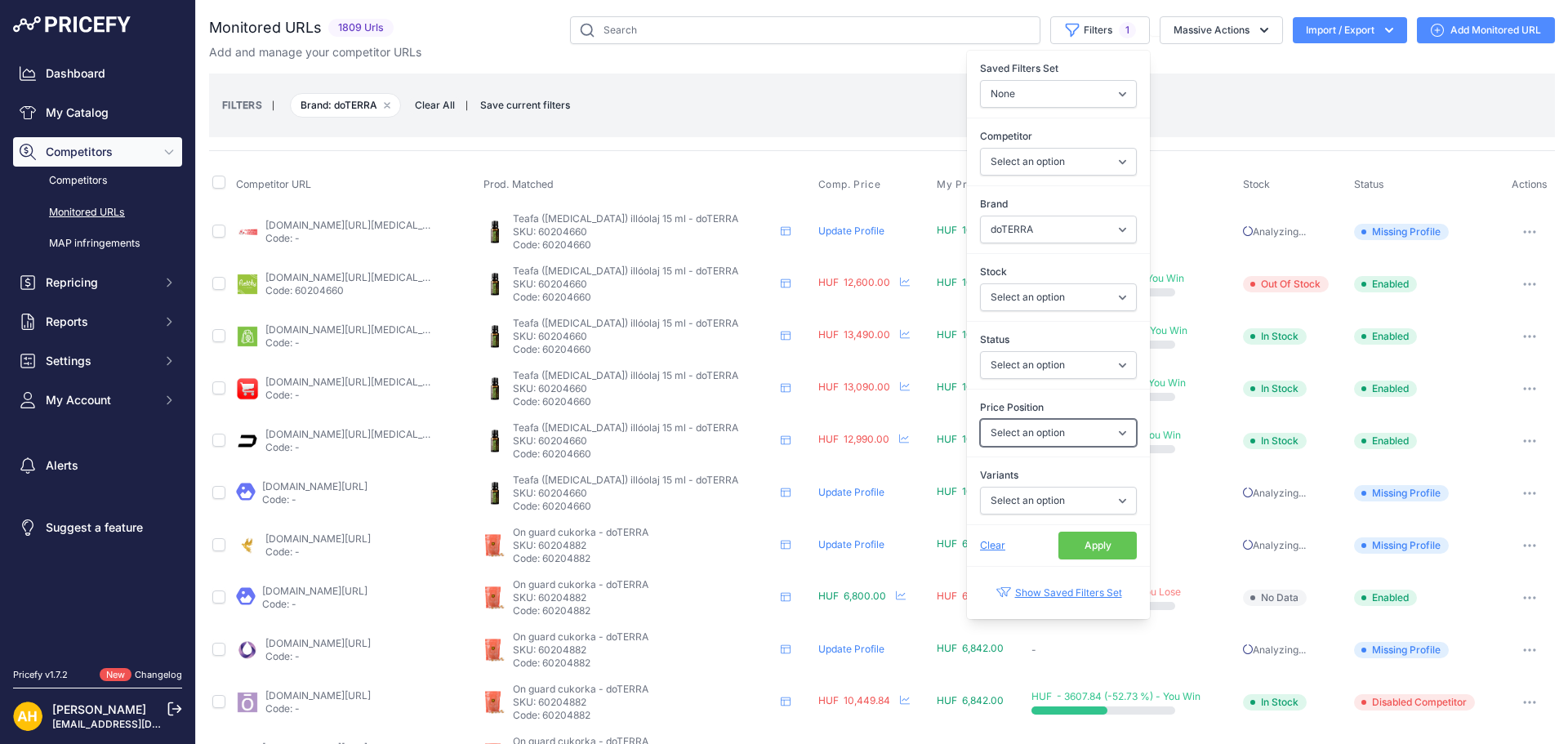
click at [1086, 442] on select "Select an option I am lower Same price I am higher" at bounding box center [1058, 432] width 157 height 27
select select "1"
click at [980, 419] on select "Select an option I am lower Same price I am higher" at bounding box center [1058, 432] width 157 height 27
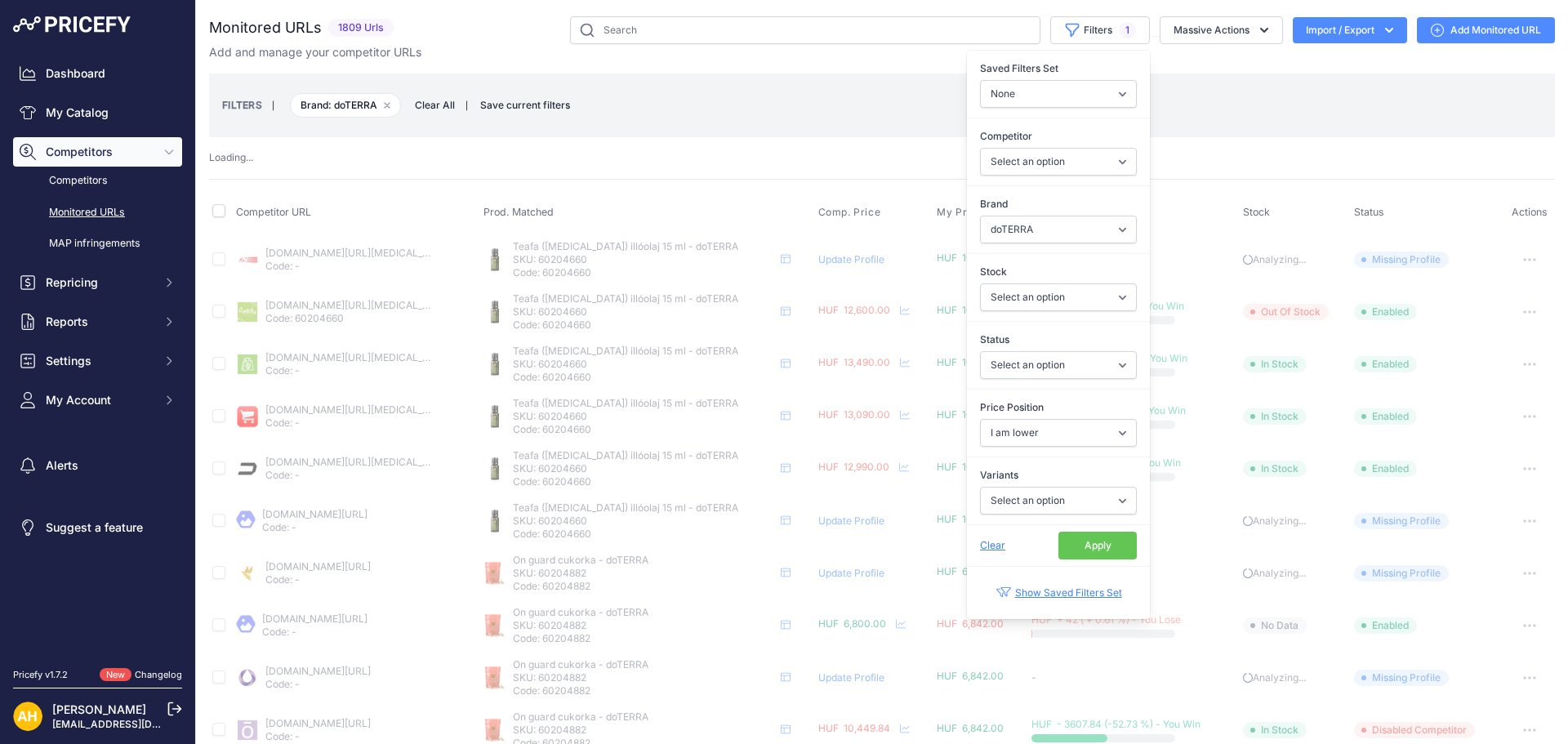
click at [1097, 548] on button "Apply" at bounding box center [1096, 545] width 78 height 27
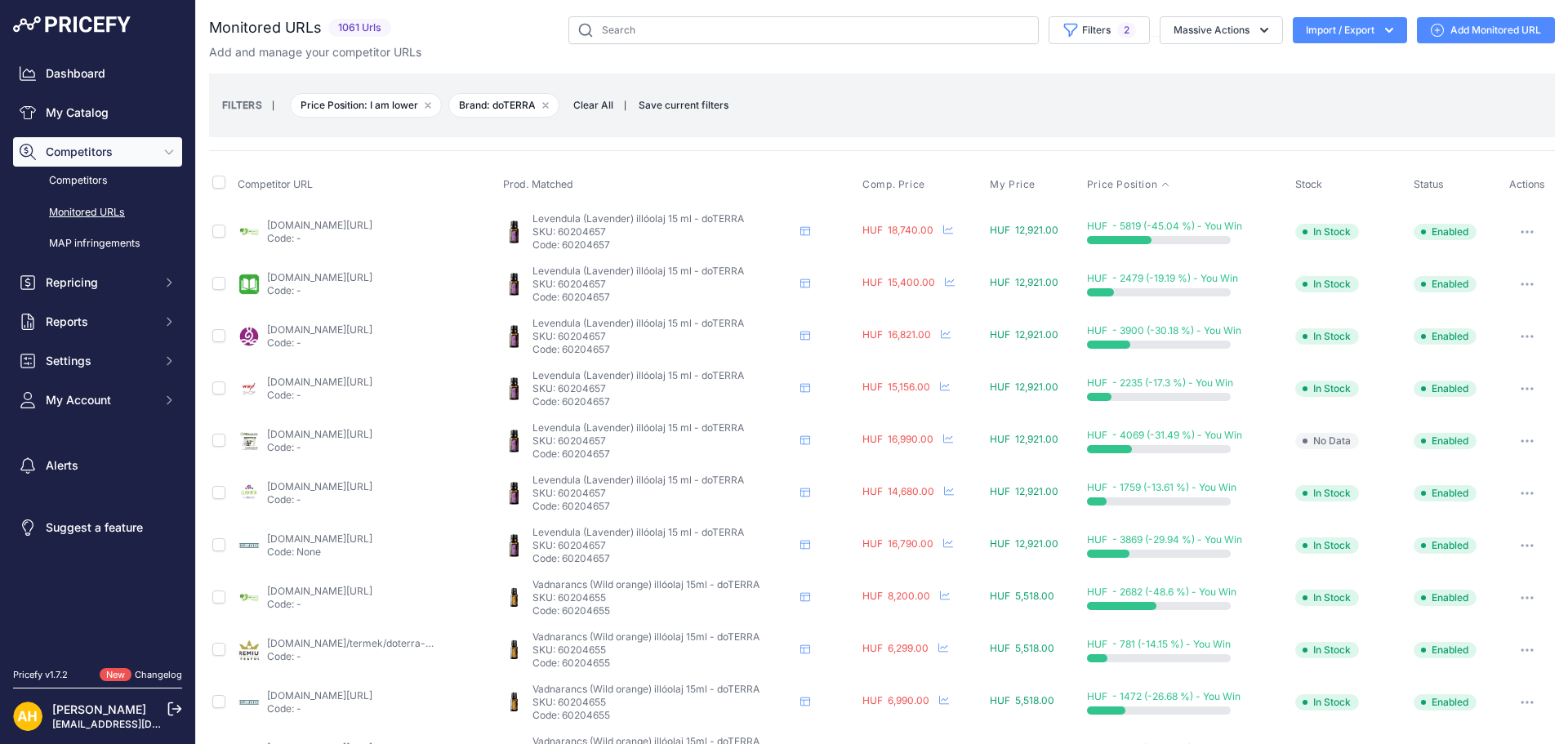
click at [1160, 183] on icon at bounding box center [1165, 185] width 9 height 9
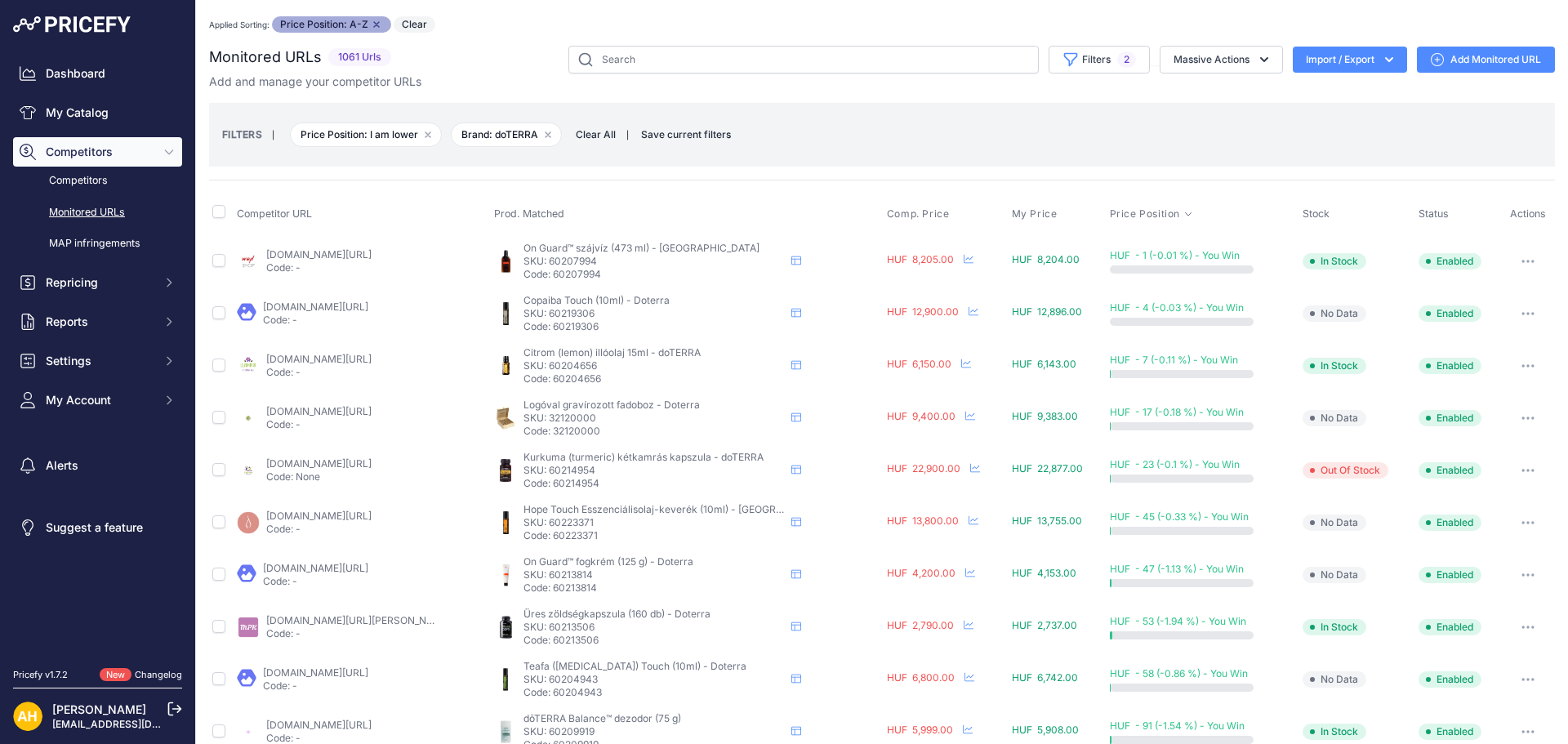
click at [1183, 214] on icon at bounding box center [1188, 214] width 9 height 9
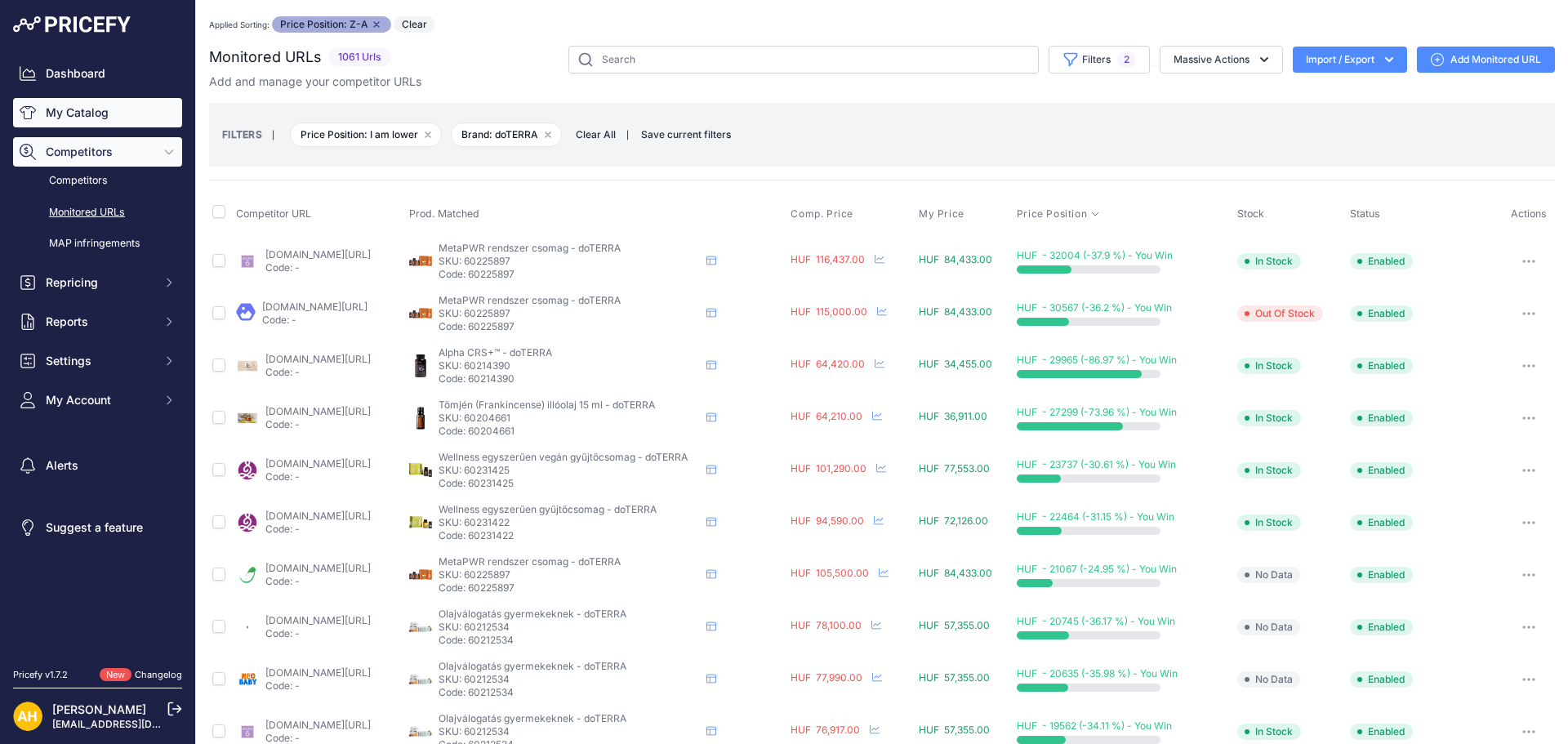
click at [78, 116] on link "My Catalog" at bounding box center [98, 112] width 169 height 29
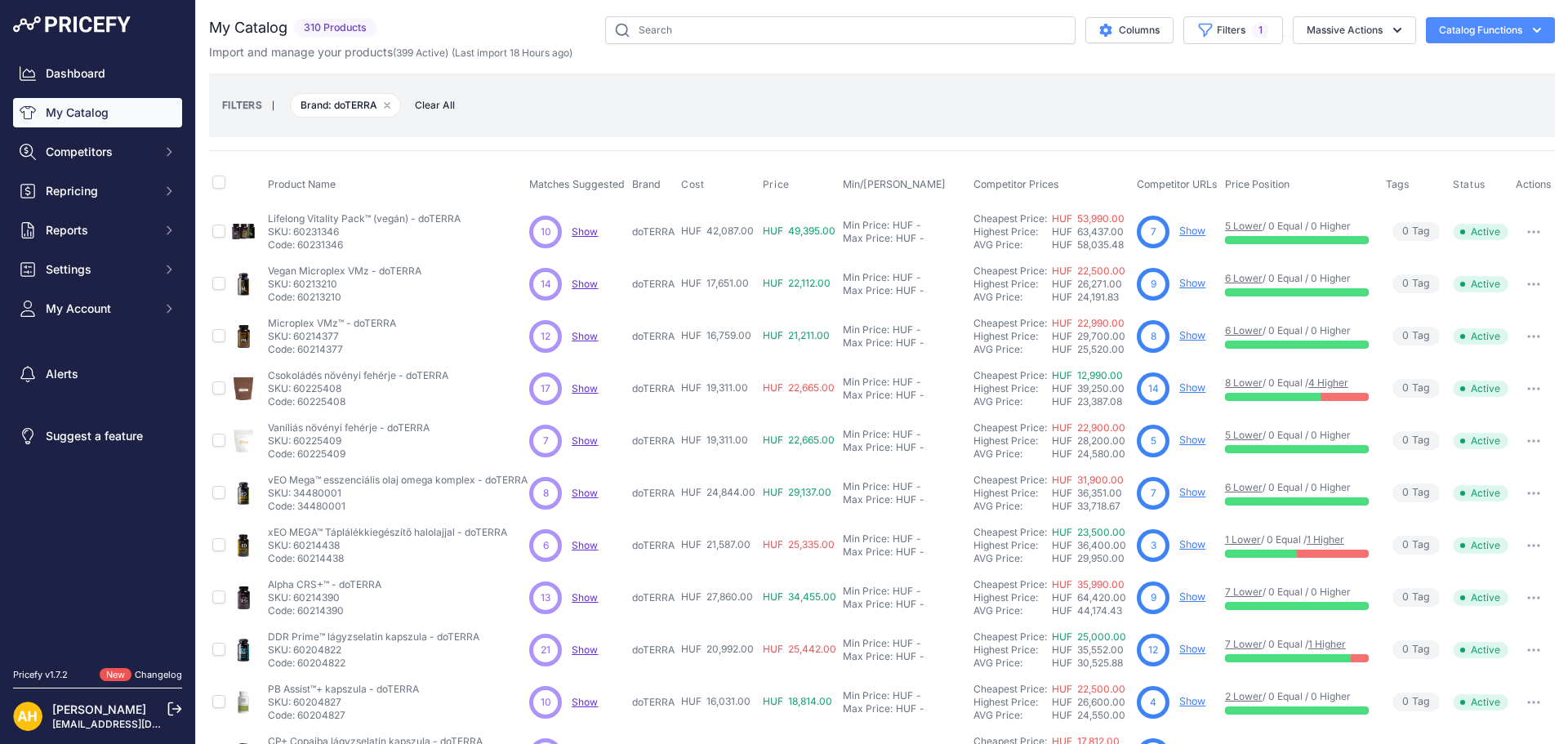
select select "doTERRA"
click at [1231, 31] on button "Filters 1" at bounding box center [1233, 29] width 100 height 27
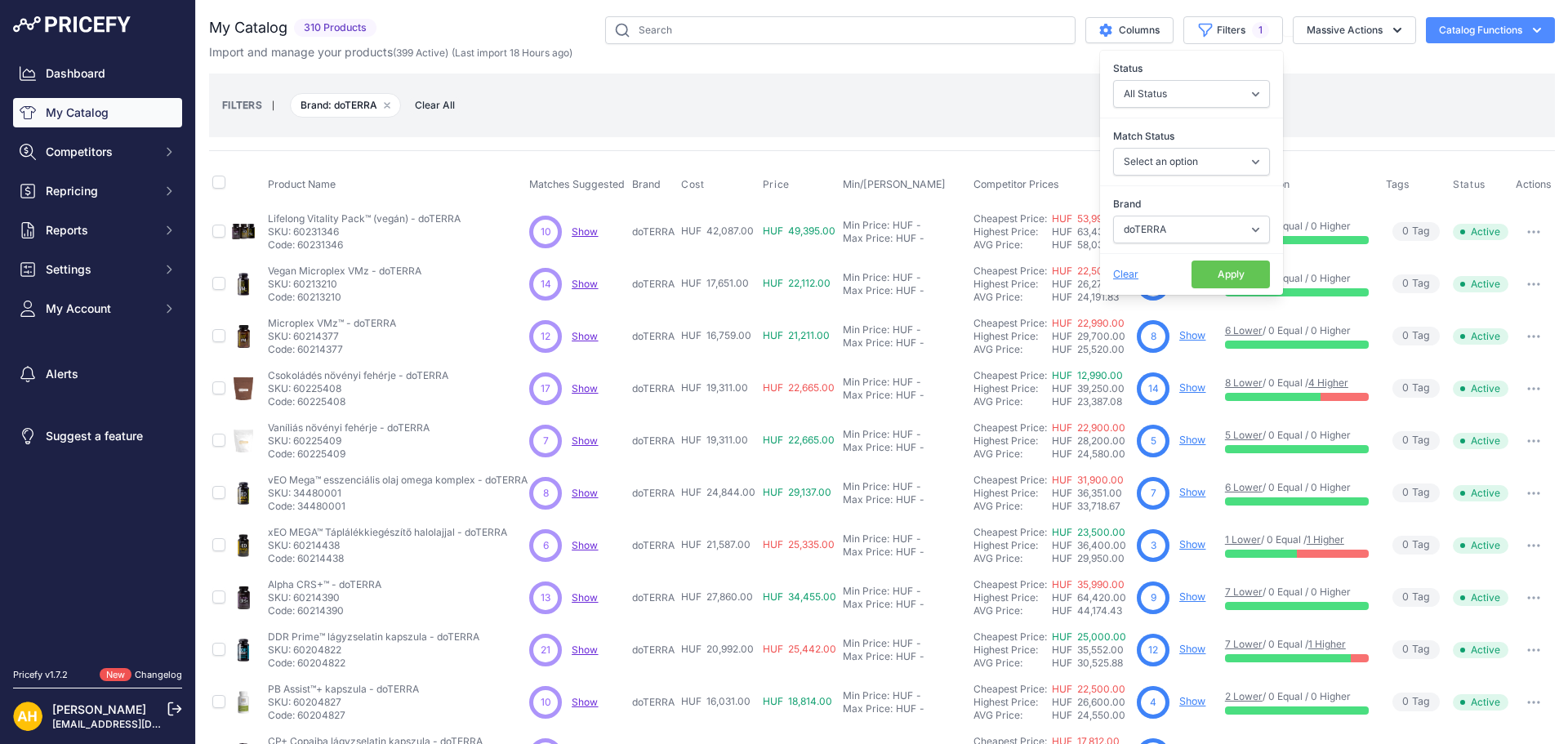
click at [1398, 77] on div "FILTERS | Brand: doTERRA Remove filter option Clear All" at bounding box center [882, 105] width 1346 height 64
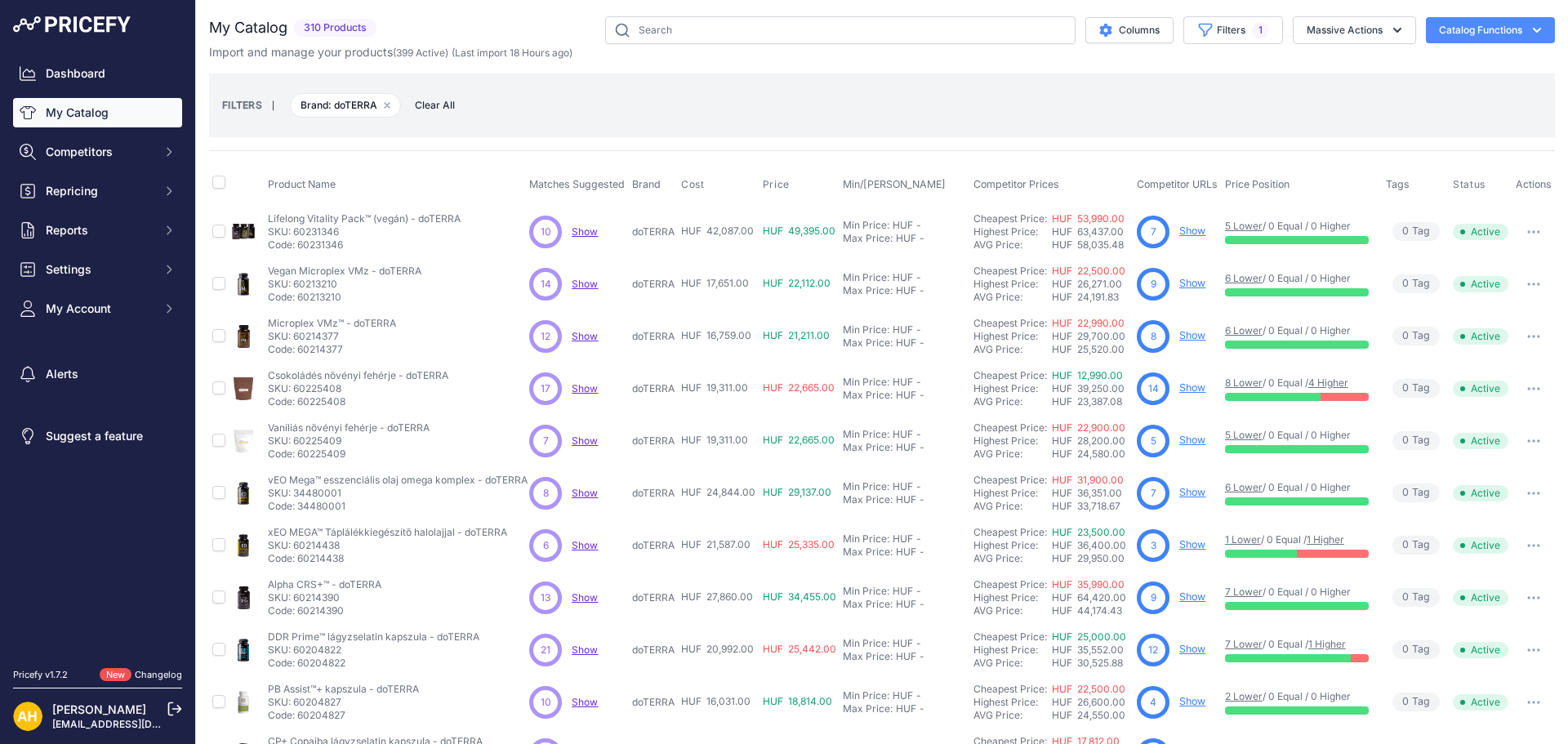
click at [95, 121] on link "My Catalog" at bounding box center [98, 112] width 169 height 29
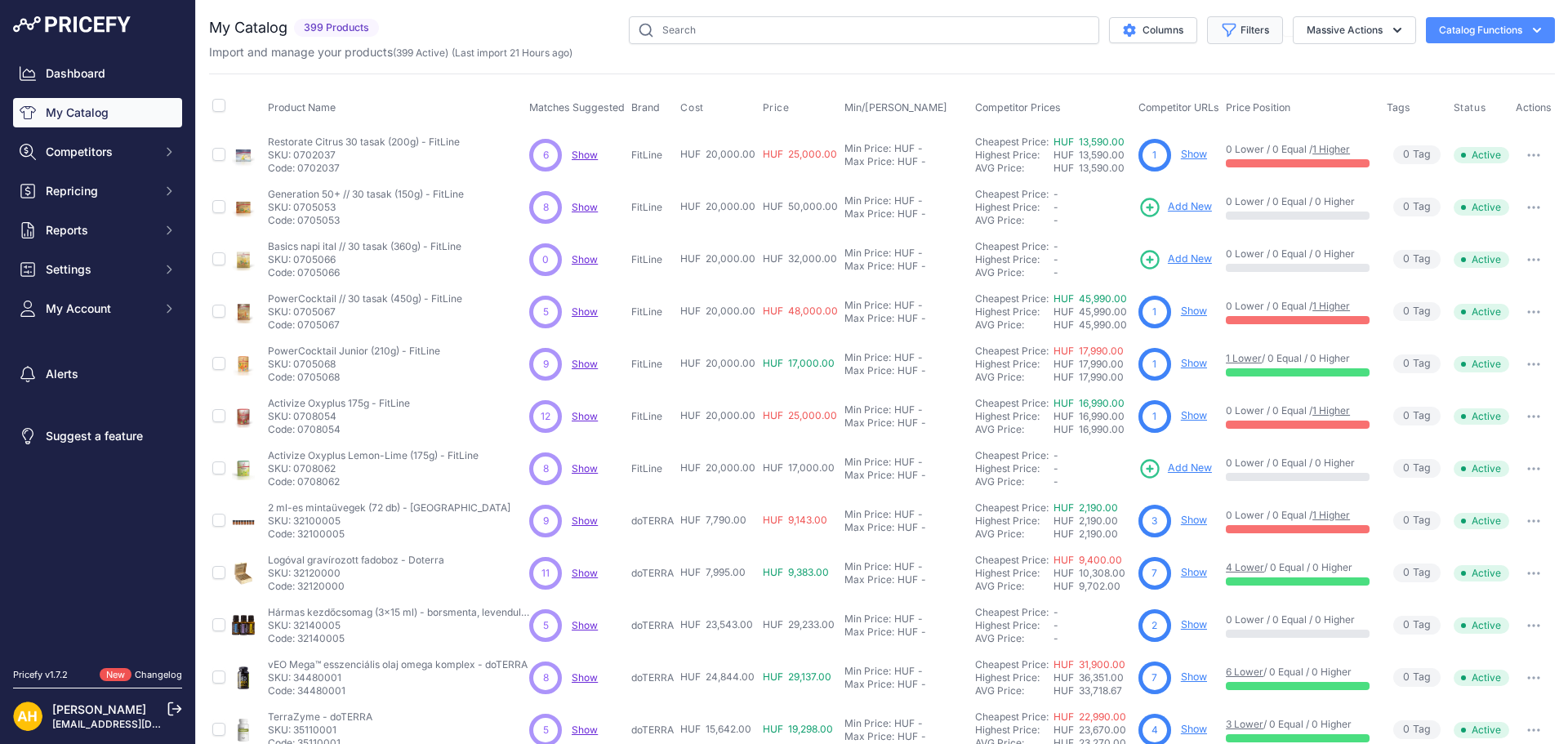
click at [1226, 33] on button "Filters" at bounding box center [1244, 29] width 76 height 27
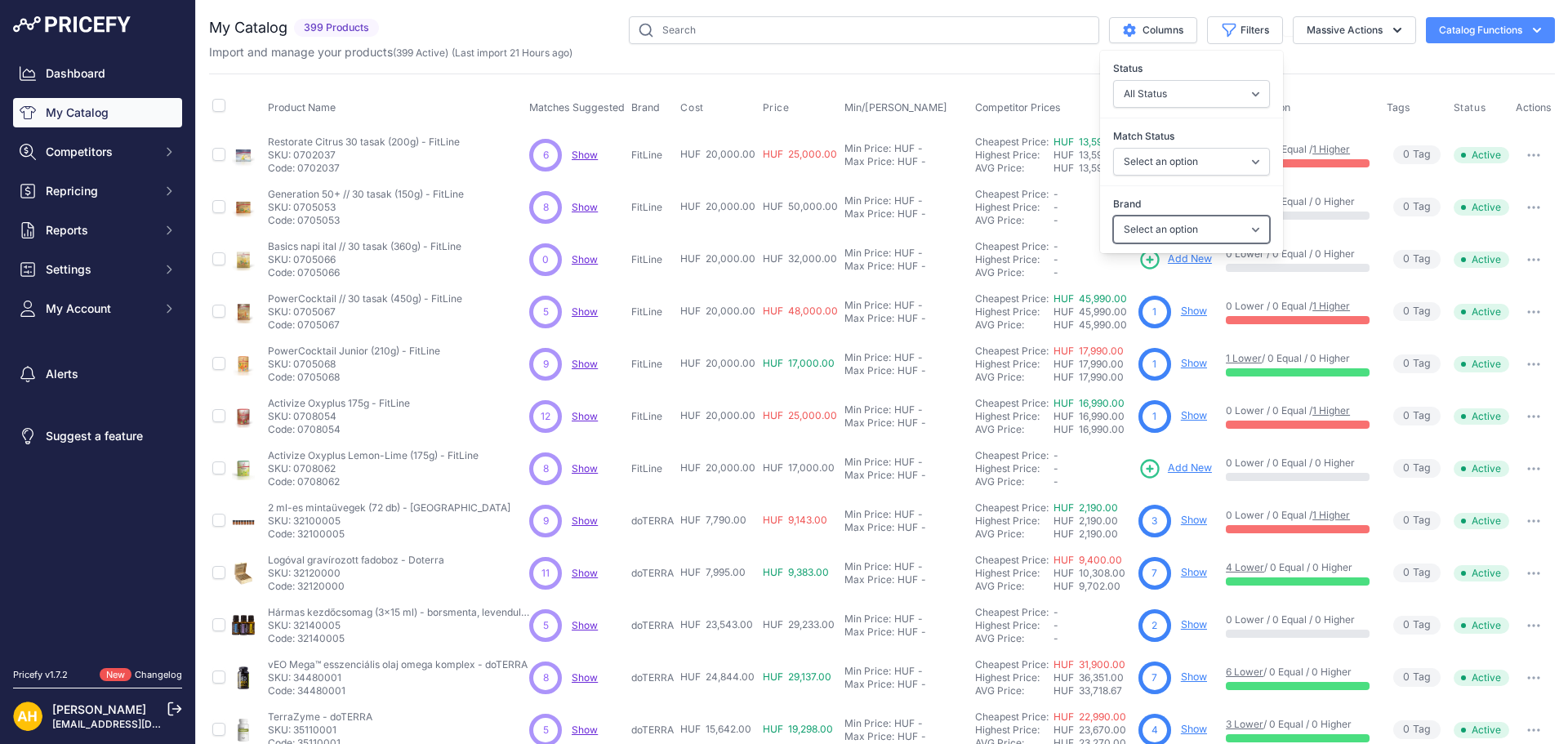
click at [1193, 228] on select "Select an option doTERRA FitLine MESE TEA MyFlame Vonia" at bounding box center [1192, 229] width 157 height 27
select select "doTERRA"
click at [1113, 216] on select "Select an option doTERRA FitLine MESE TEA MyFlame Vonia" at bounding box center [1192, 229] width 157 height 27
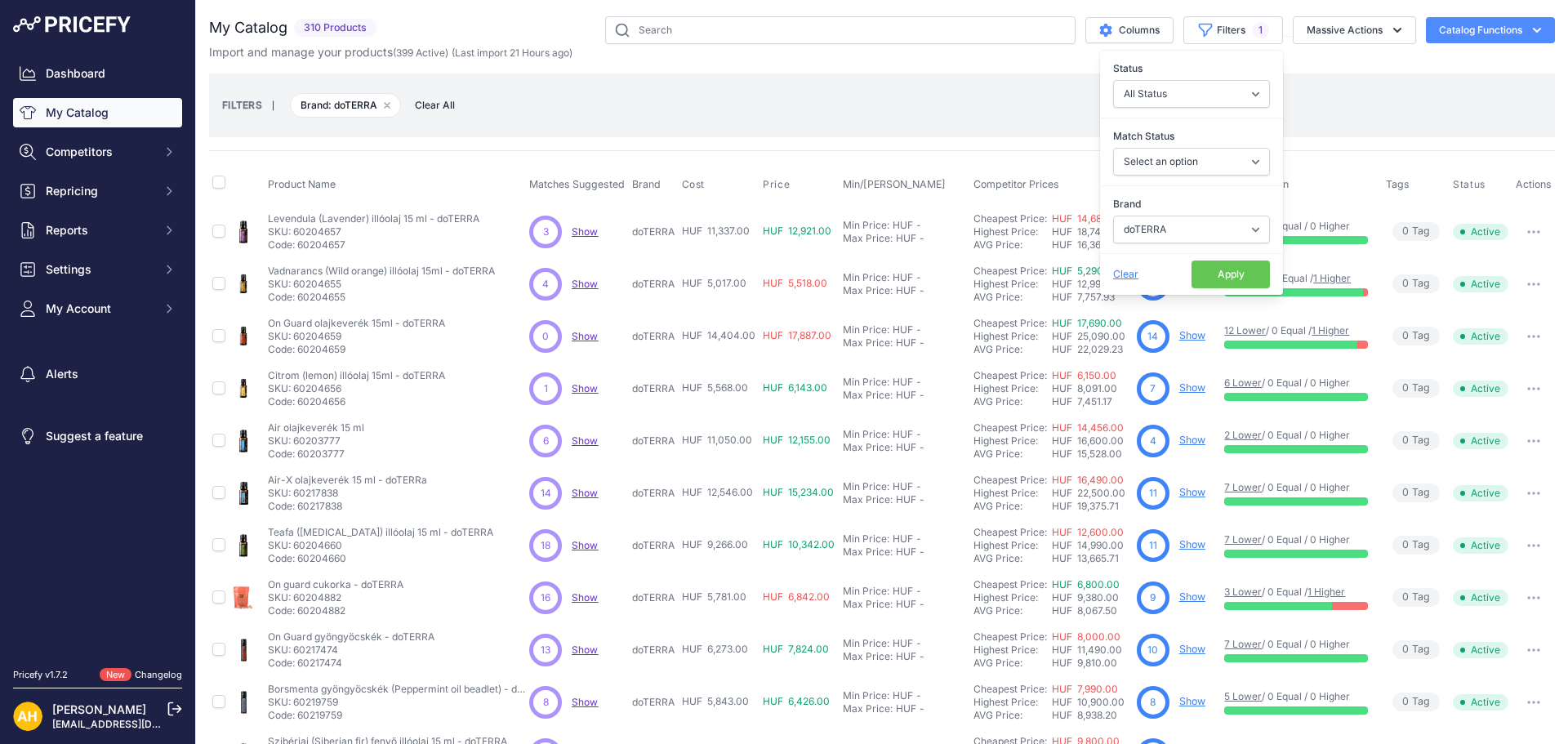
click at [1378, 85] on div "FILTERS | Brand: doTERRA Remove filter option Clear All" at bounding box center [882, 105] width 1320 height 44
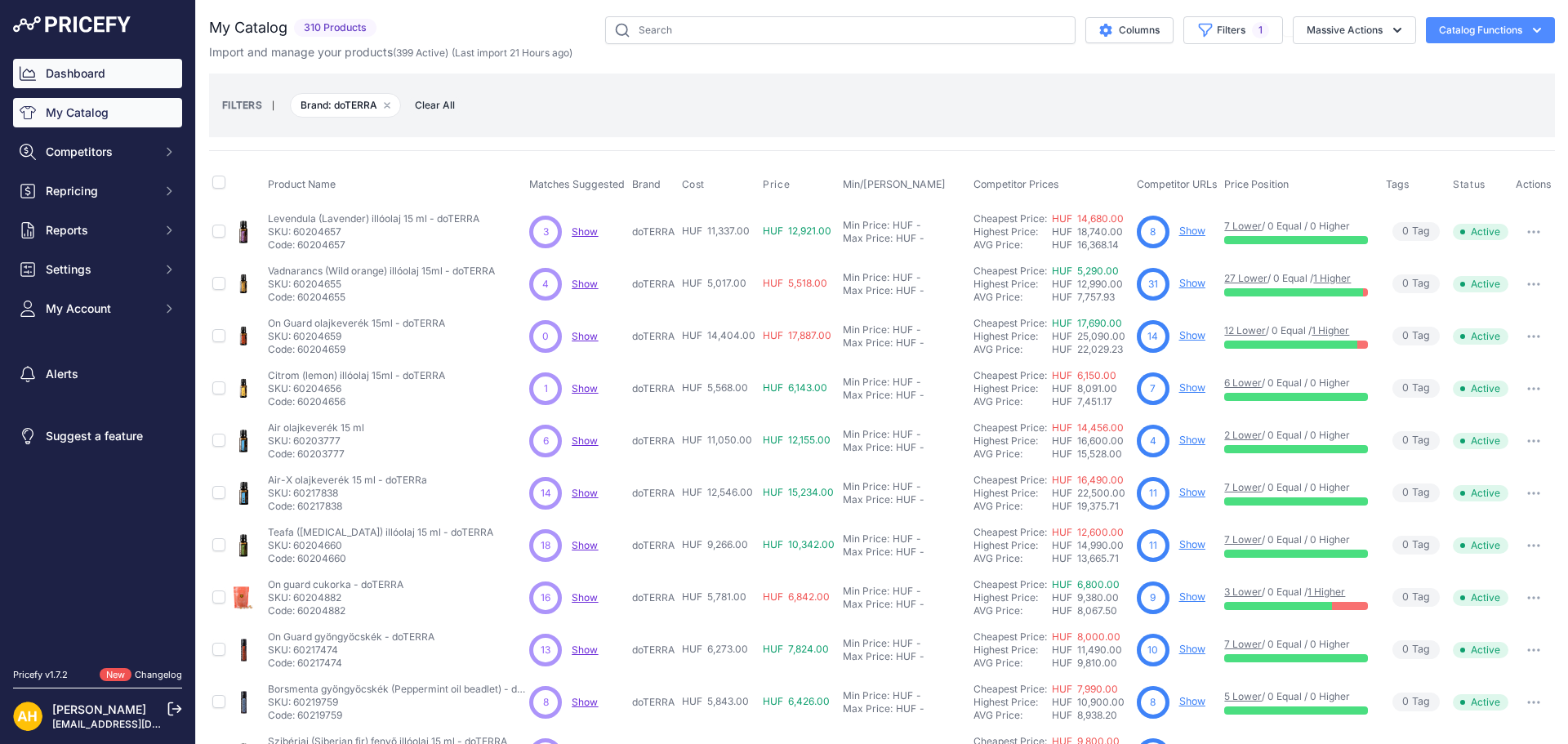
click at [67, 74] on link "Dashboard" at bounding box center [98, 73] width 169 height 29
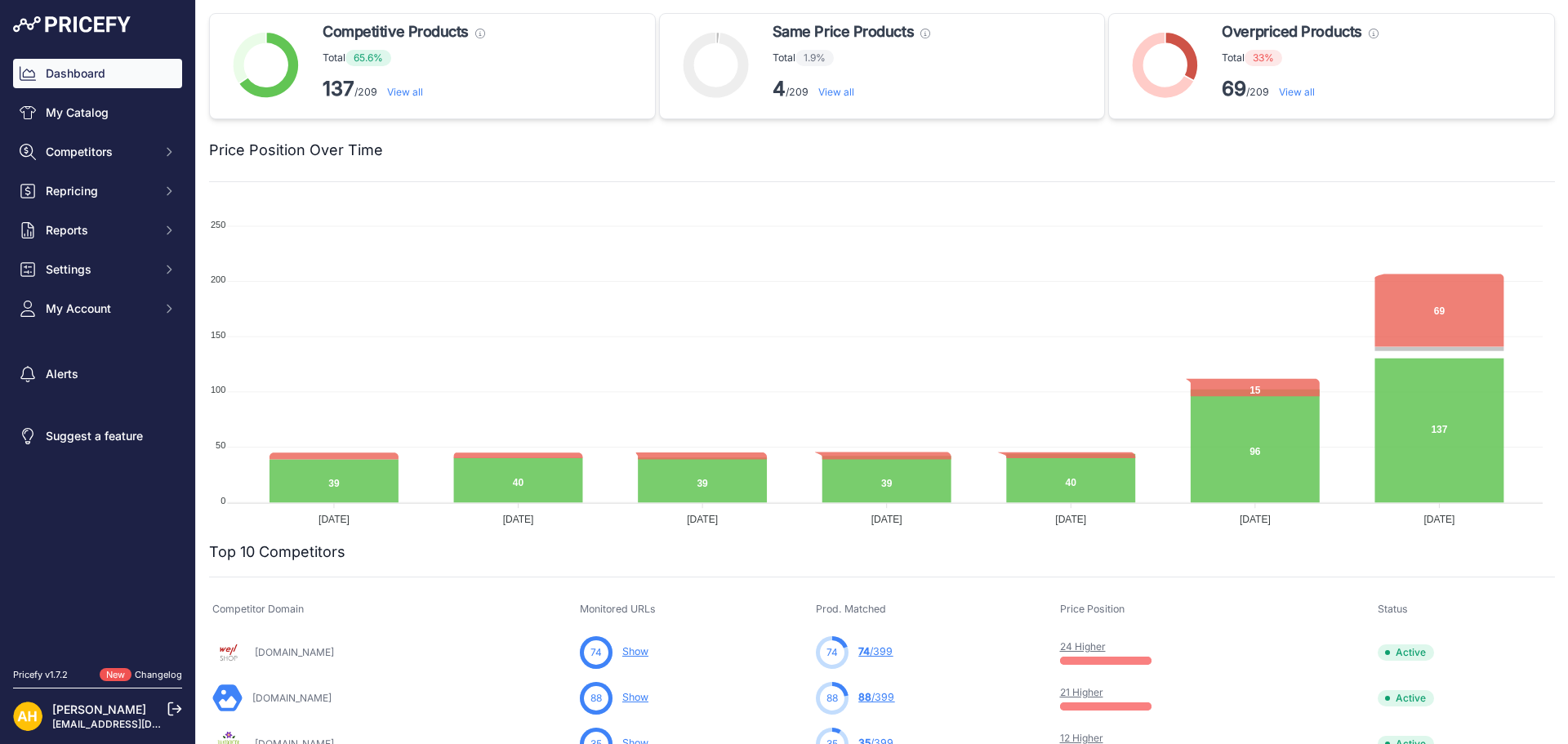
click at [1292, 92] on link "View all" at bounding box center [1297, 91] width 36 height 12
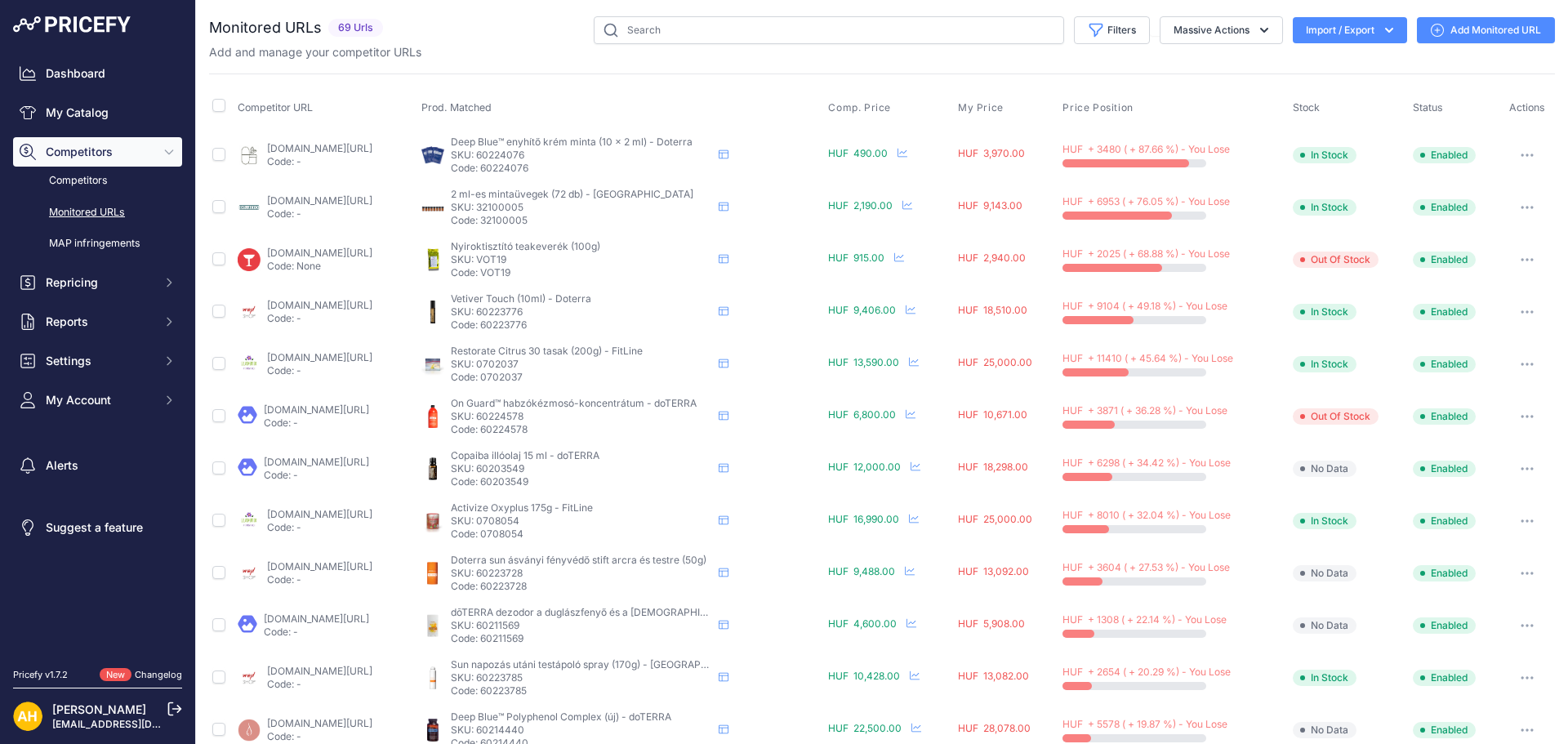
click at [344, 149] on link "[DOMAIN_NAME][URL]" at bounding box center [320, 148] width 105 height 12
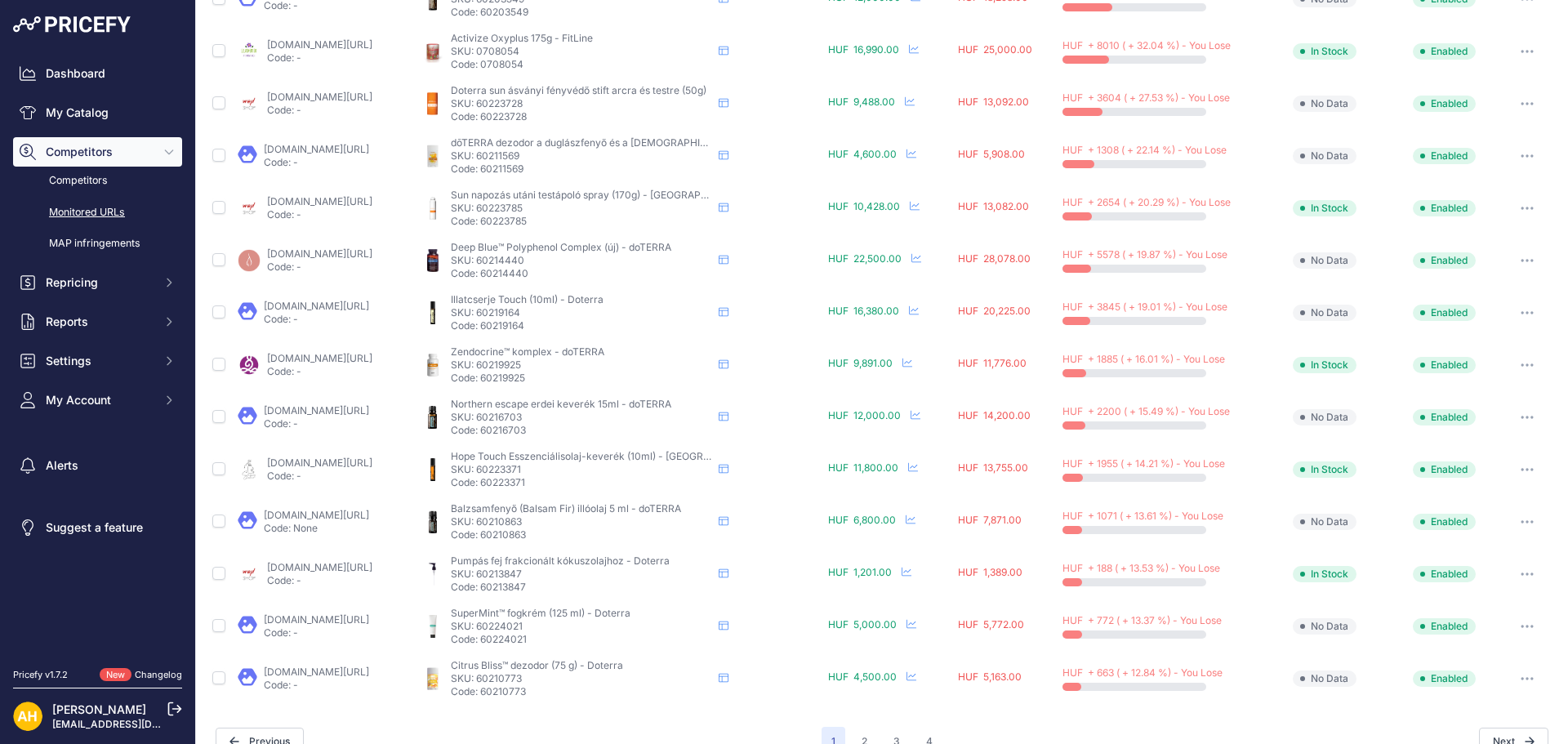
scroll to position [498, 0]
